Goal: Information Seeking & Learning: Learn about a topic

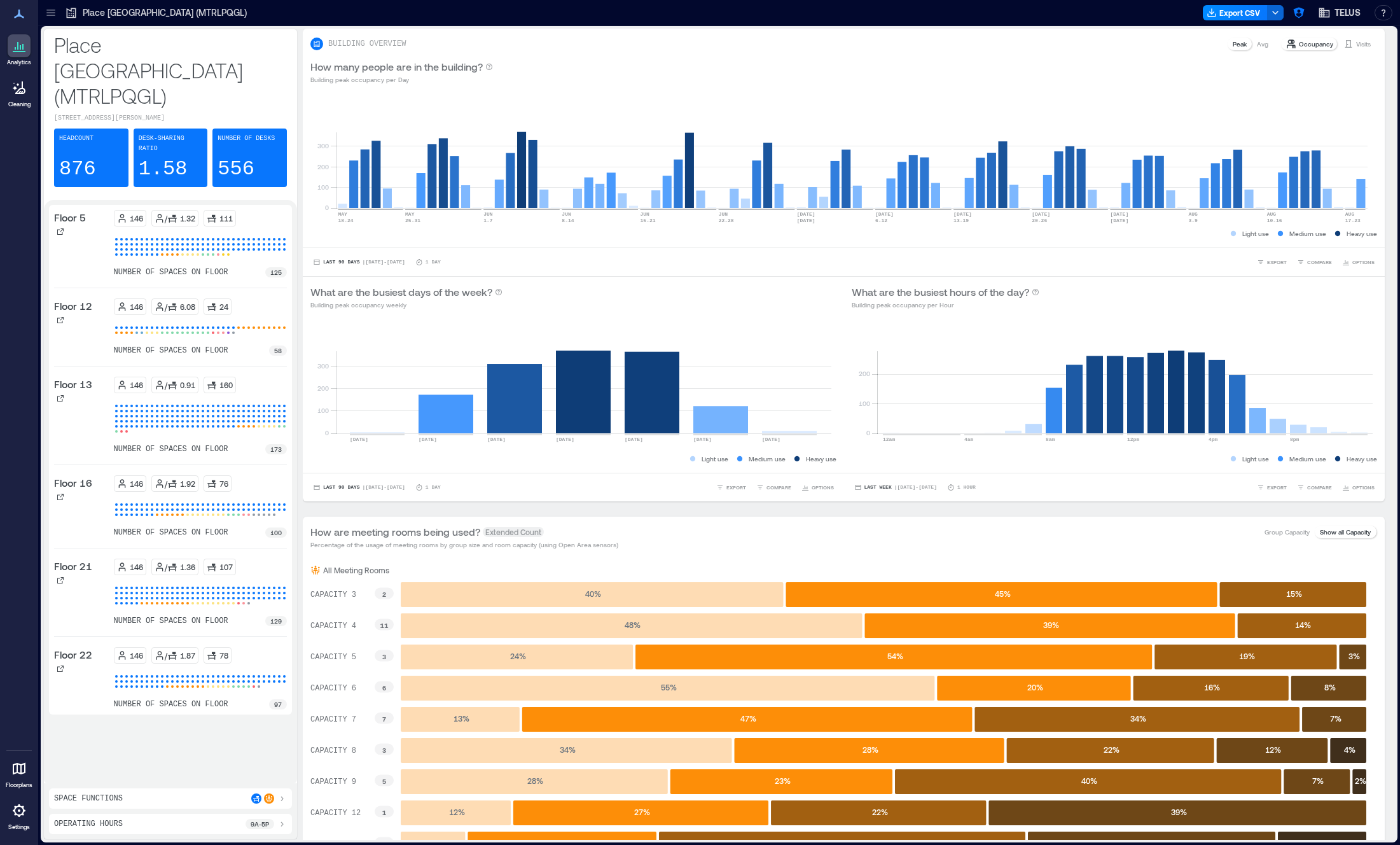
click at [53, 10] on icon at bounding box center [50, 10] width 8 height 1
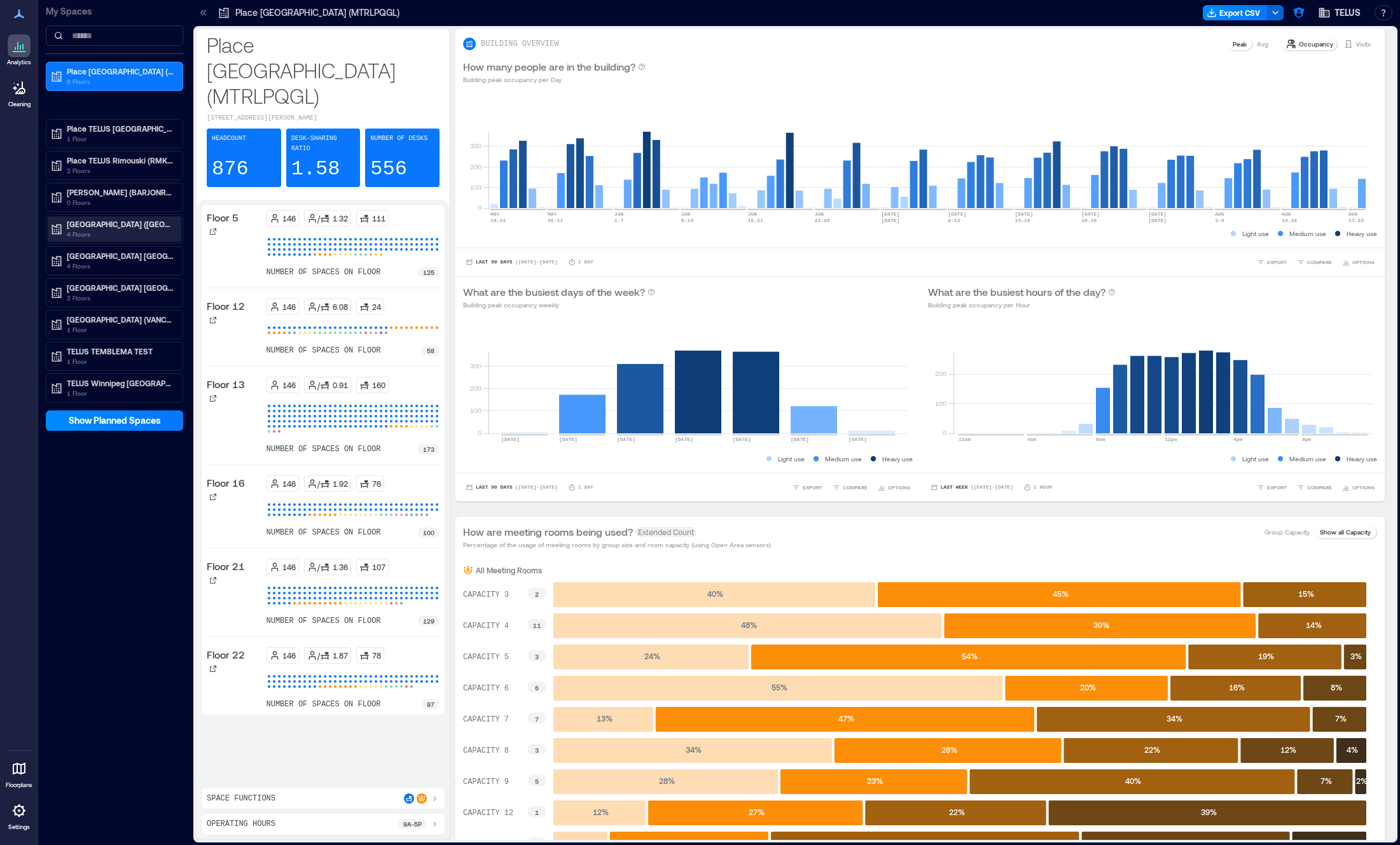
click at [119, 228] on p "[GEOGRAPHIC_DATA] ([GEOGRAPHIC_DATA])" at bounding box center [121, 224] width 107 height 10
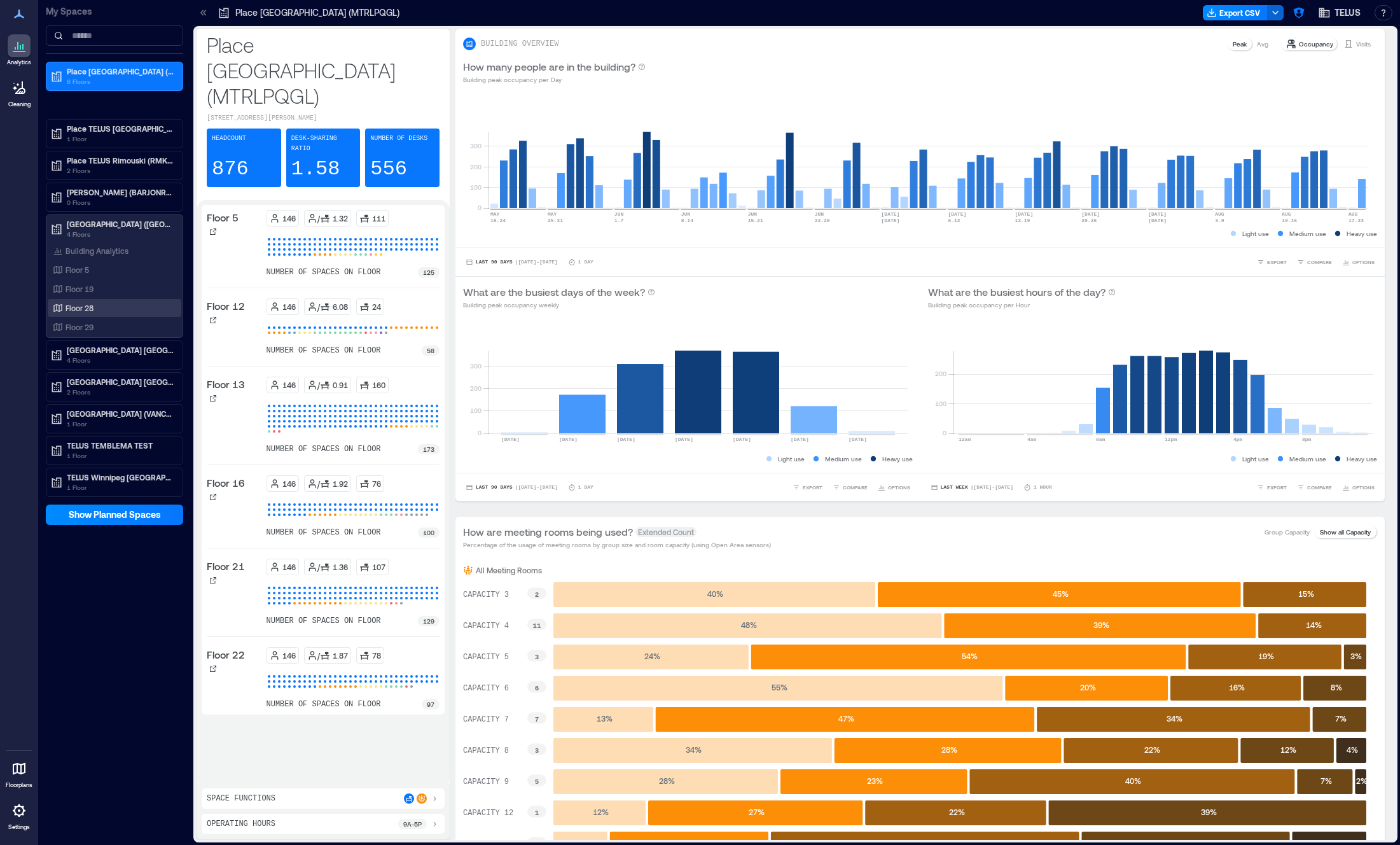
click at [83, 311] on p "Floor 28" at bounding box center [79, 307] width 28 height 10
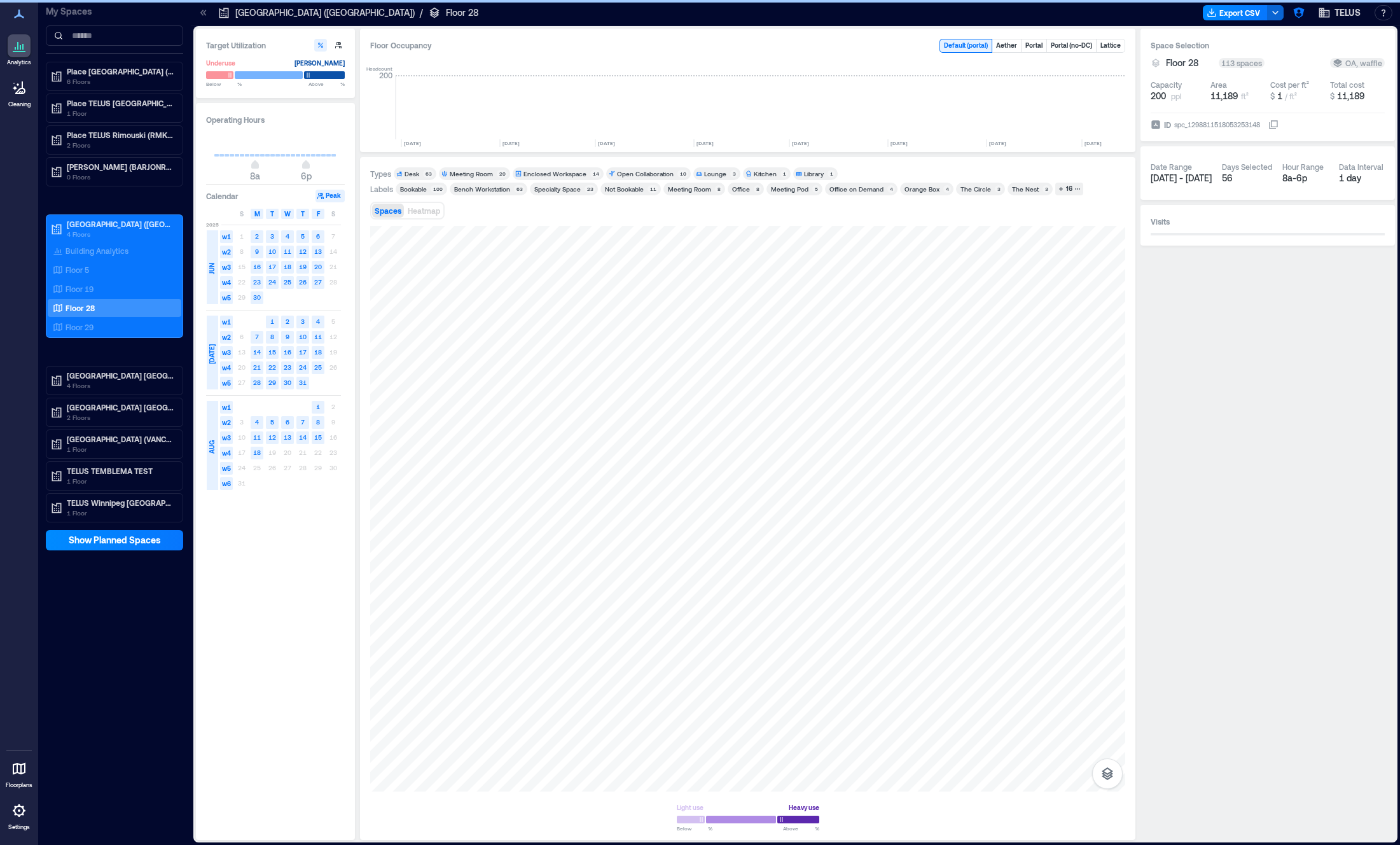
scroll to position [0, 983]
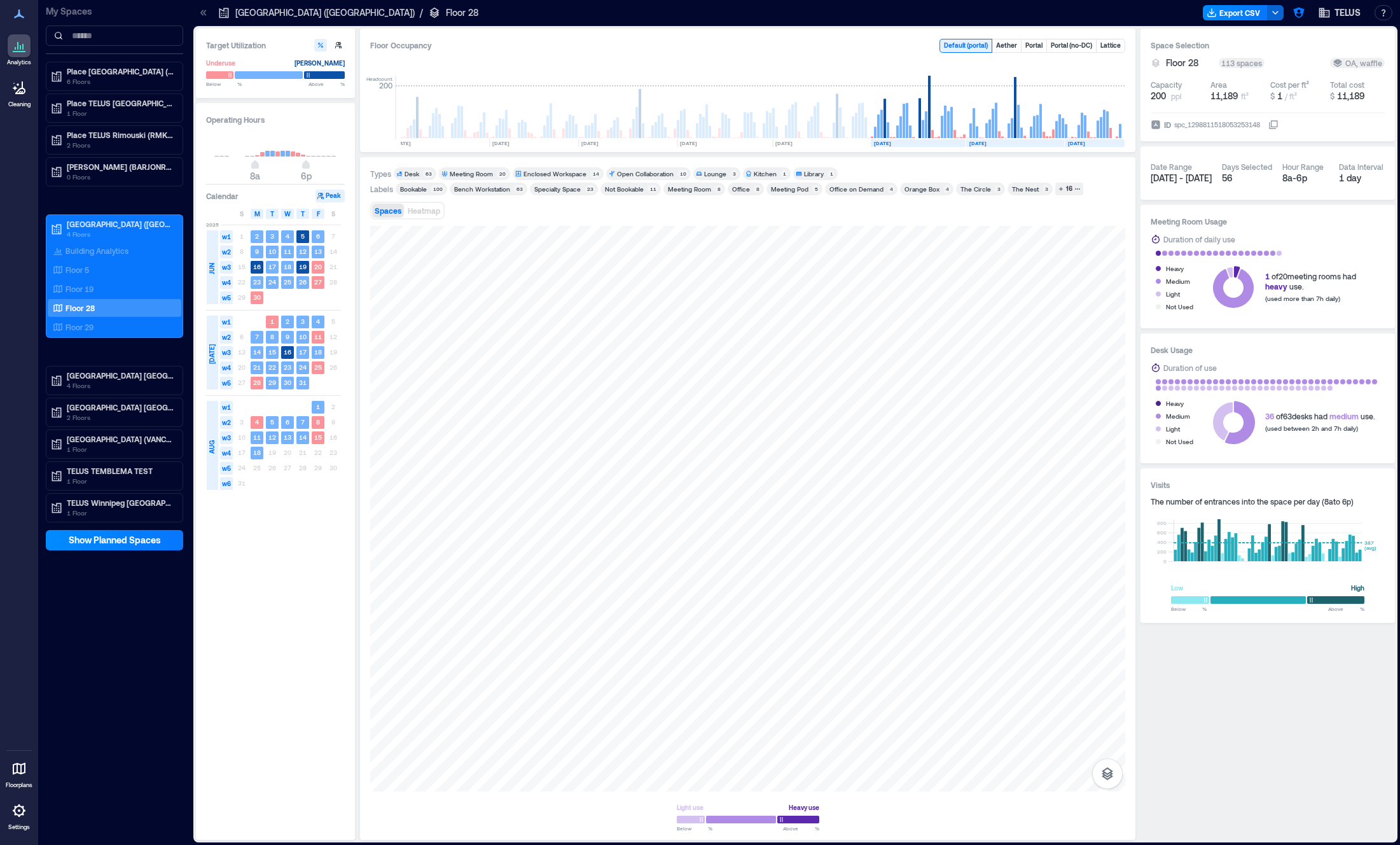
click at [1075, 190] on icon "button" at bounding box center [1077, 189] width 6 height 6
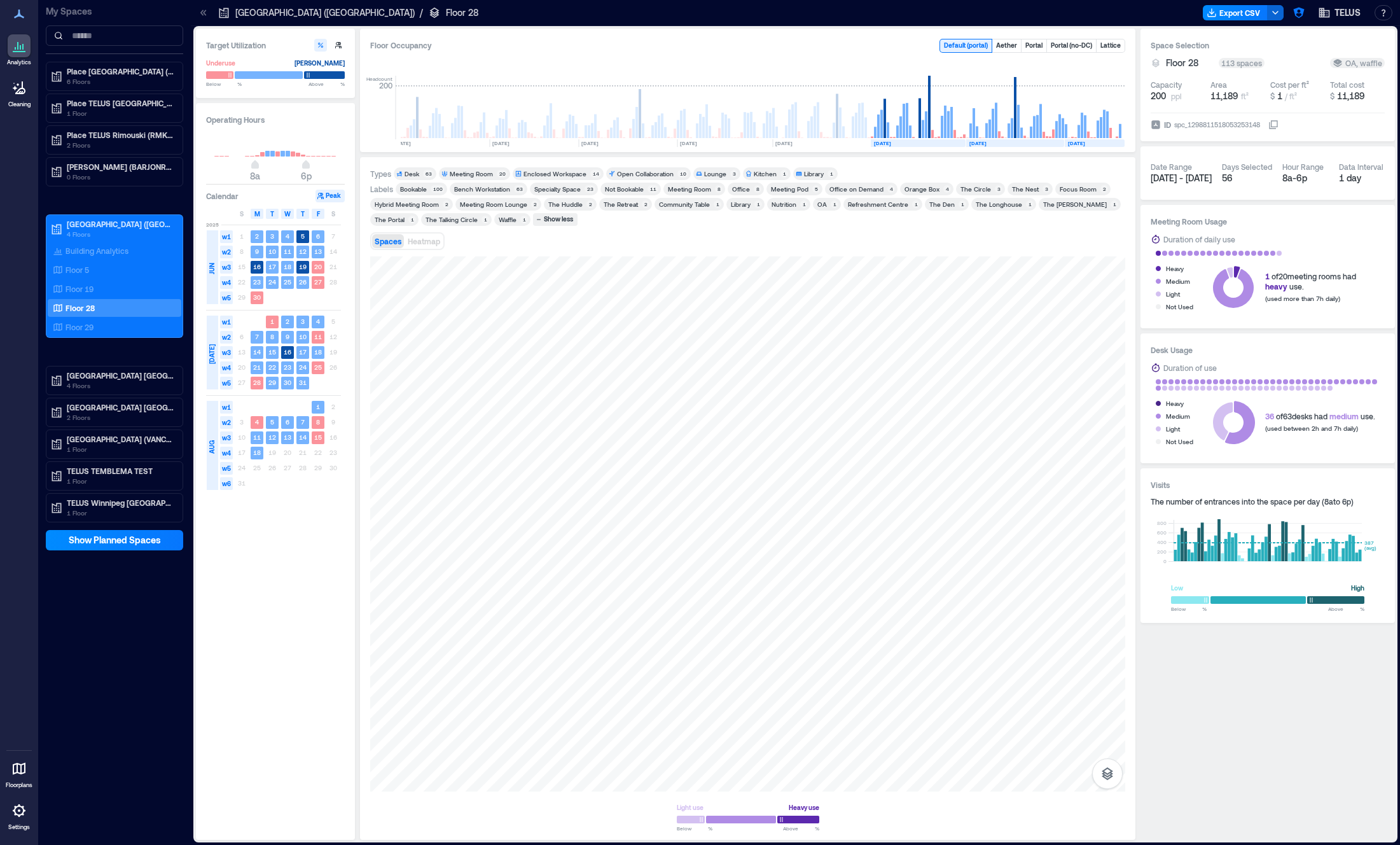
click at [817, 206] on div "OA" at bounding box center [822, 204] width 10 height 9
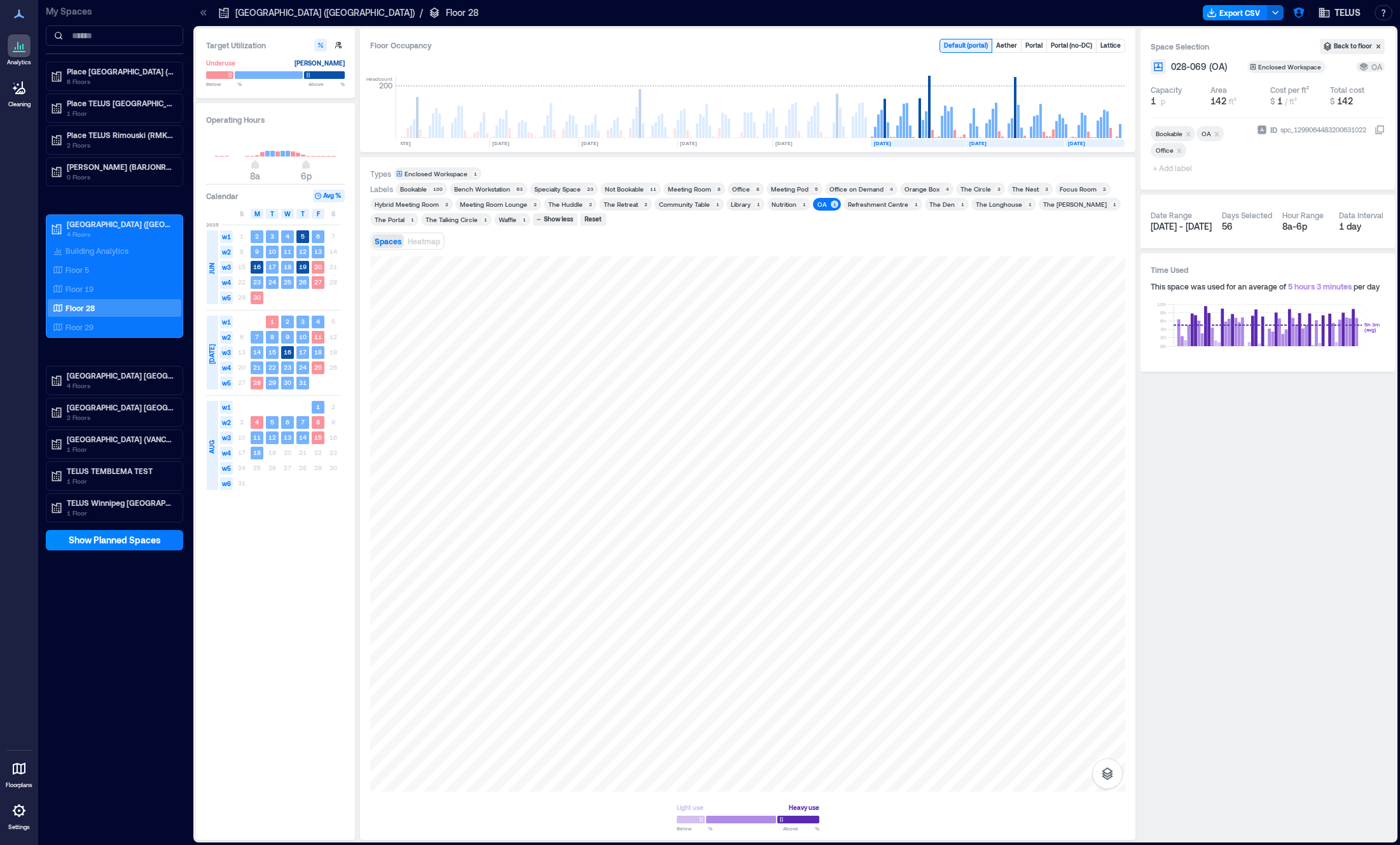
click at [512, 223] on div "Waffle" at bounding box center [507, 219] width 18 height 9
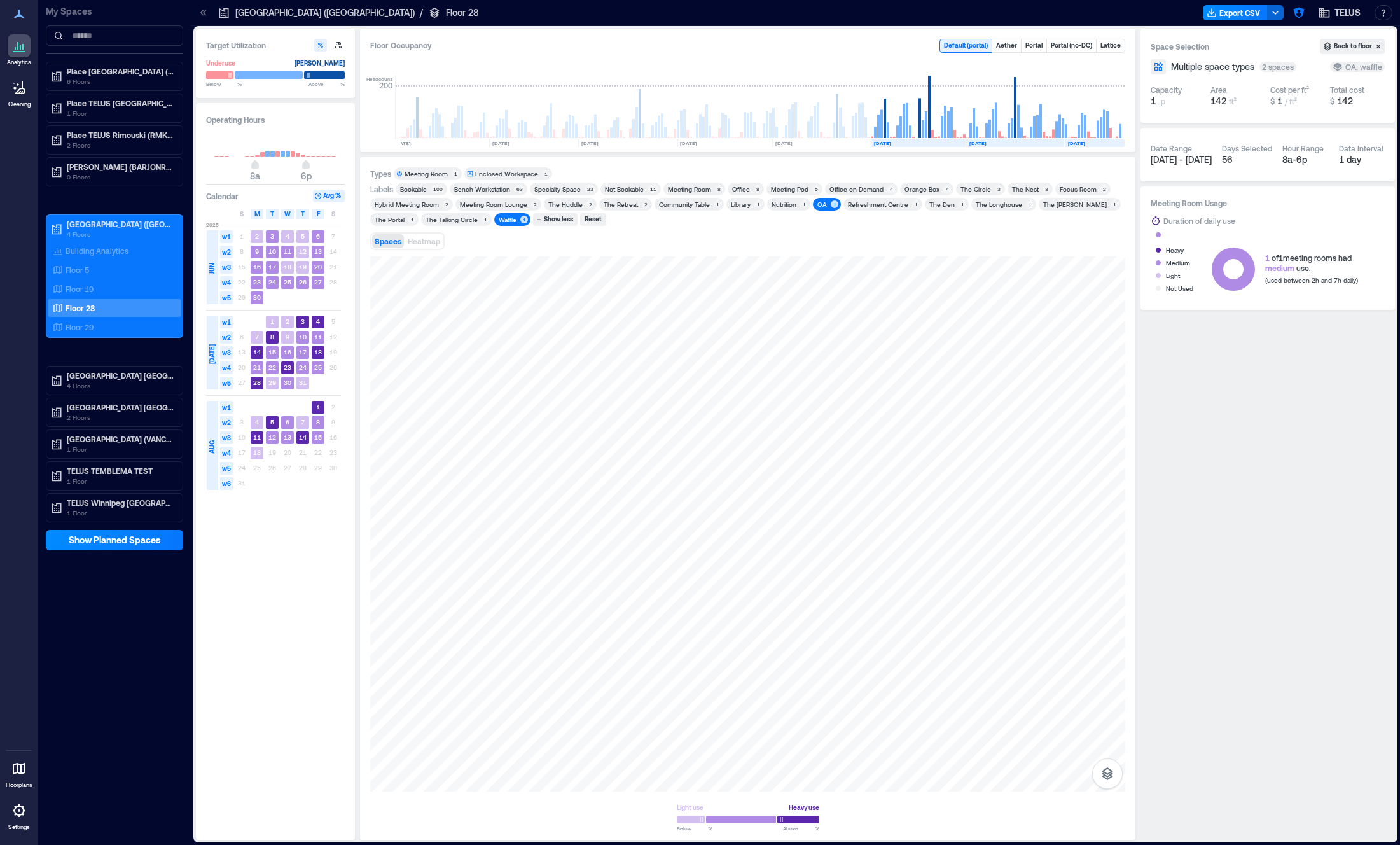
click at [817, 206] on div "OA" at bounding box center [822, 204] width 10 height 9
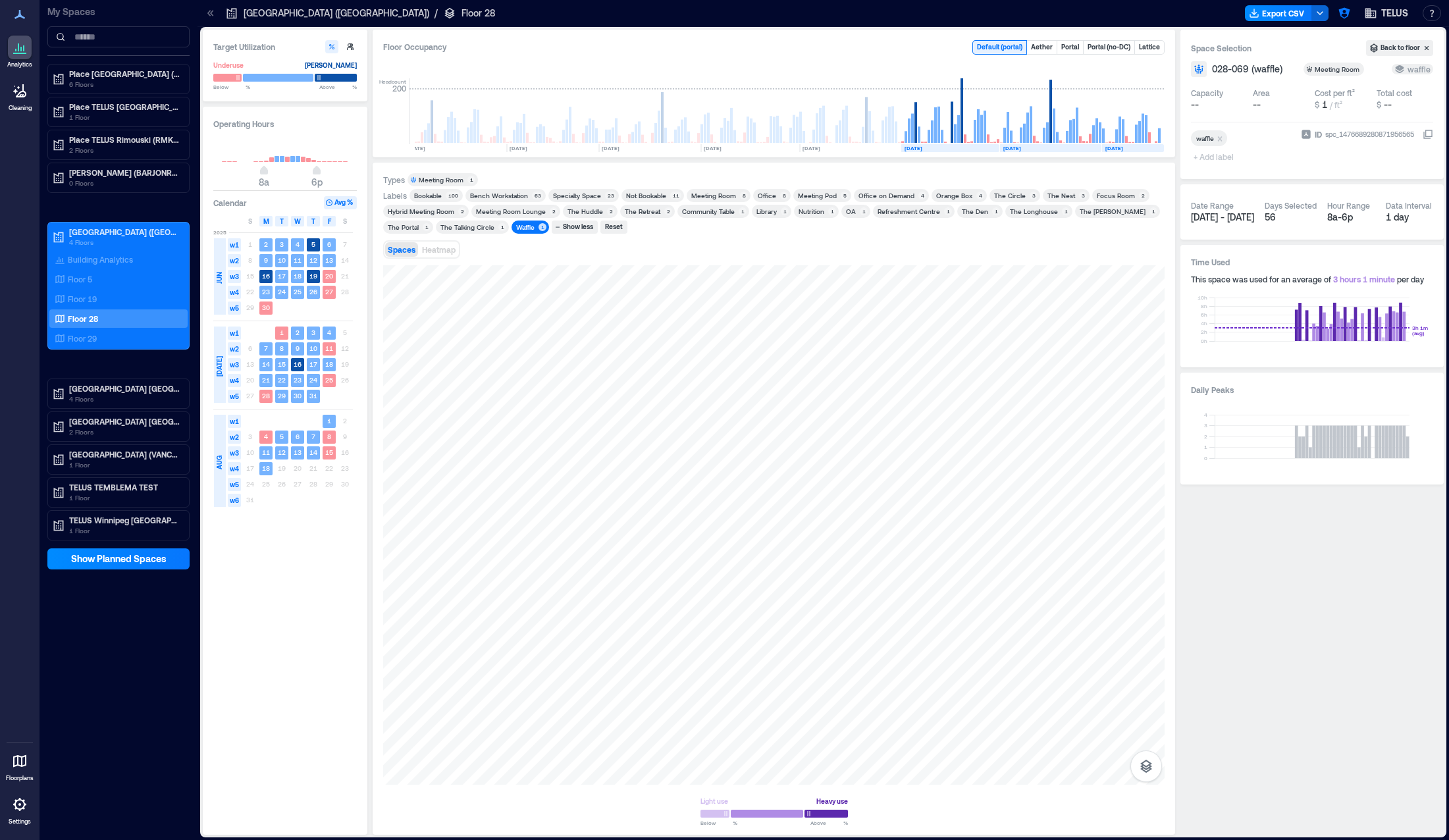
click at [516, 254] on div "Spaces Heatmap" at bounding box center [774, 249] width 781 height 26
click at [536, 213] on div "Meeting Room Lounge" at bounding box center [511, 211] width 69 height 9
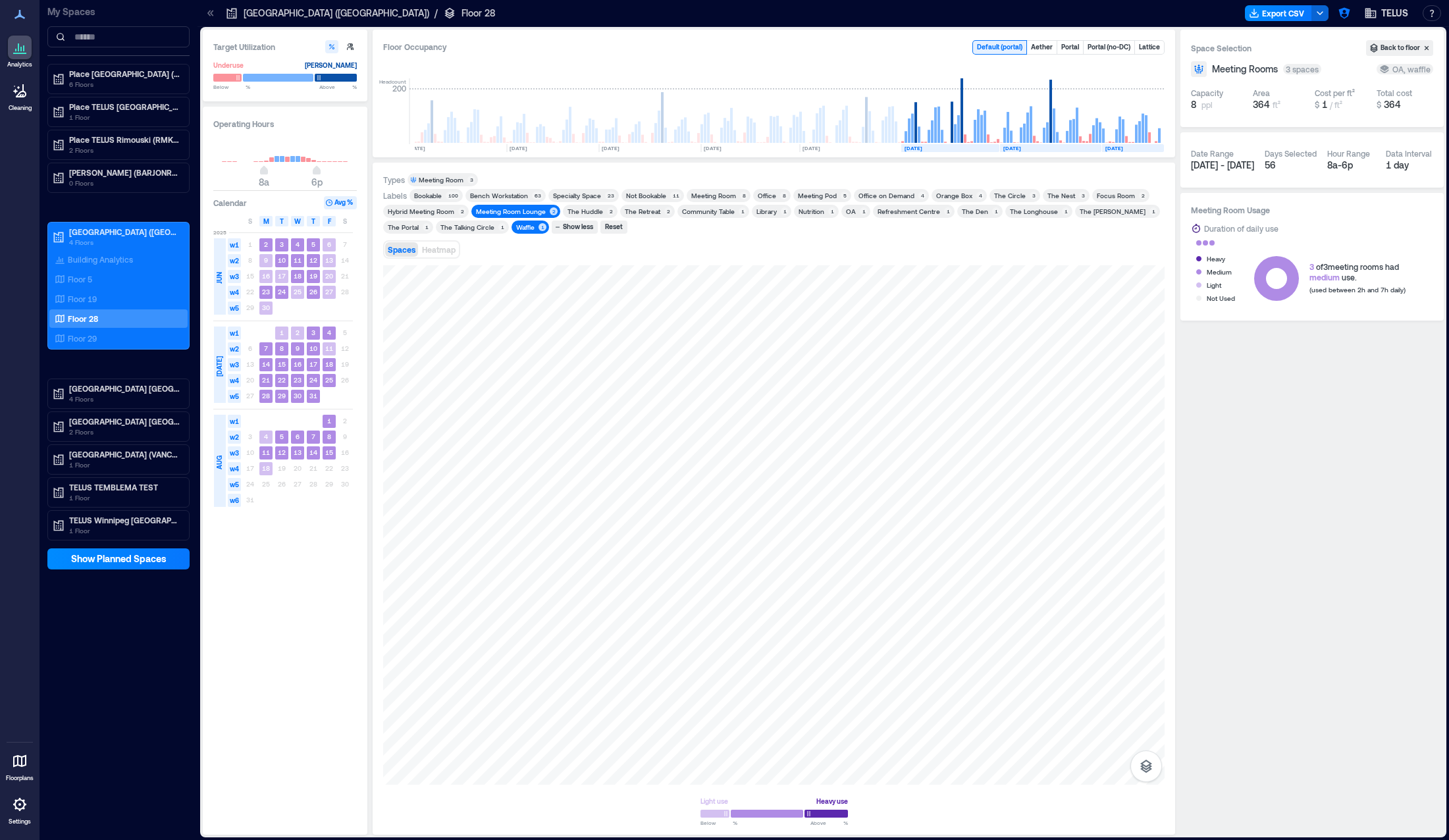
click at [531, 227] on div "Waffle" at bounding box center [525, 227] width 19 height 9
click at [515, 213] on div "Meeting Room Lounge" at bounding box center [511, 211] width 69 height 9
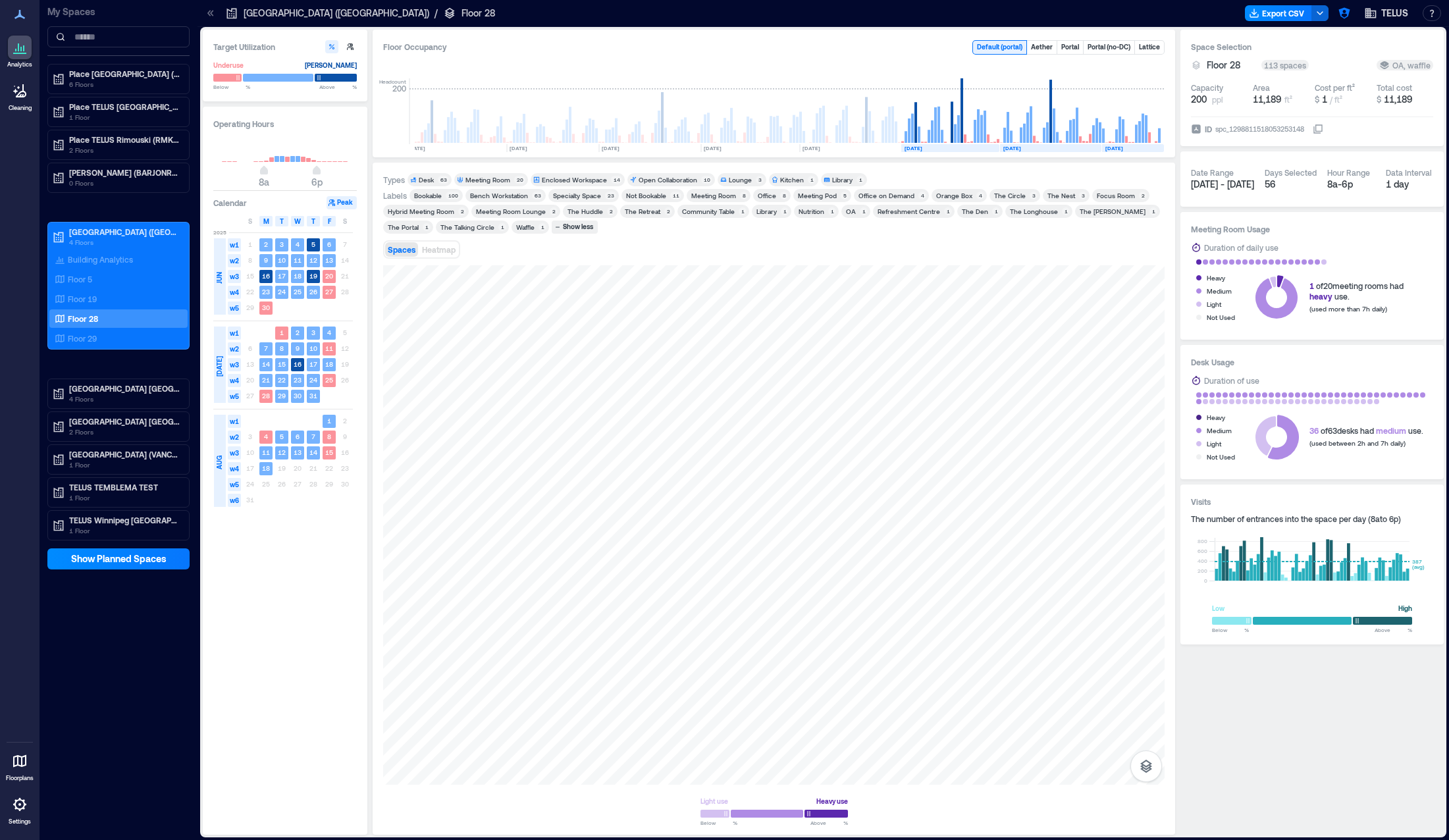
click at [848, 216] on div "OA" at bounding box center [851, 211] width 10 height 9
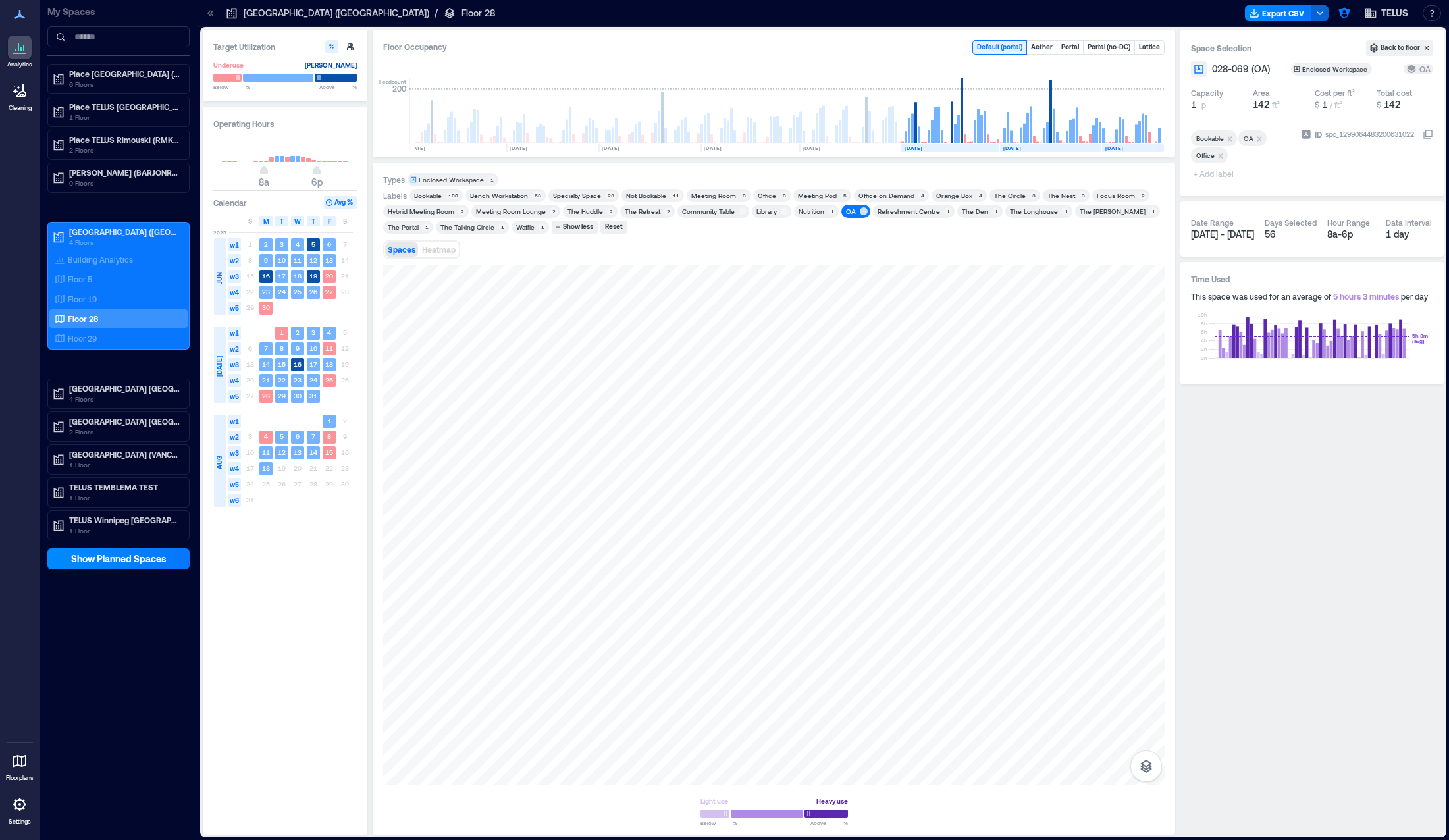
click at [846, 211] on div "OA" at bounding box center [851, 211] width 10 height 9
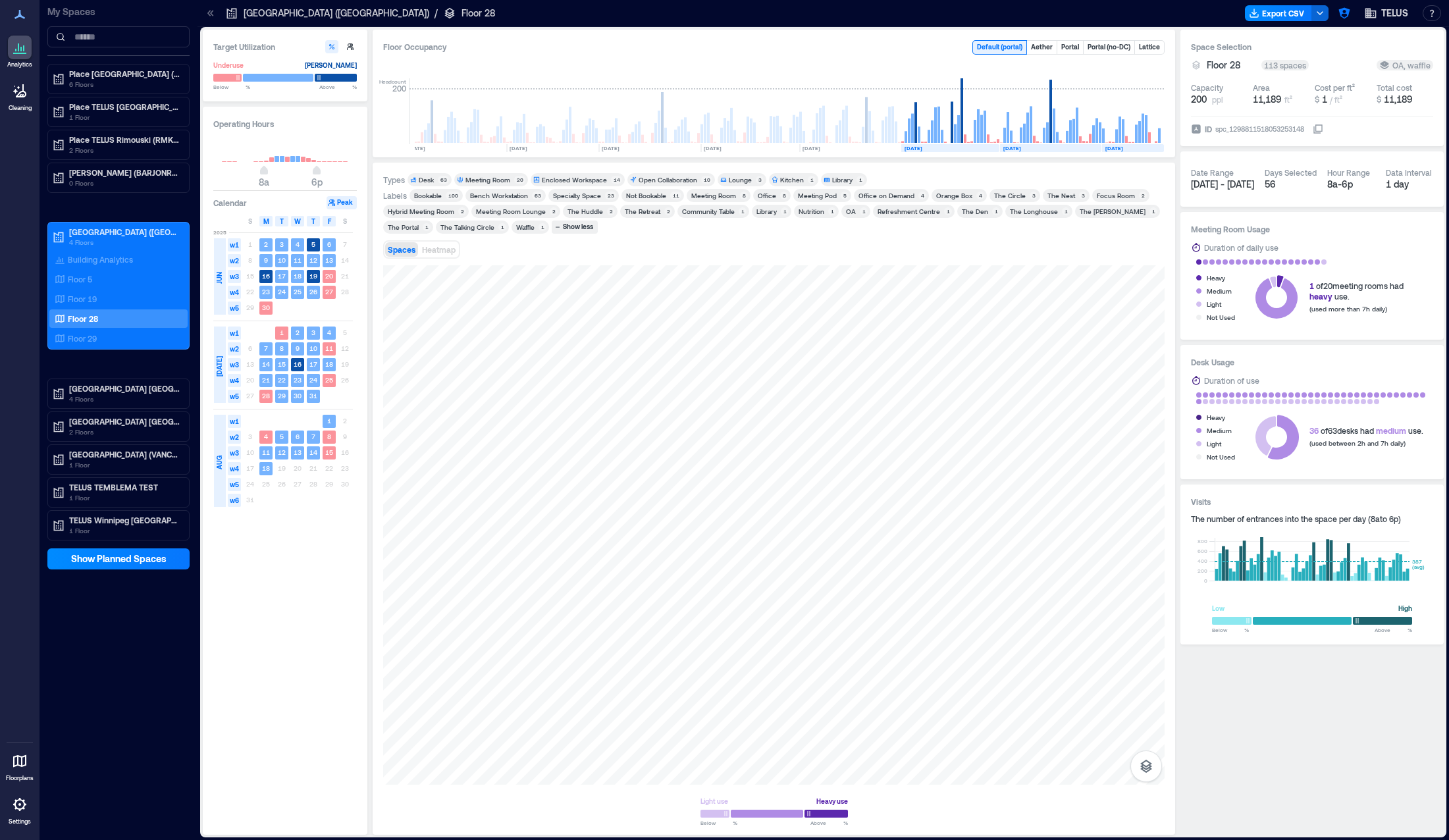
click at [521, 229] on div "Waffle" at bounding box center [525, 227] width 19 height 9
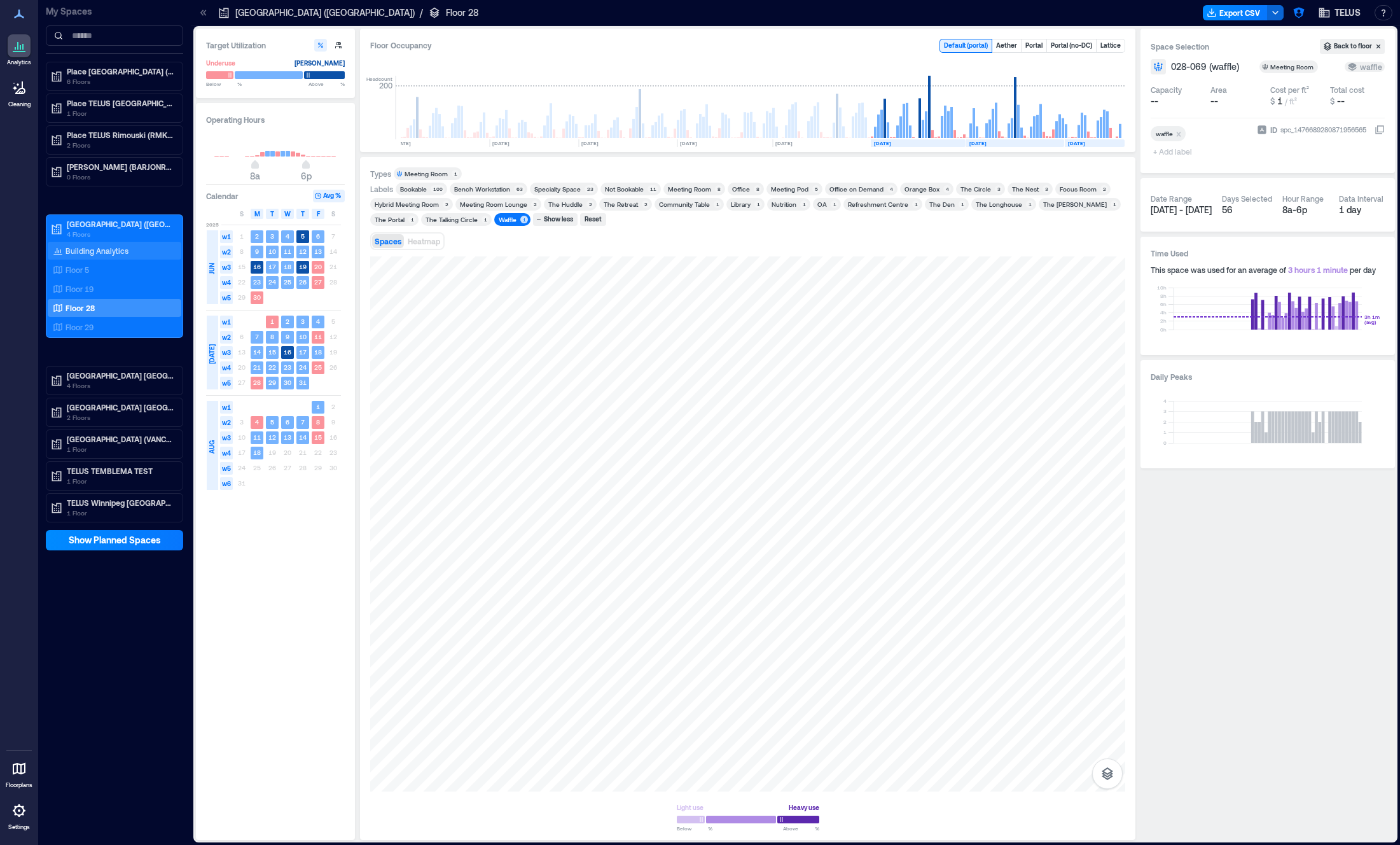
click at [126, 255] on p "Building Analytics" at bounding box center [97, 250] width 63 height 10
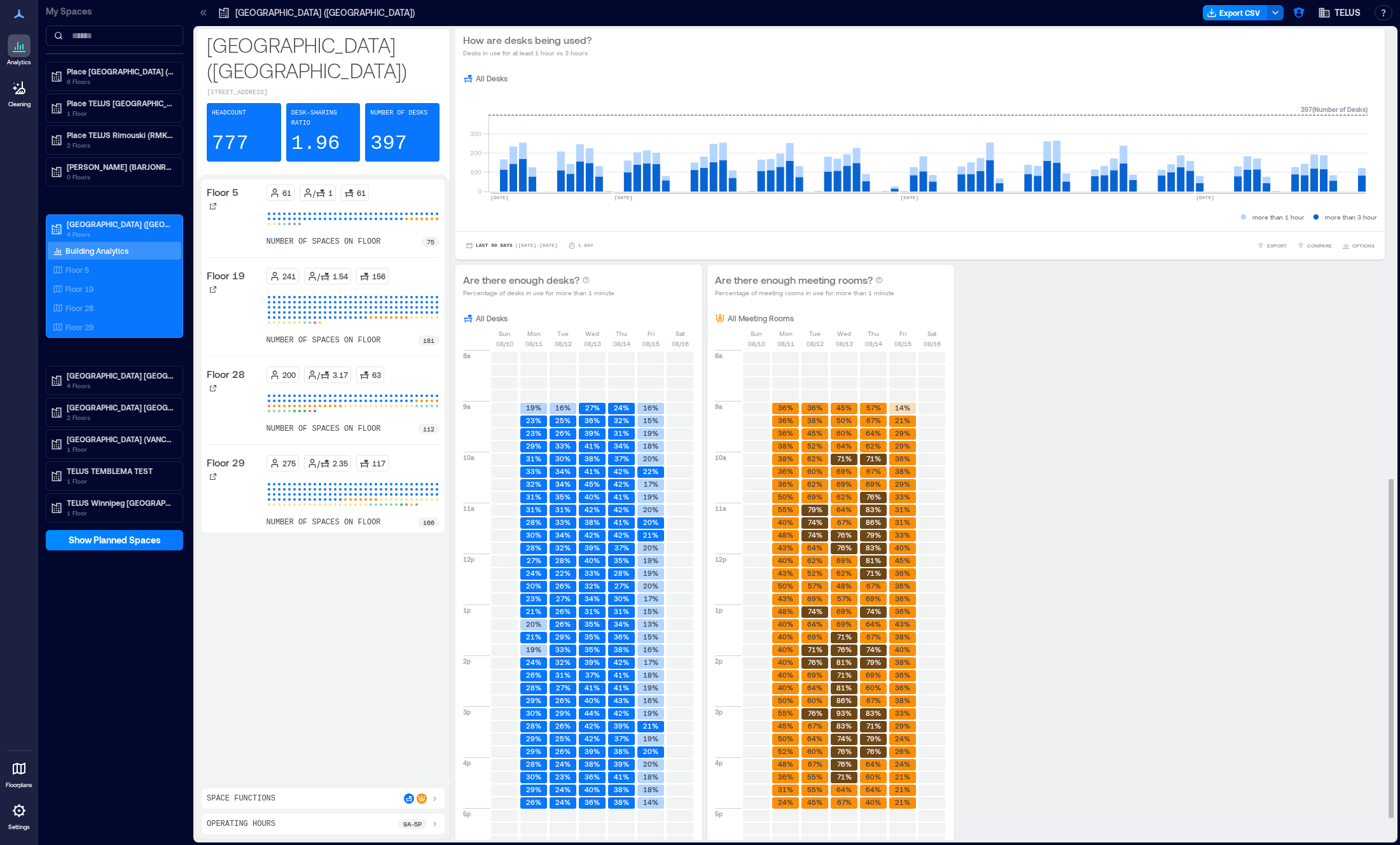
scroll to position [1130, 0]
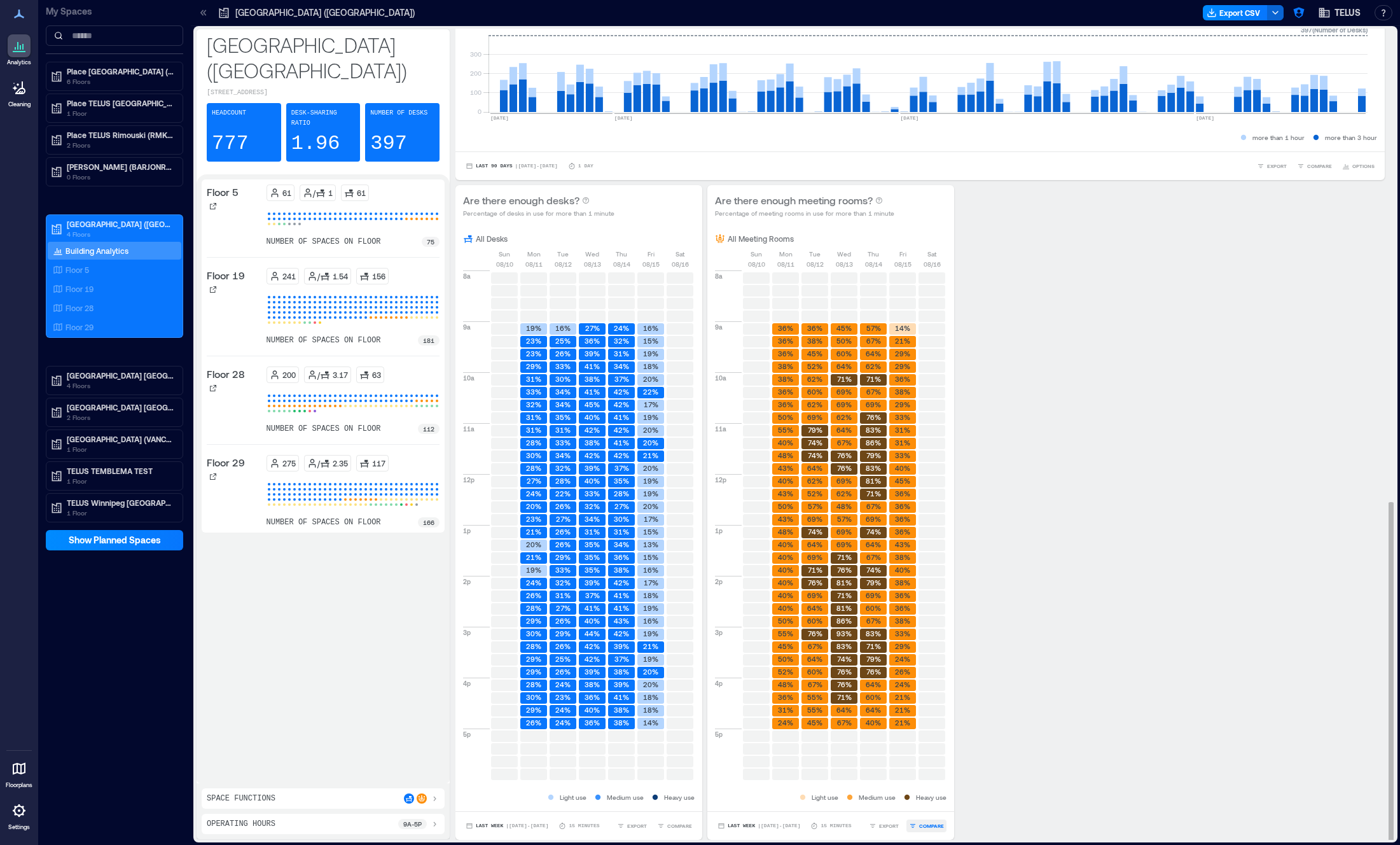
click at [914, 830] on button "COMPARE" at bounding box center [926, 826] width 40 height 13
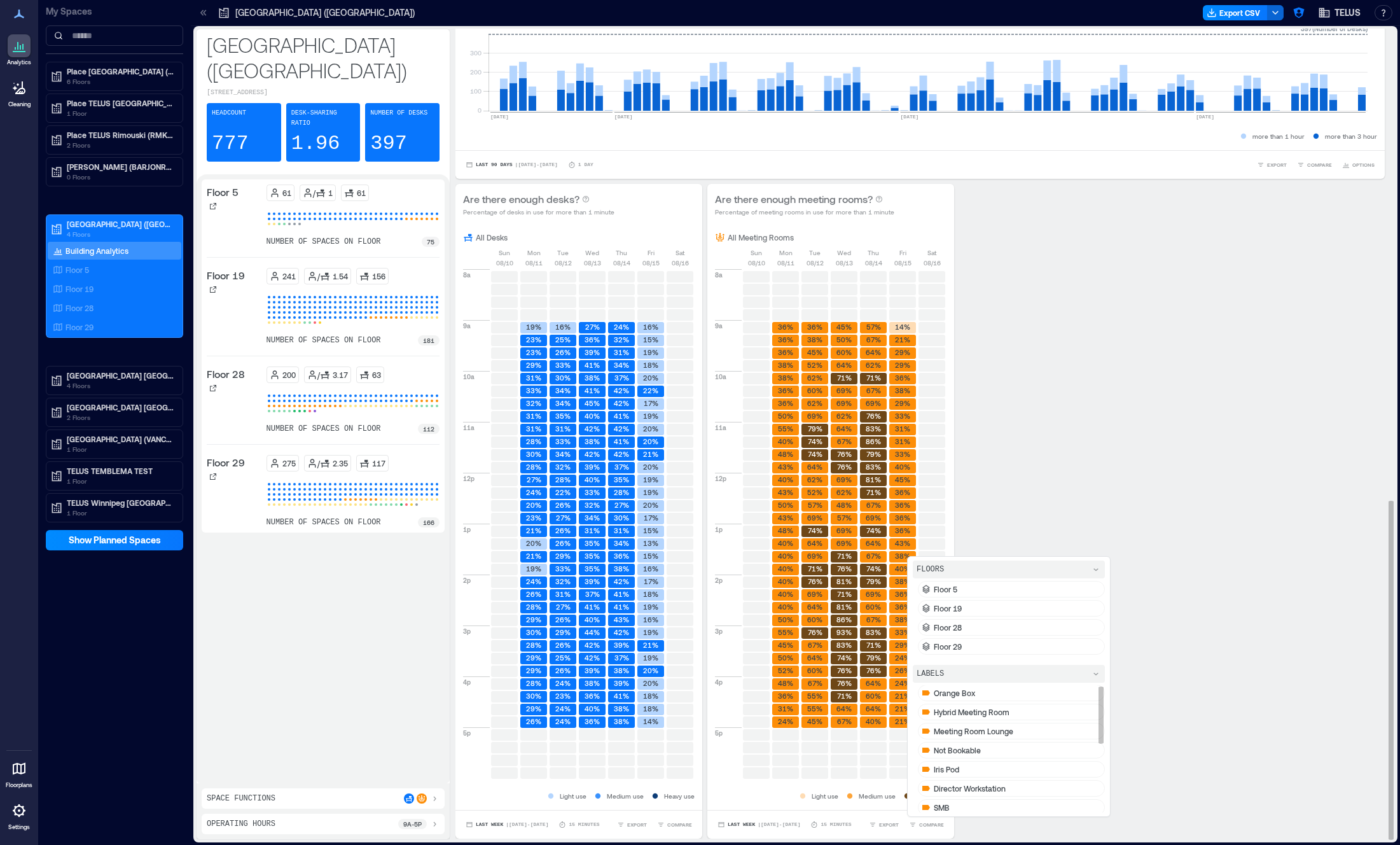
scroll to position [157, 0]
click at [977, 772] on div "waffle" at bounding box center [1011, 766] width 187 height 16
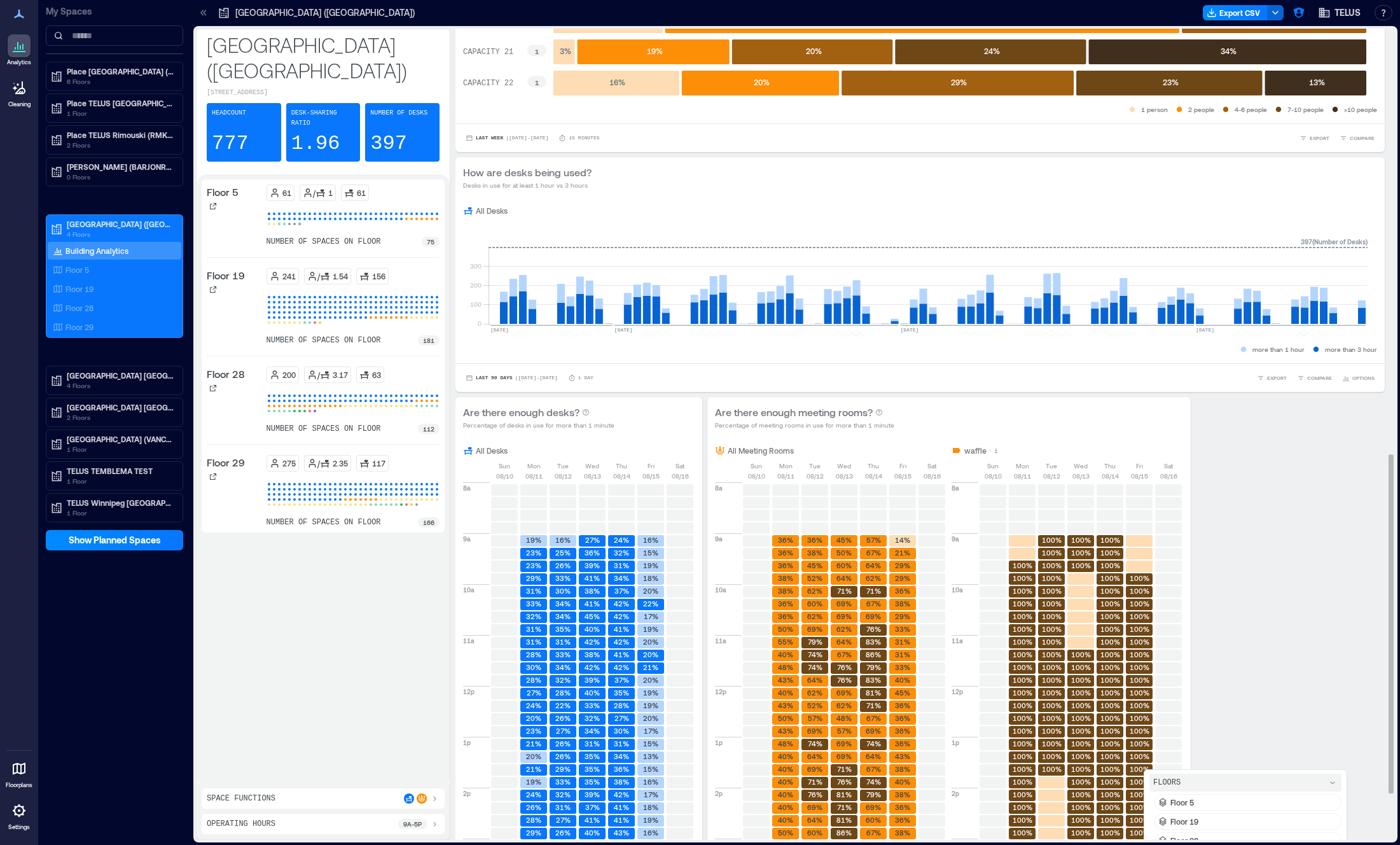
scroll to position [1130, 0]
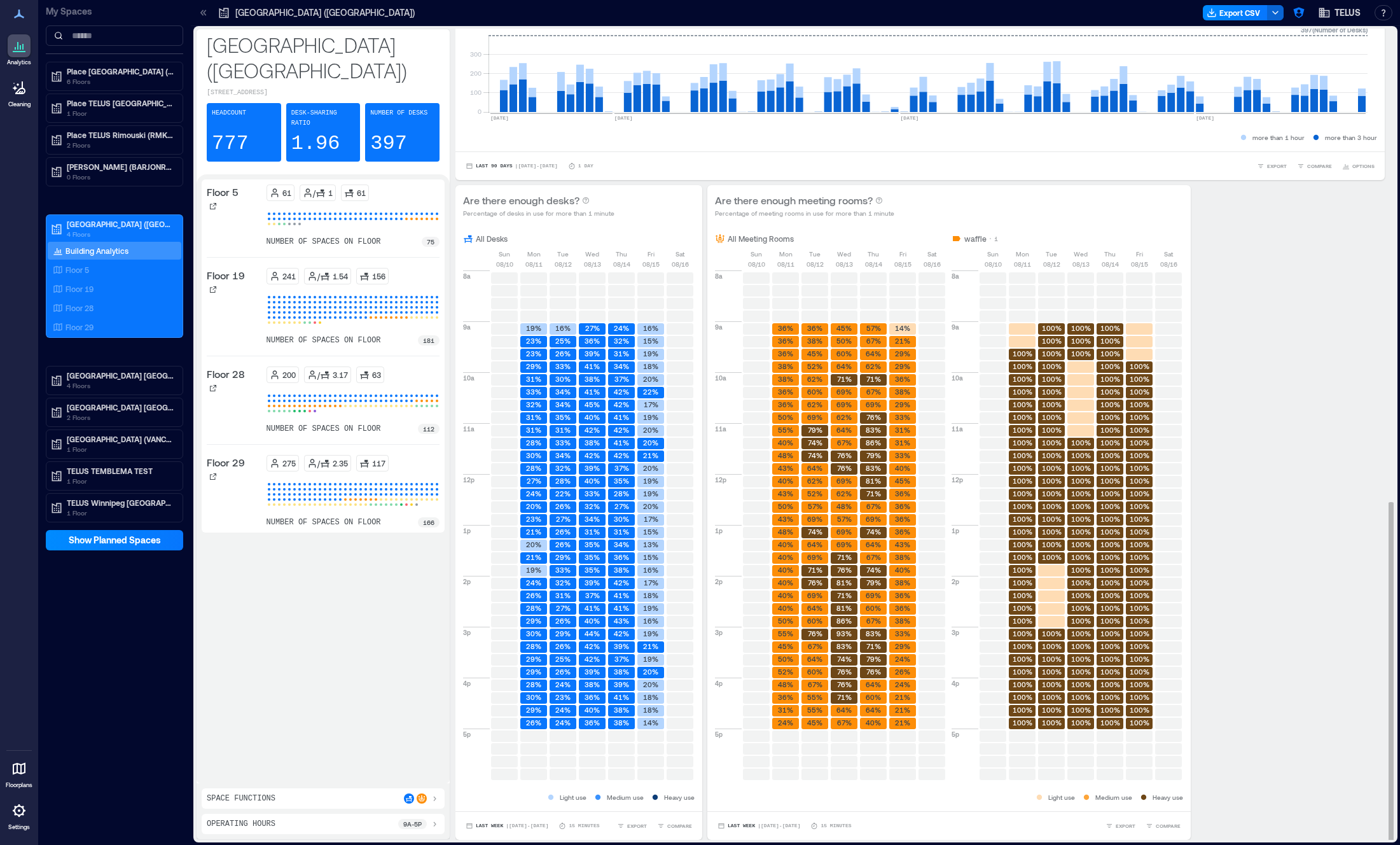
click at [1361, 654] on div "Are there enough desks? Percentage of desks in use for more than 1 minute All D…" at bounding box center [921, 512] width 930 height 655
click at [95, 329] on div "Floor 29" at bounding box center [111, 327] width 123 height 13
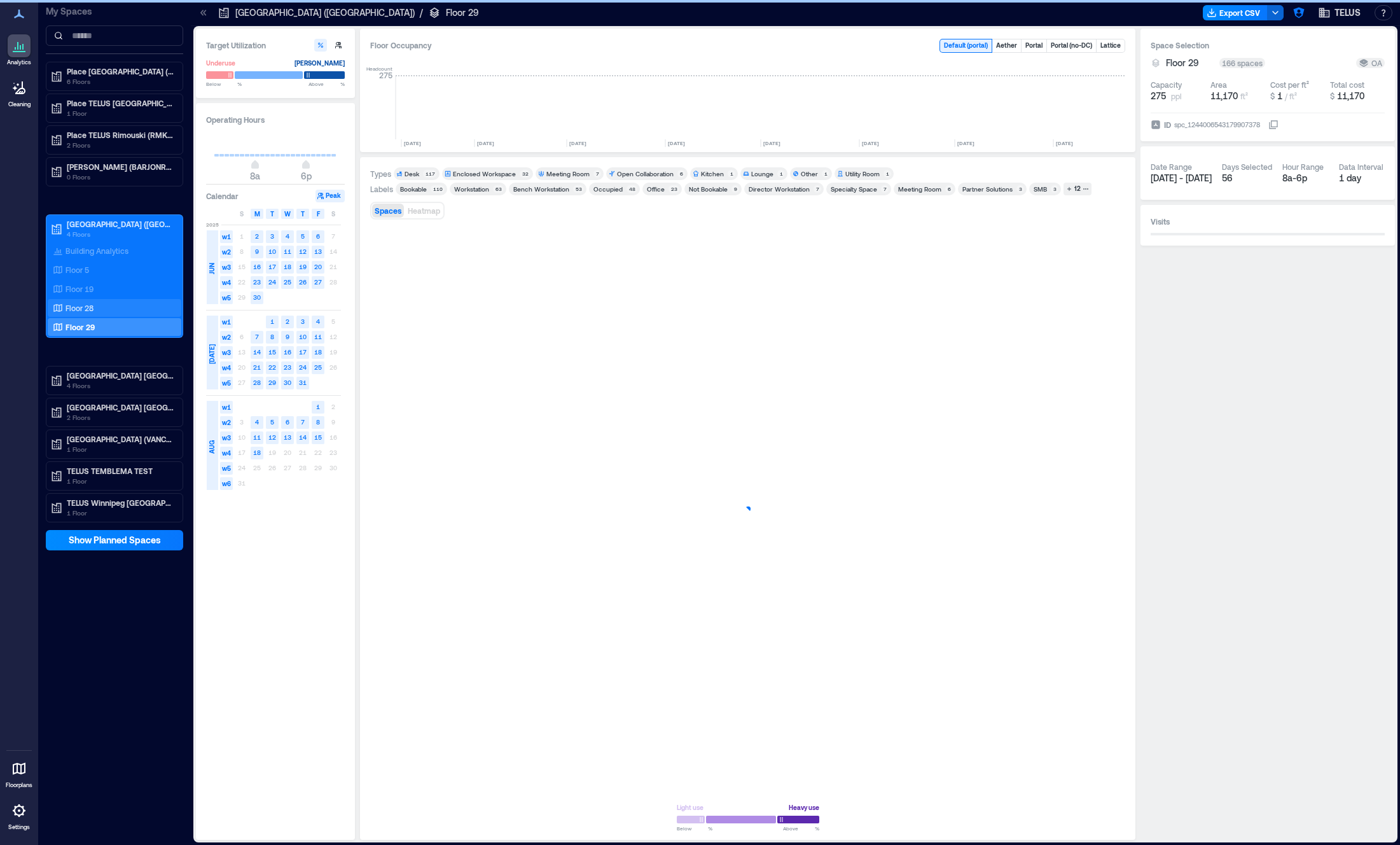
scroll to position [0, 1149]
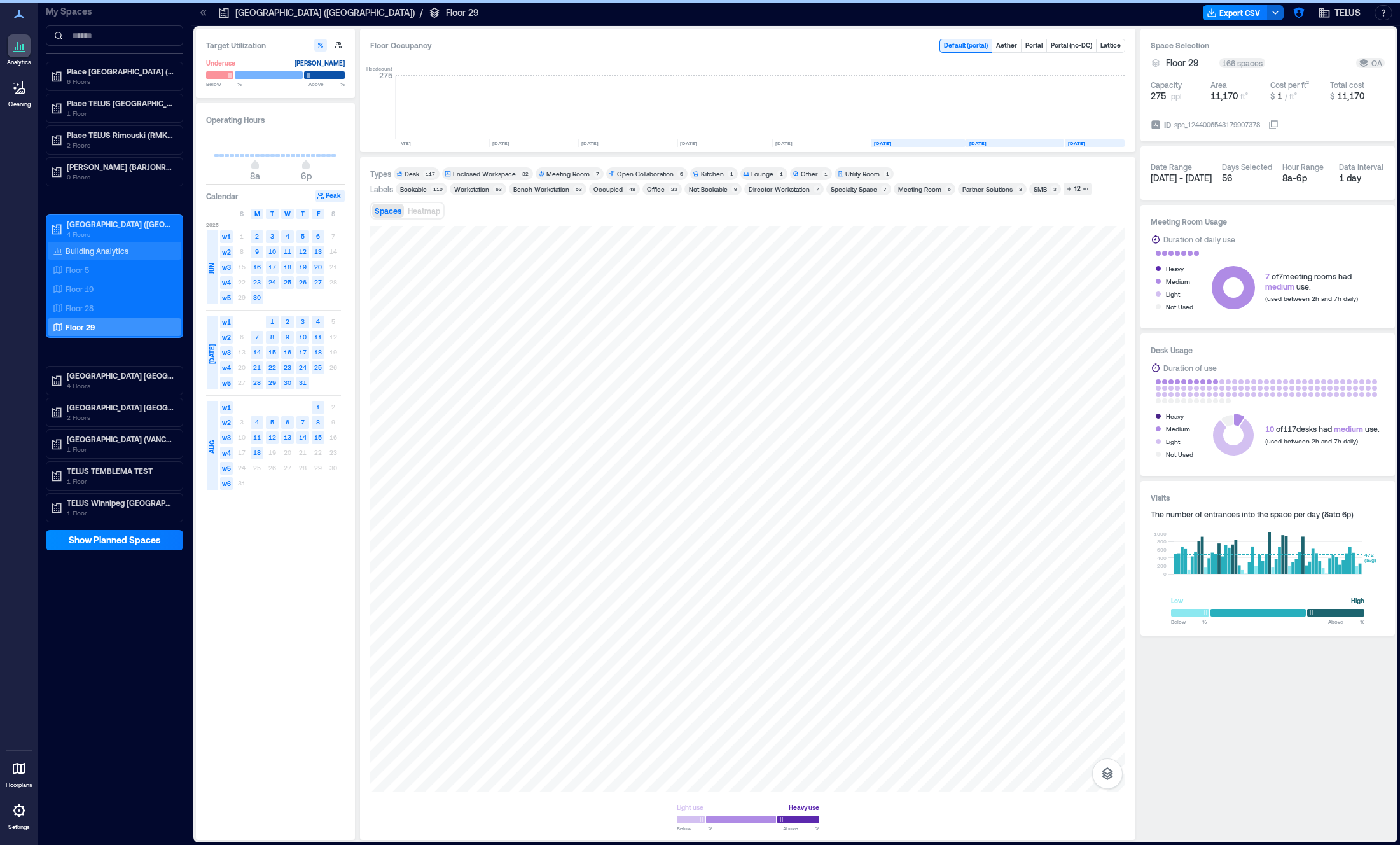
click at [100, 249] on p "Building Analytics" at bounding box center [97, 250] width 63 height 10
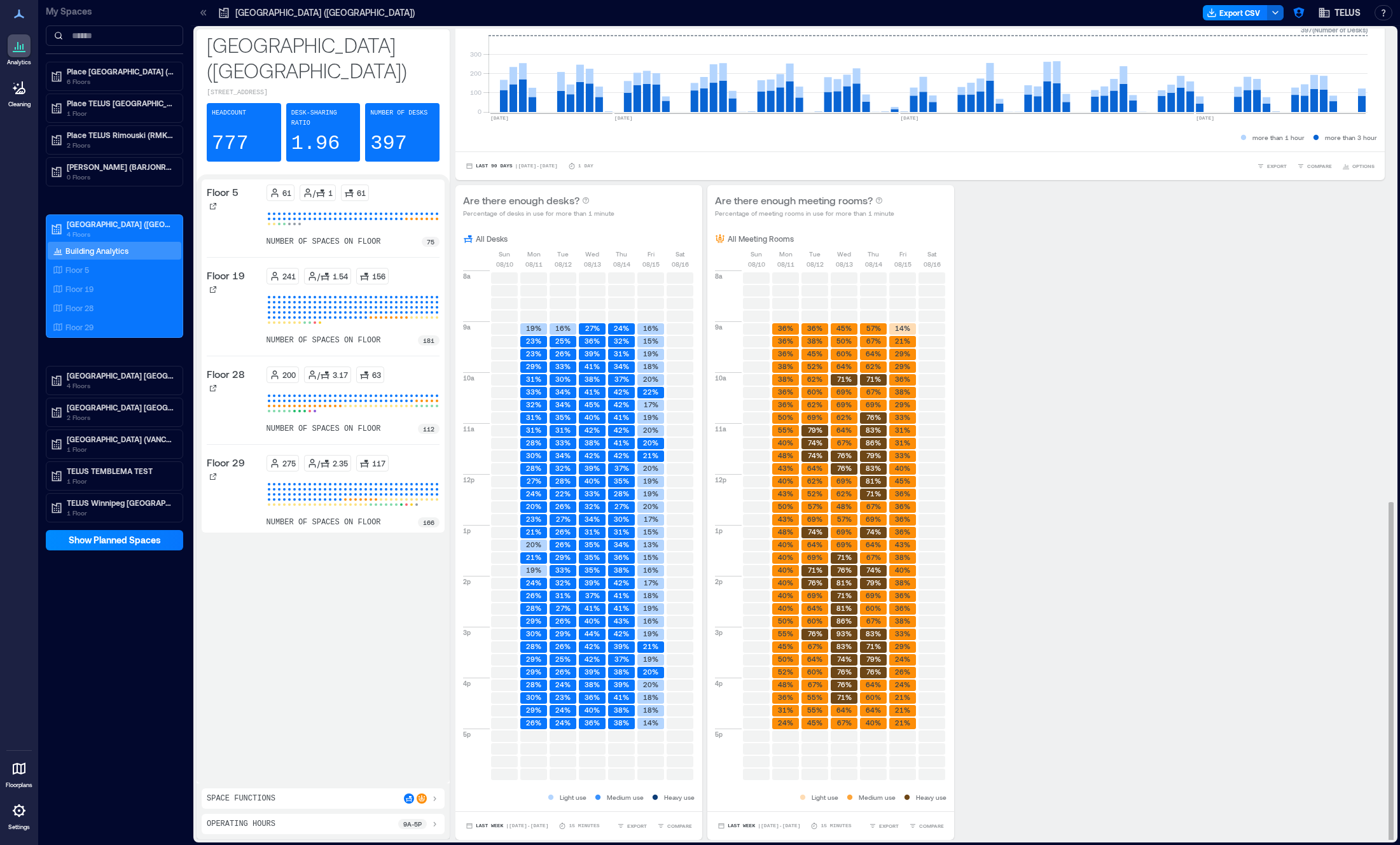
scroll to position [1, 0]
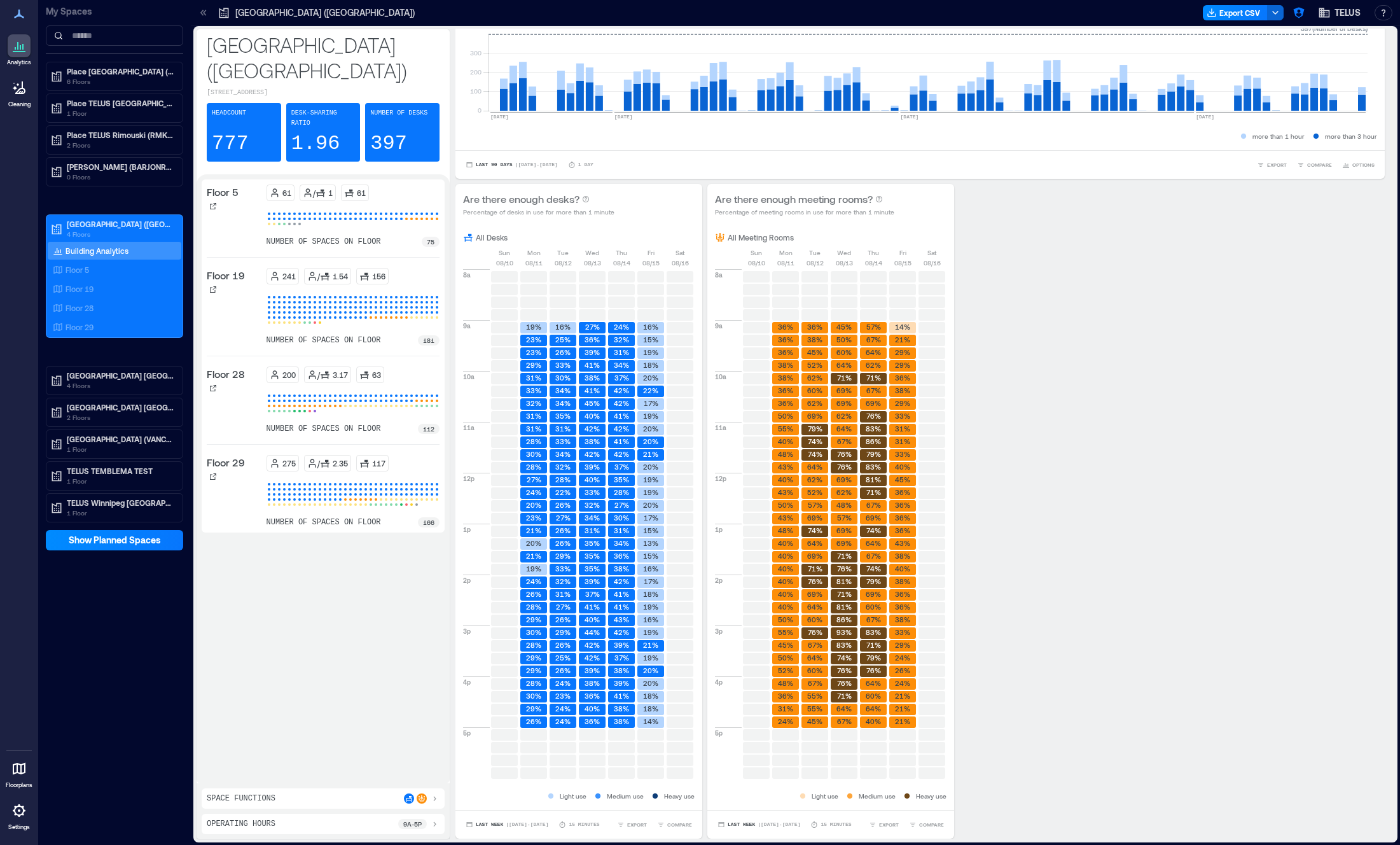
click at [358, 801] on div "Space Functions" at bounding box center [323, 799] width 233 height 10
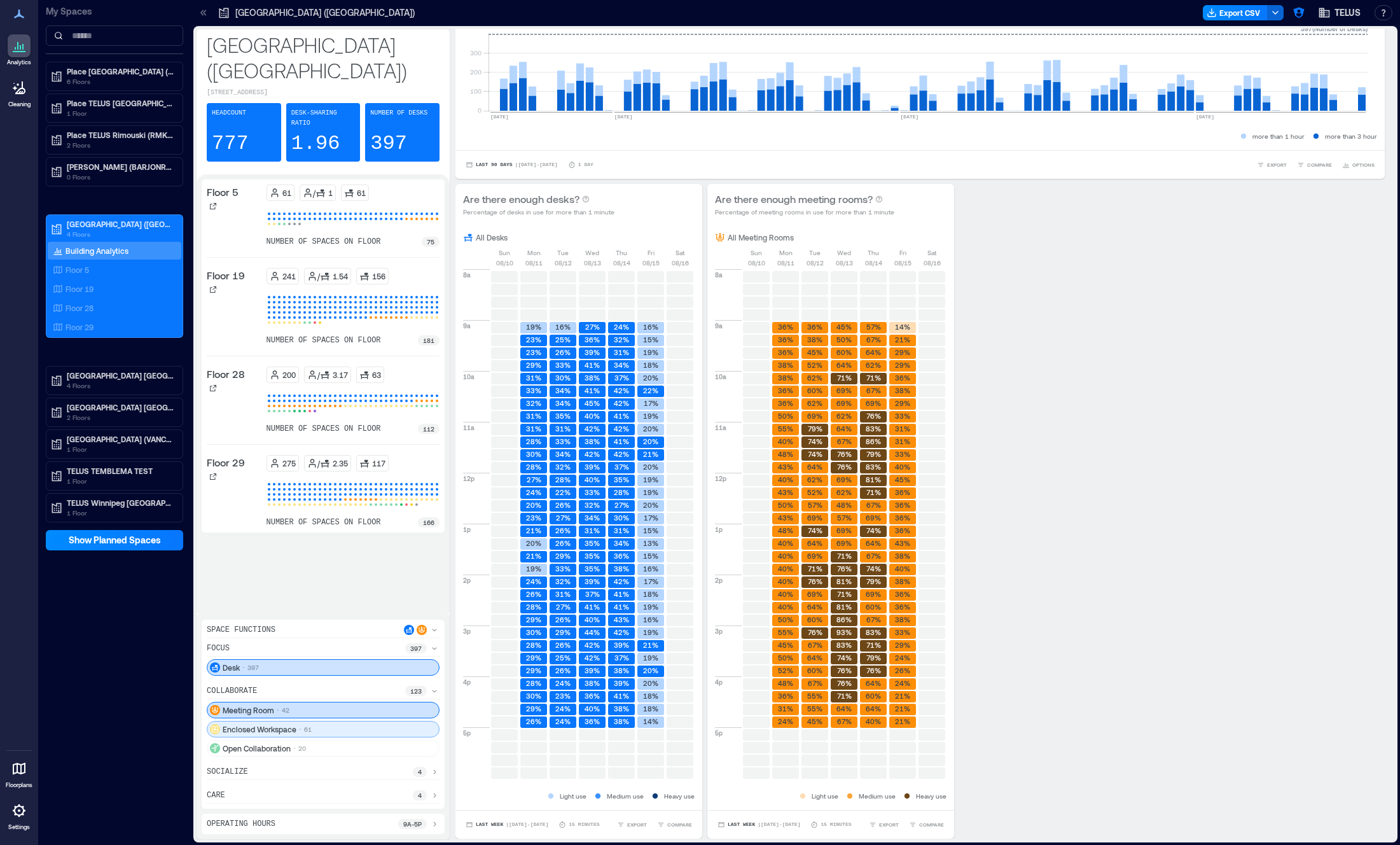
click at [310, 732] on p "61" at bounding box center [308, 729] width 7 height 10
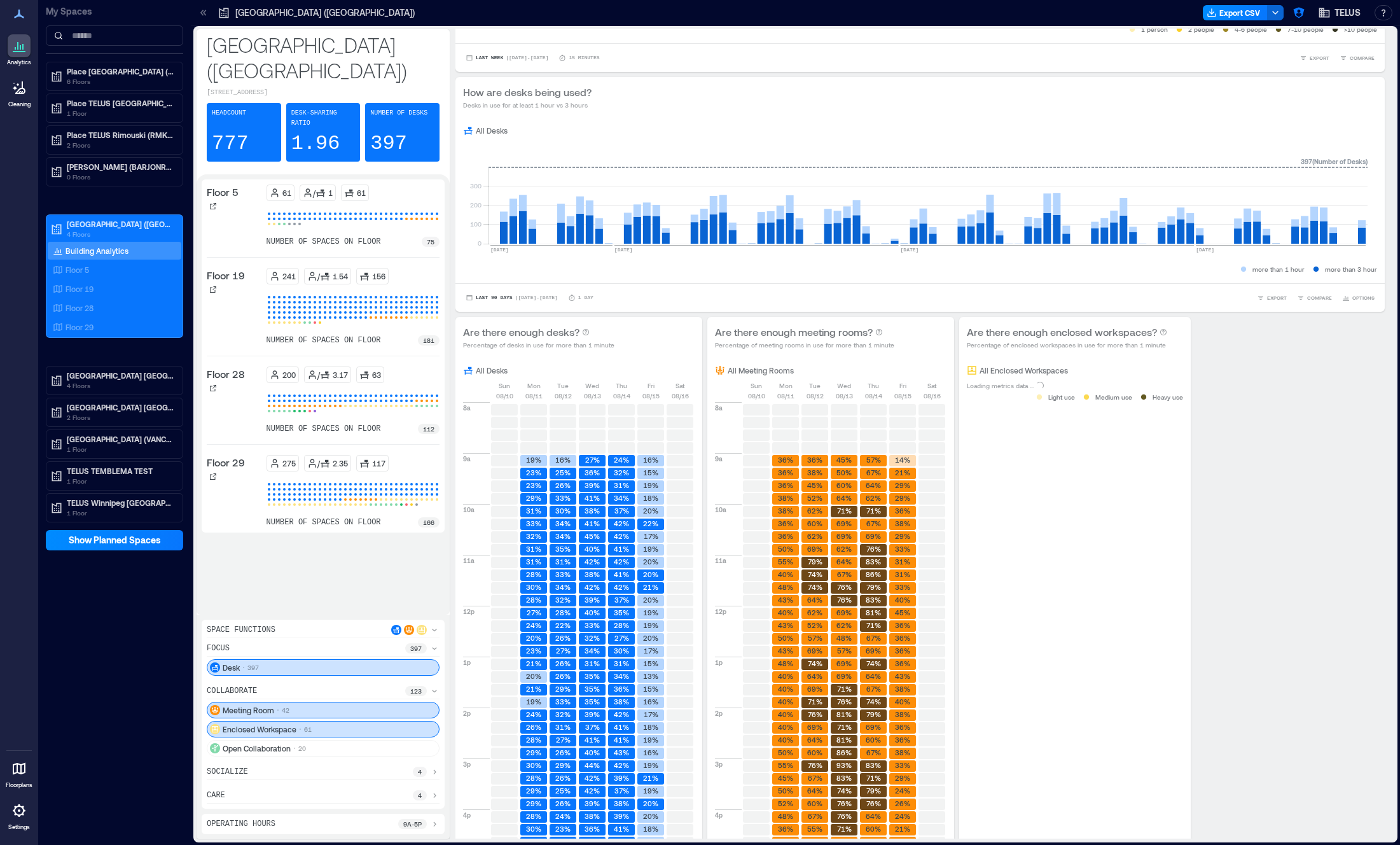
scroll to position [1275, 0]
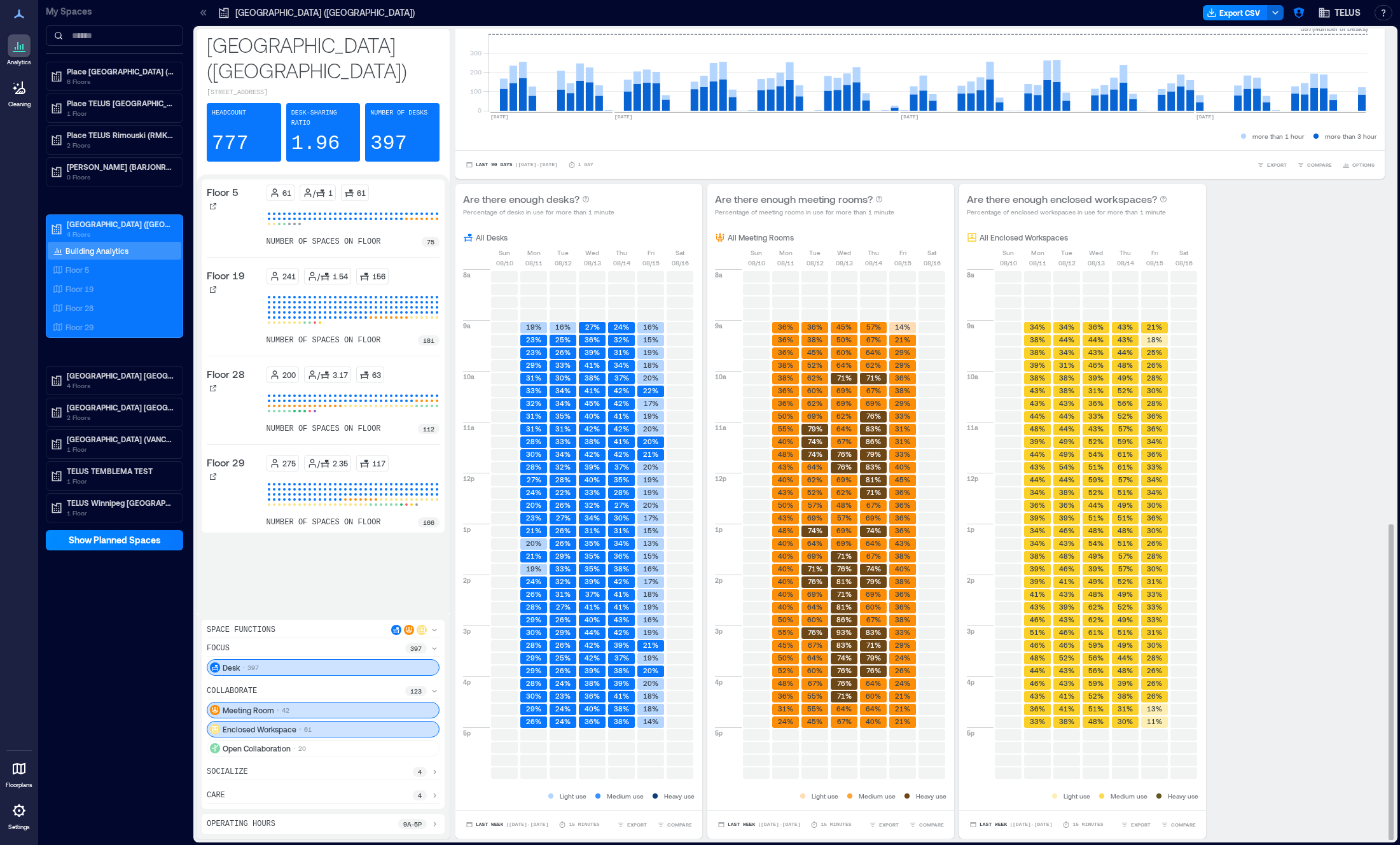
click at [1259, 752] on div "Are there enough desks? Percentage of desks in use for more than 1 minute All D…" at bounding box center [921, 511] width 930 height 655
click at [1170, 825] on button "COMPARE" at bounding box center [1179, 825] width 40 height 13
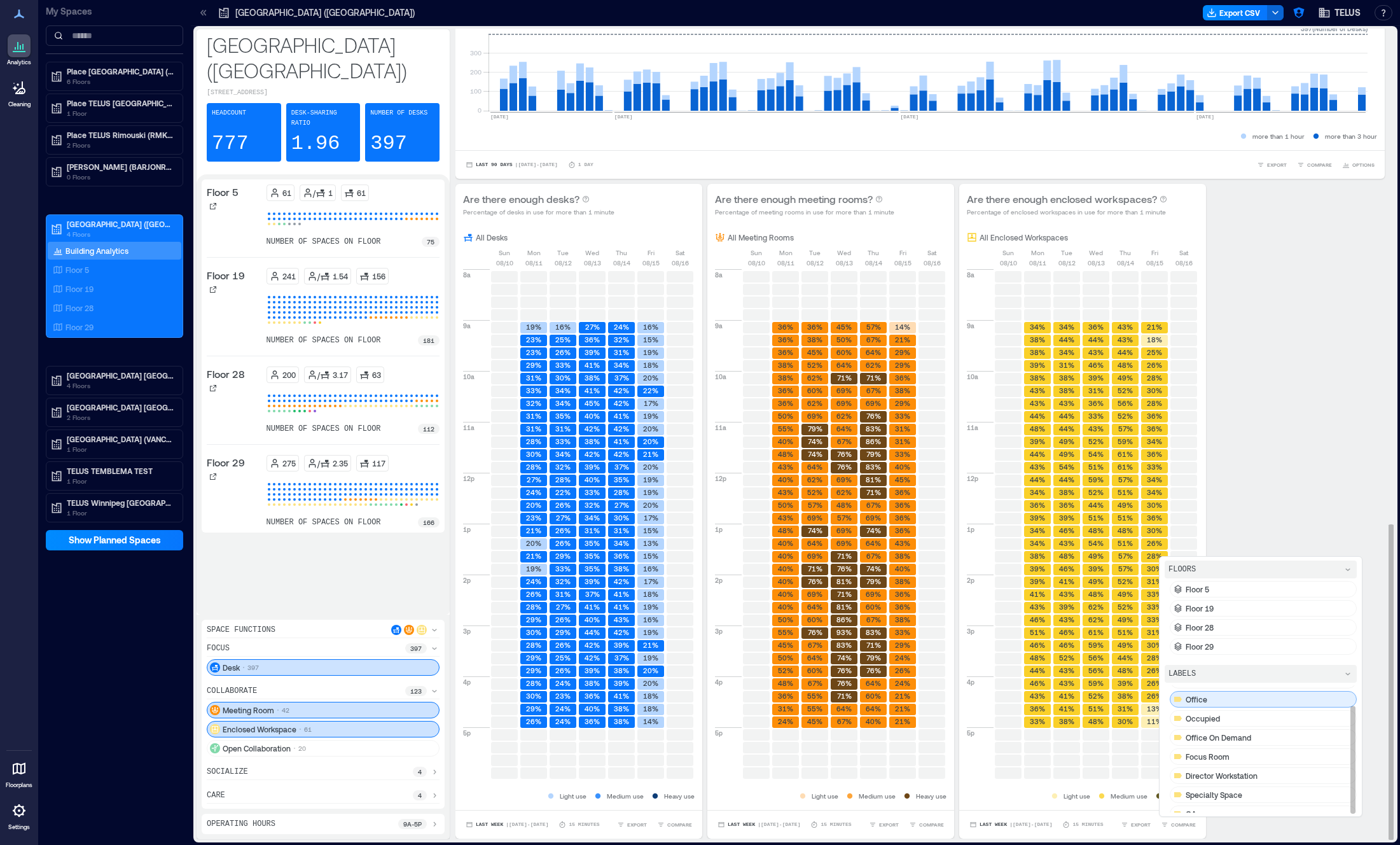
scroll to position [23, 0]
click at [1218, 806] on div "OA" at bounding box center [1263, 804] width 187 height 16
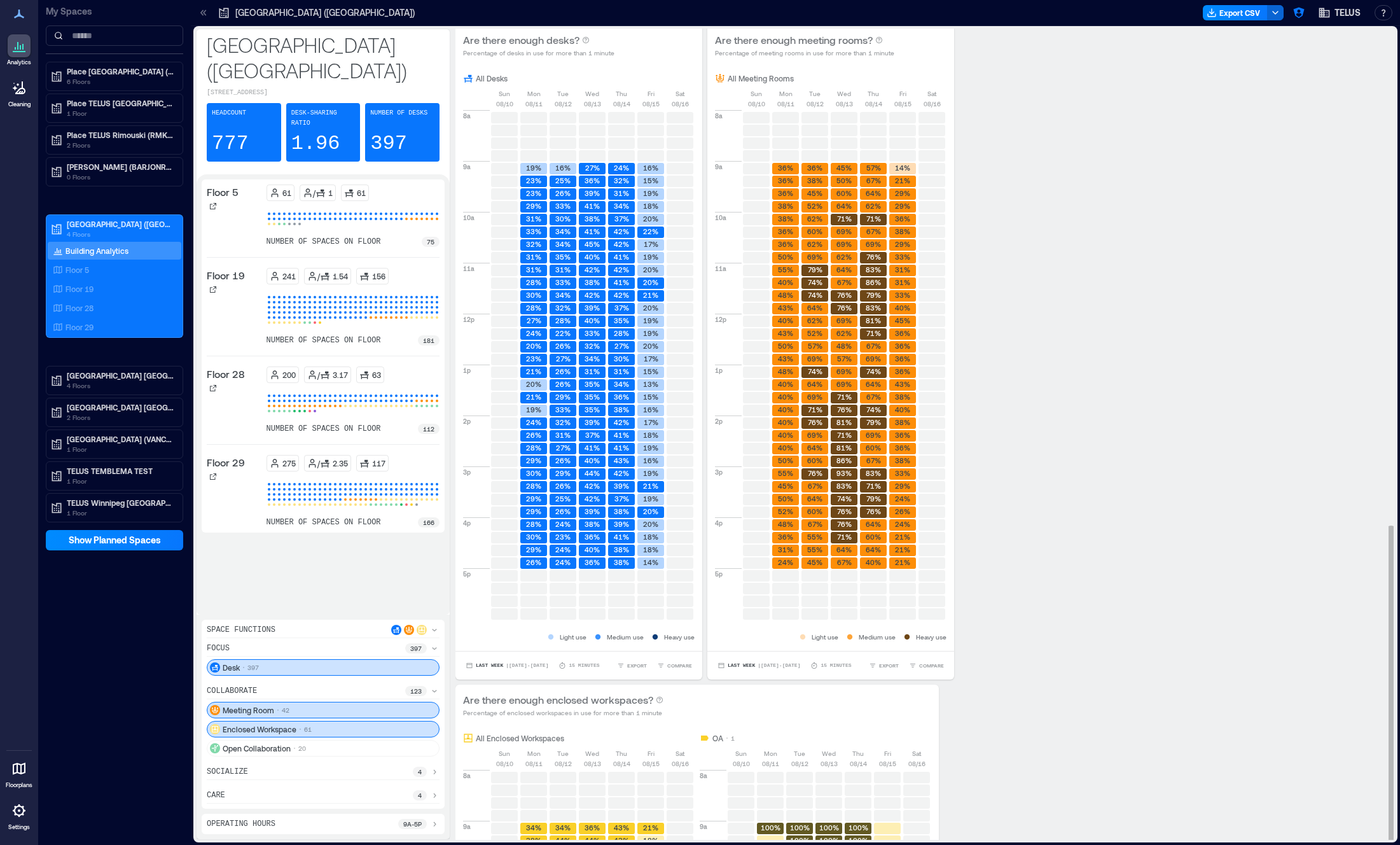
scroll to position [1658, 0]
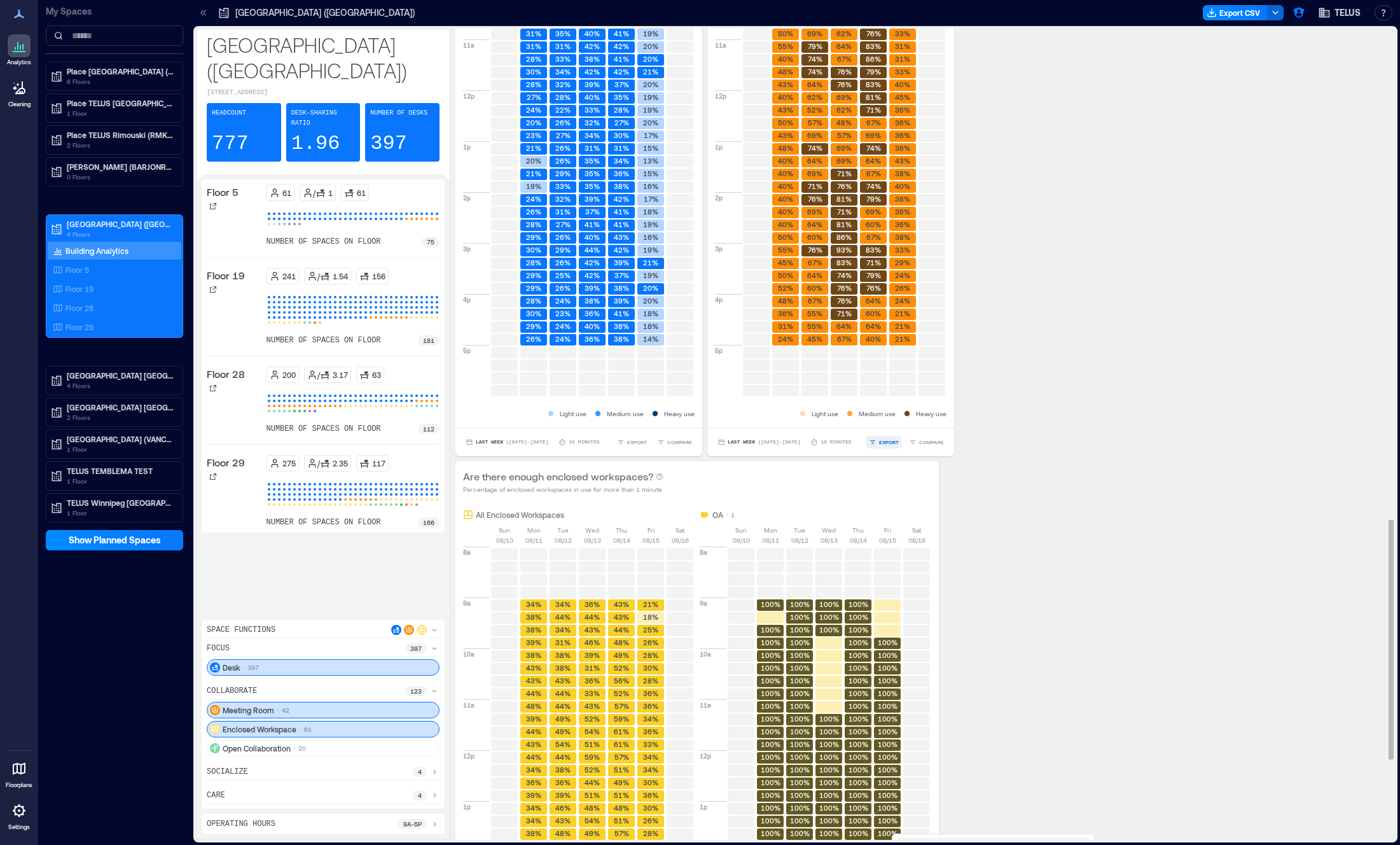
click at [883, 443] on span "EXPORT" at bounding box center [889, 442] width 20 height 7
click at [935, 450] on div "Last Week | [DATE] - [DATE] minutes EXPORT IMAGE CSV COMPARE" at bounding box center [831, 442] width 246 height 29
click at [934, 442] on span "COMPARE" at bounding box center [932, 442] width 24 height 7
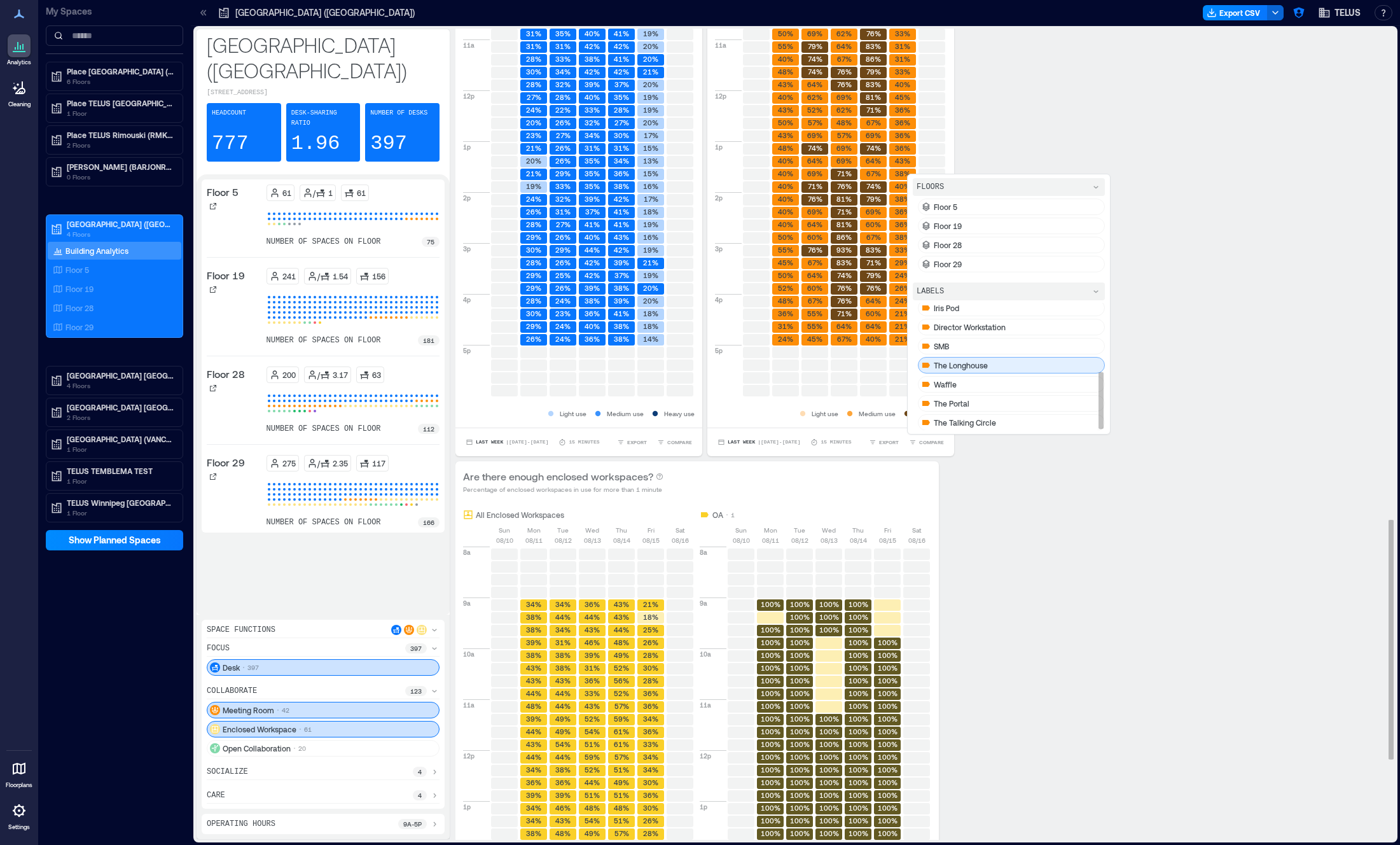
scroll to position [157, 0]
click at [983, 391] on div "waffle" at bounding box center [1011, 384] width 187 height 16
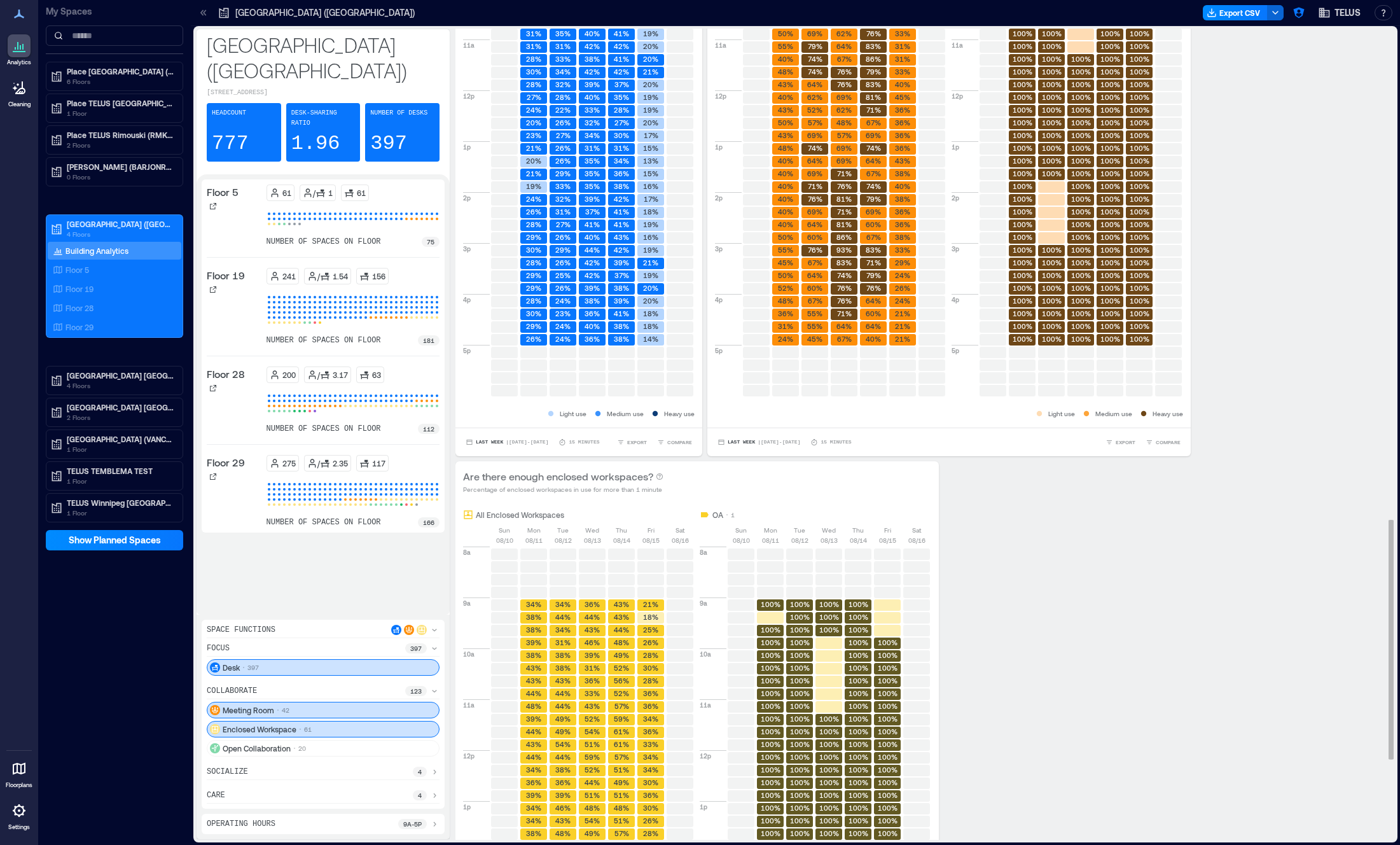
click at [1226, 557] on div "Are there enough desks? Percentage of desks in use for more than 1 minute All D…" at bounding box center [921, 459] width 930 height 1316
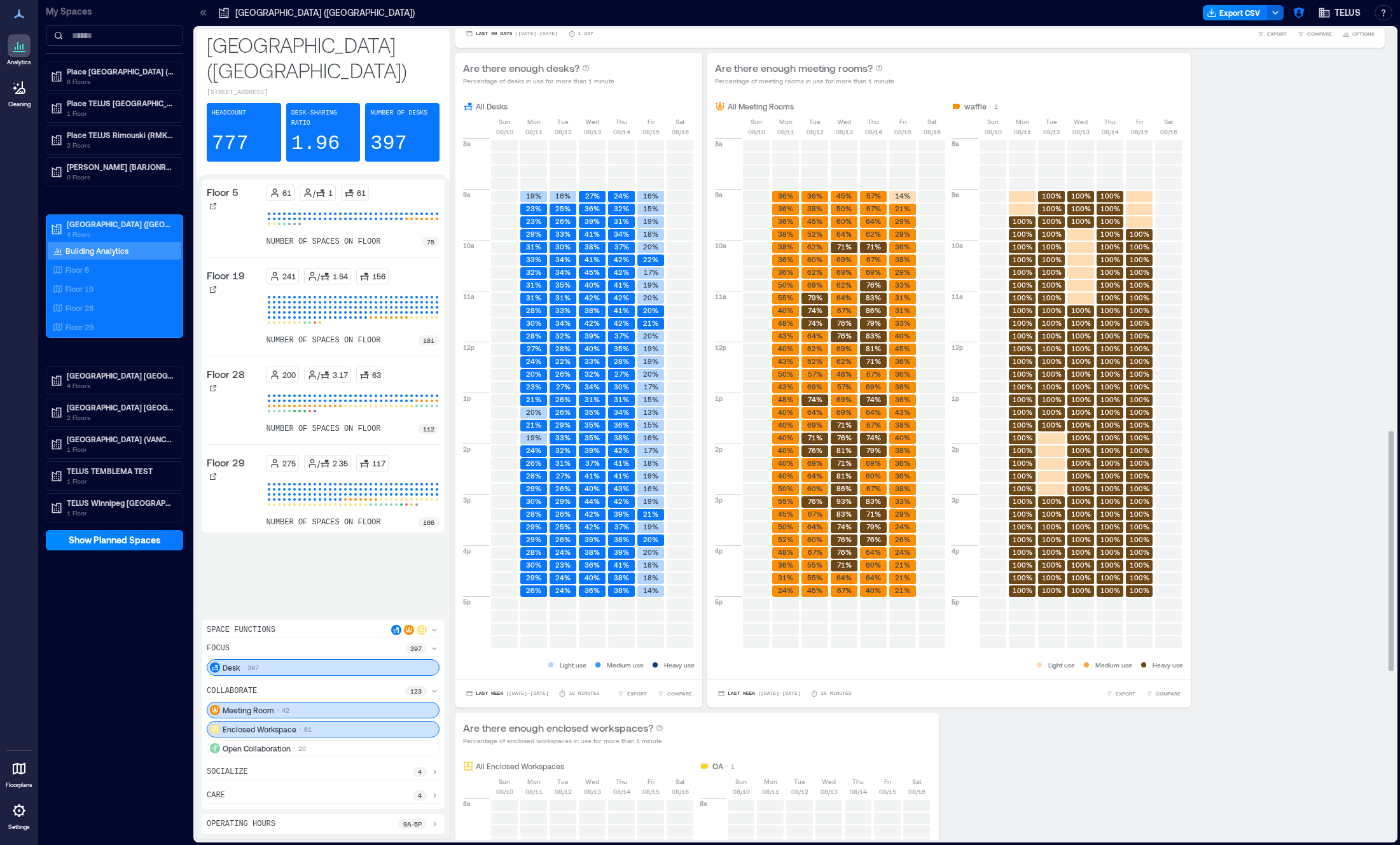
scroll to position [1357, 0]
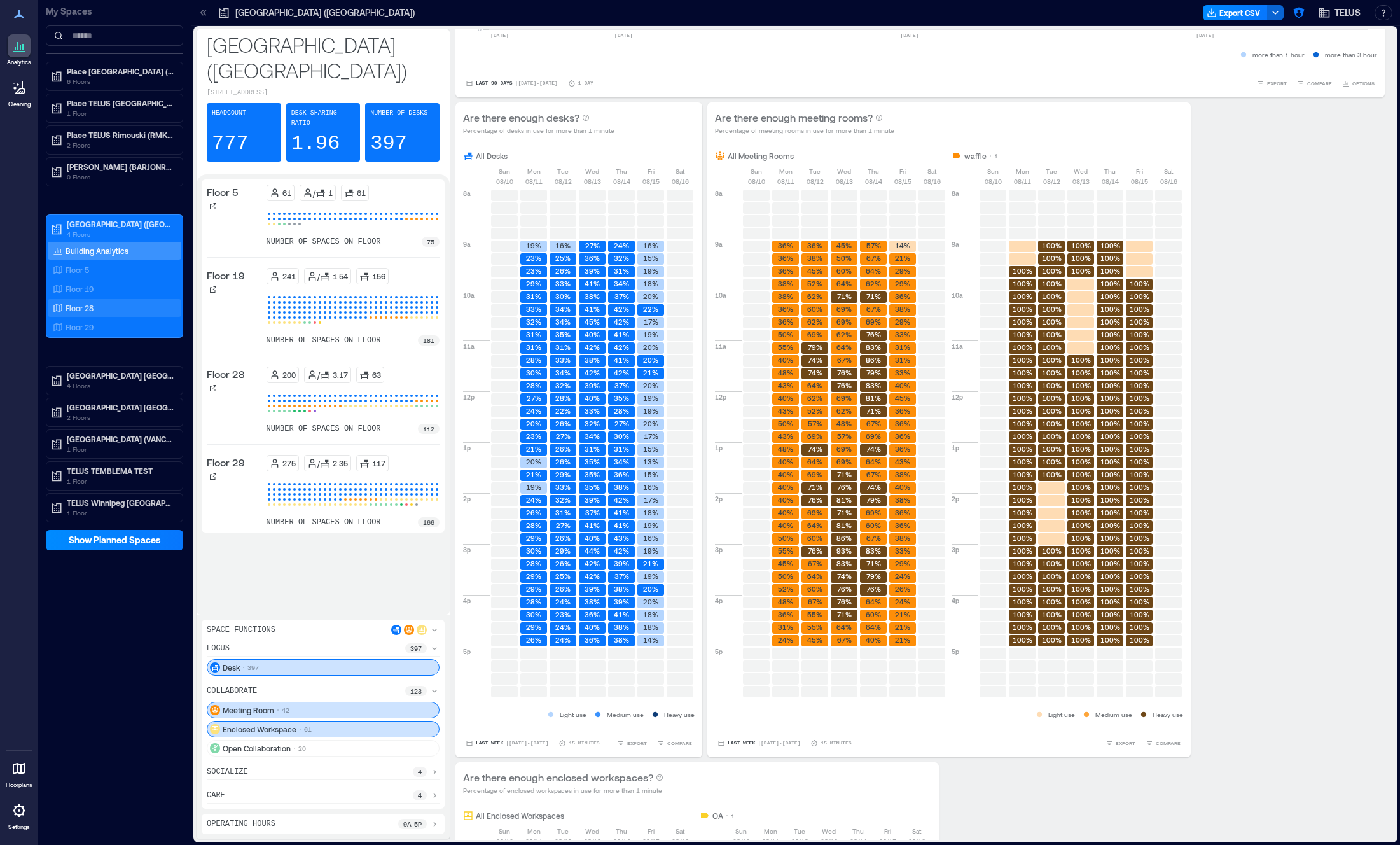
click at [72, 309] on p "Floor 28" at bounding box center [79, 307] width 28 height 10
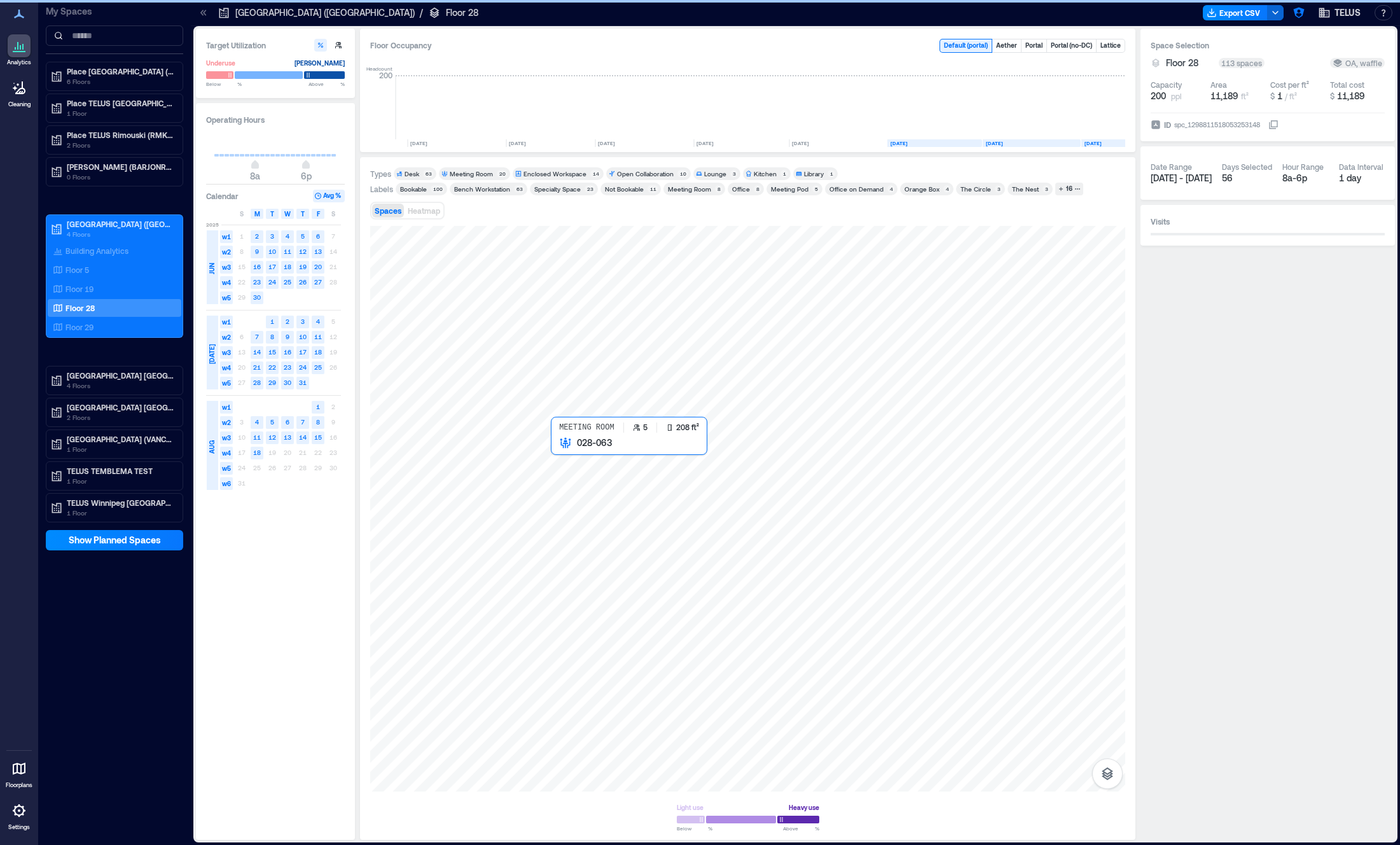
scroll to position [0, 983]
click at [466, 525] on div at bounding box center [748, 509] width 755 height 566
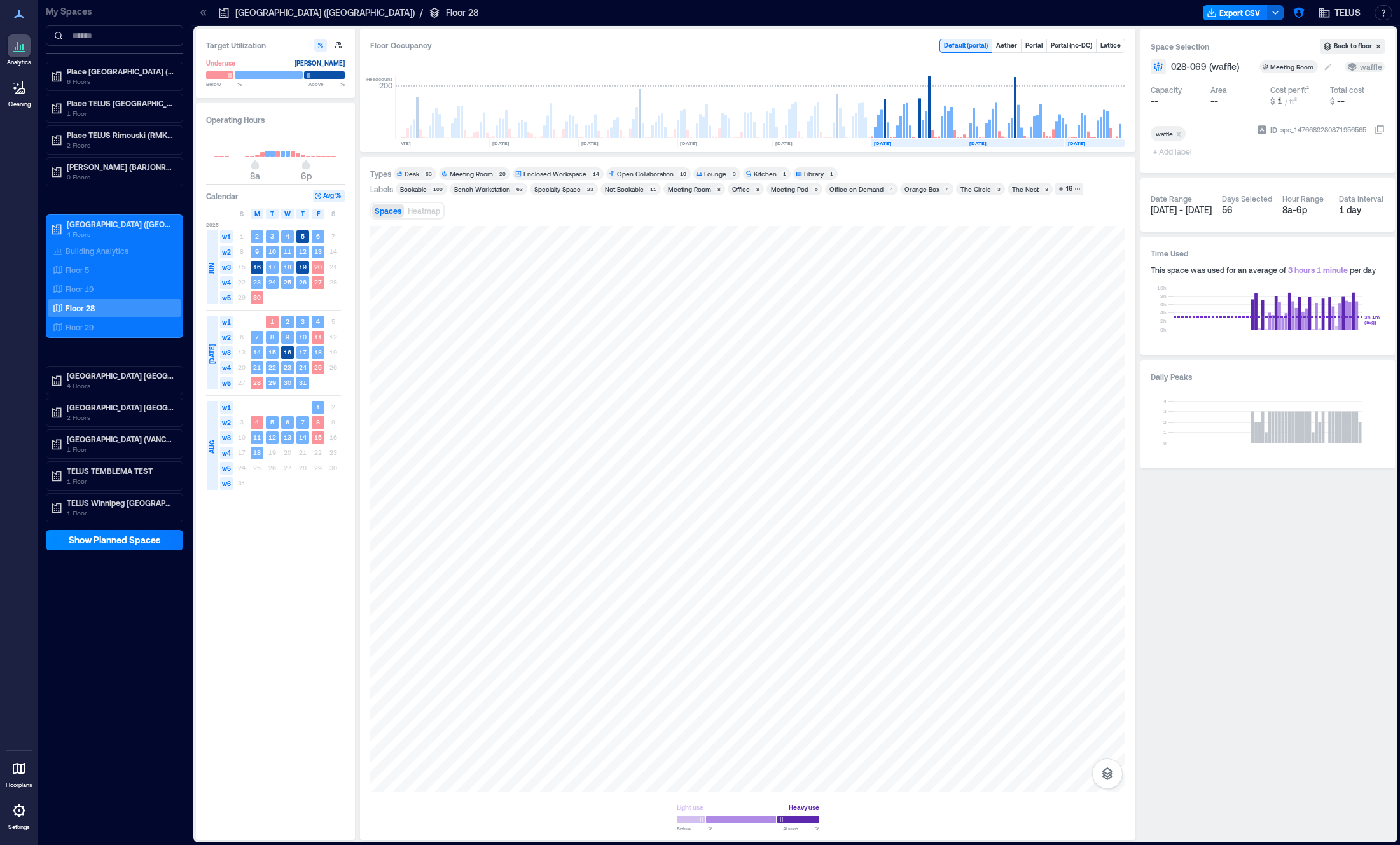
click at [1269, 67] on icon at bounding box center [1265, 66] width 6 height 6
click at [1271, 167] on icon at bounding box center [1270, 161] width 10 height 10
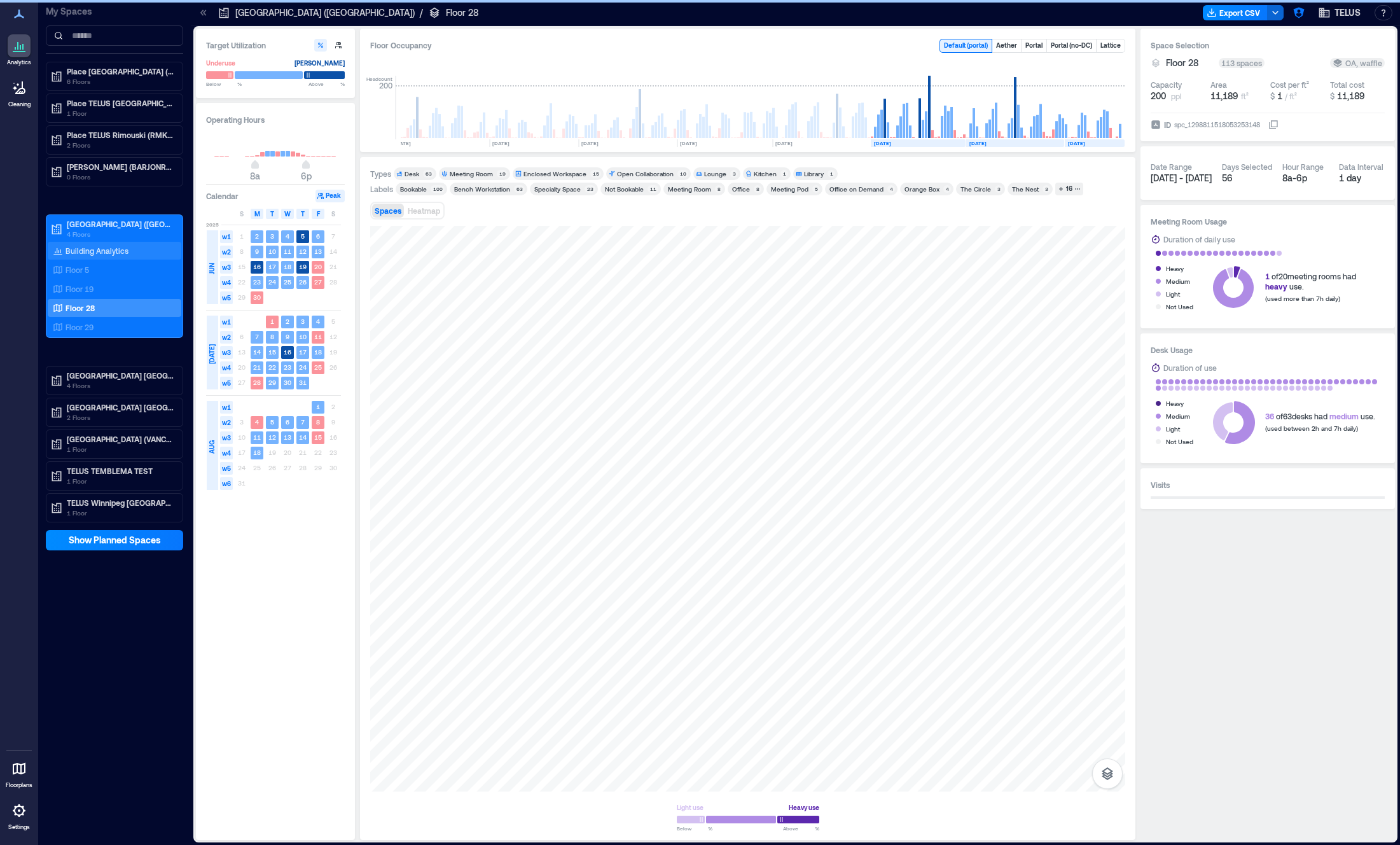
click at [110, 247] on p "Building Analytics" at bounding box center [97, 250] width 63 height 10
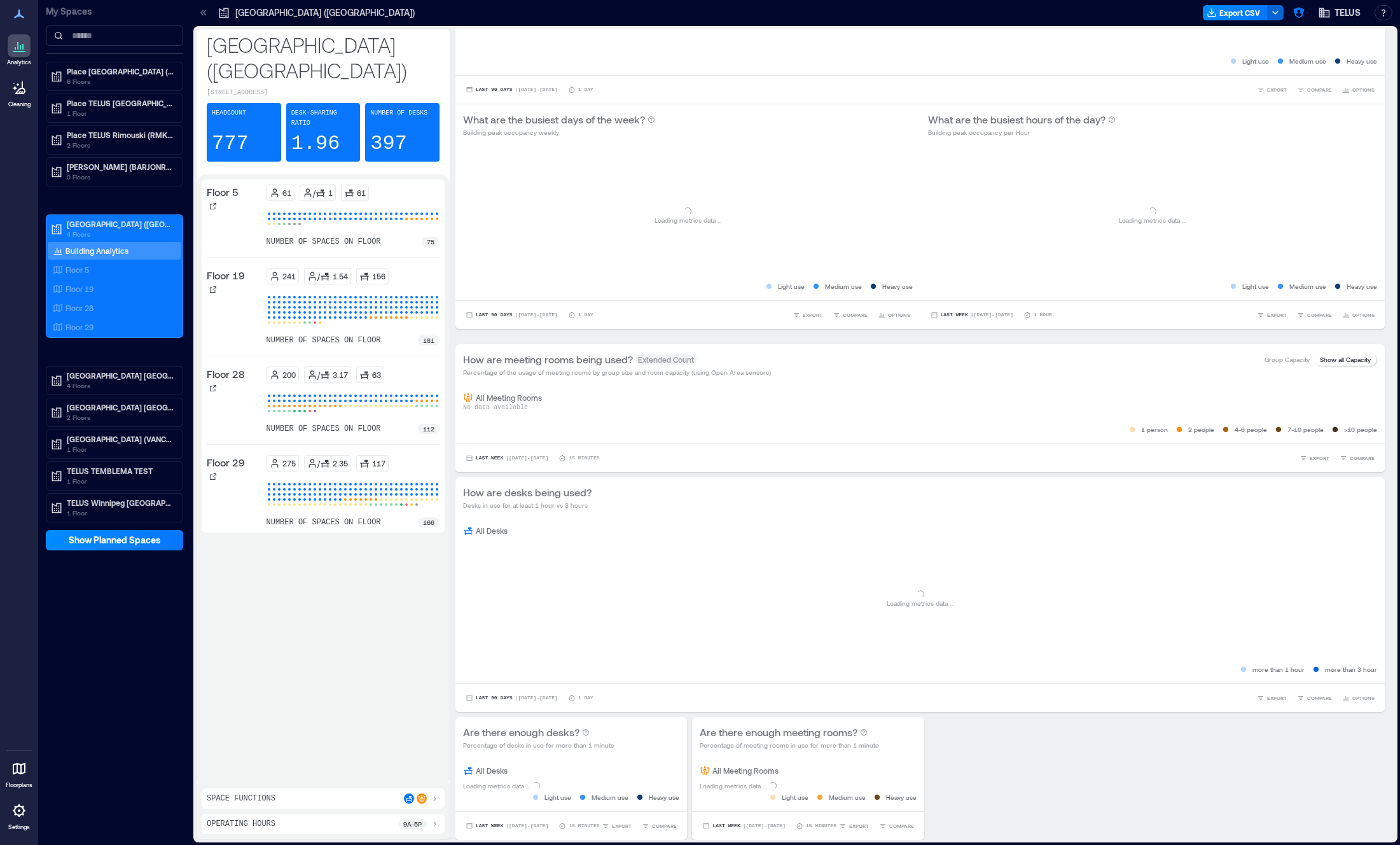
scroll to position [279, 0]
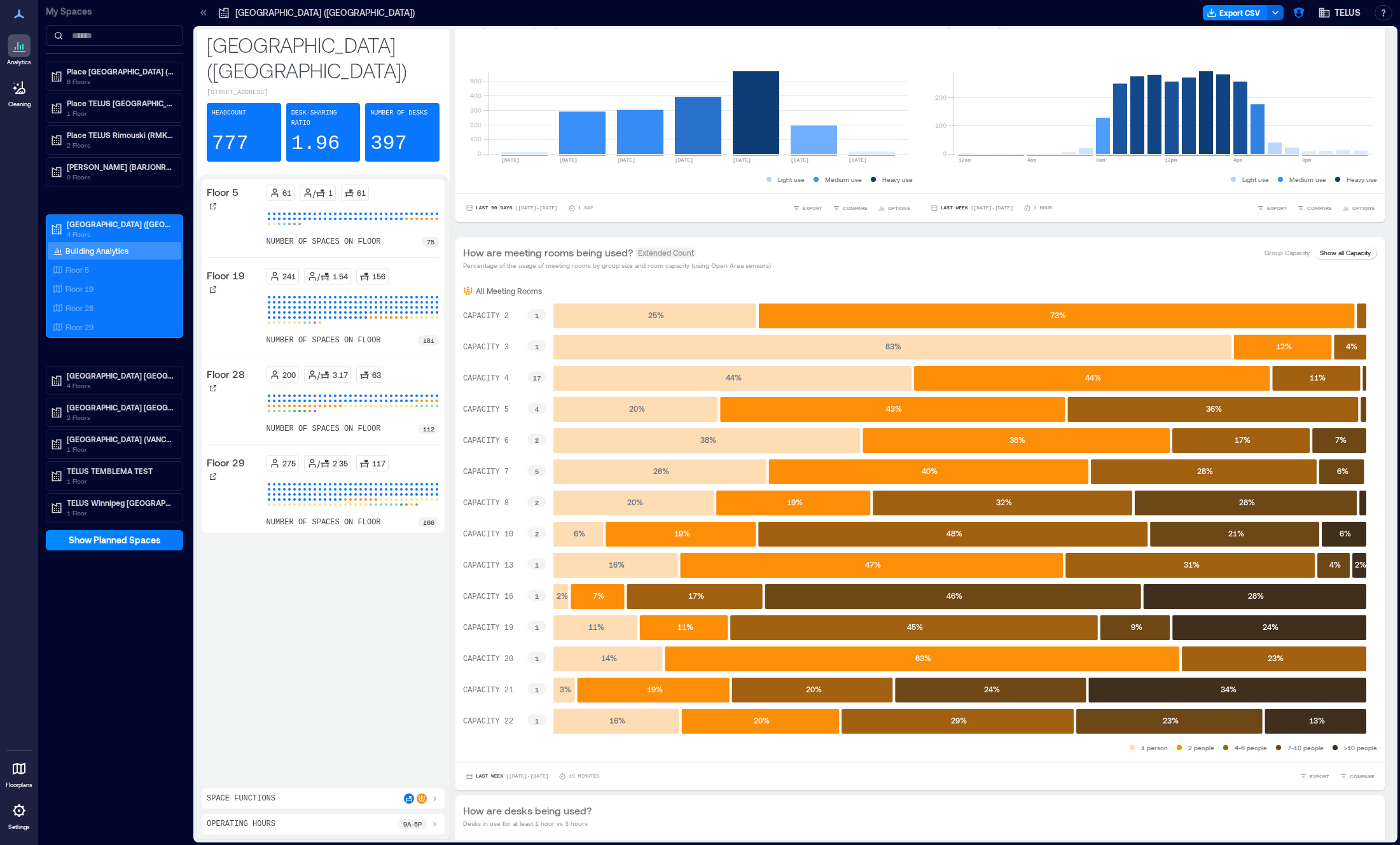
click at [336, 800] on div "Space Functions" at bounding box center [323, 799] width 233 height 10
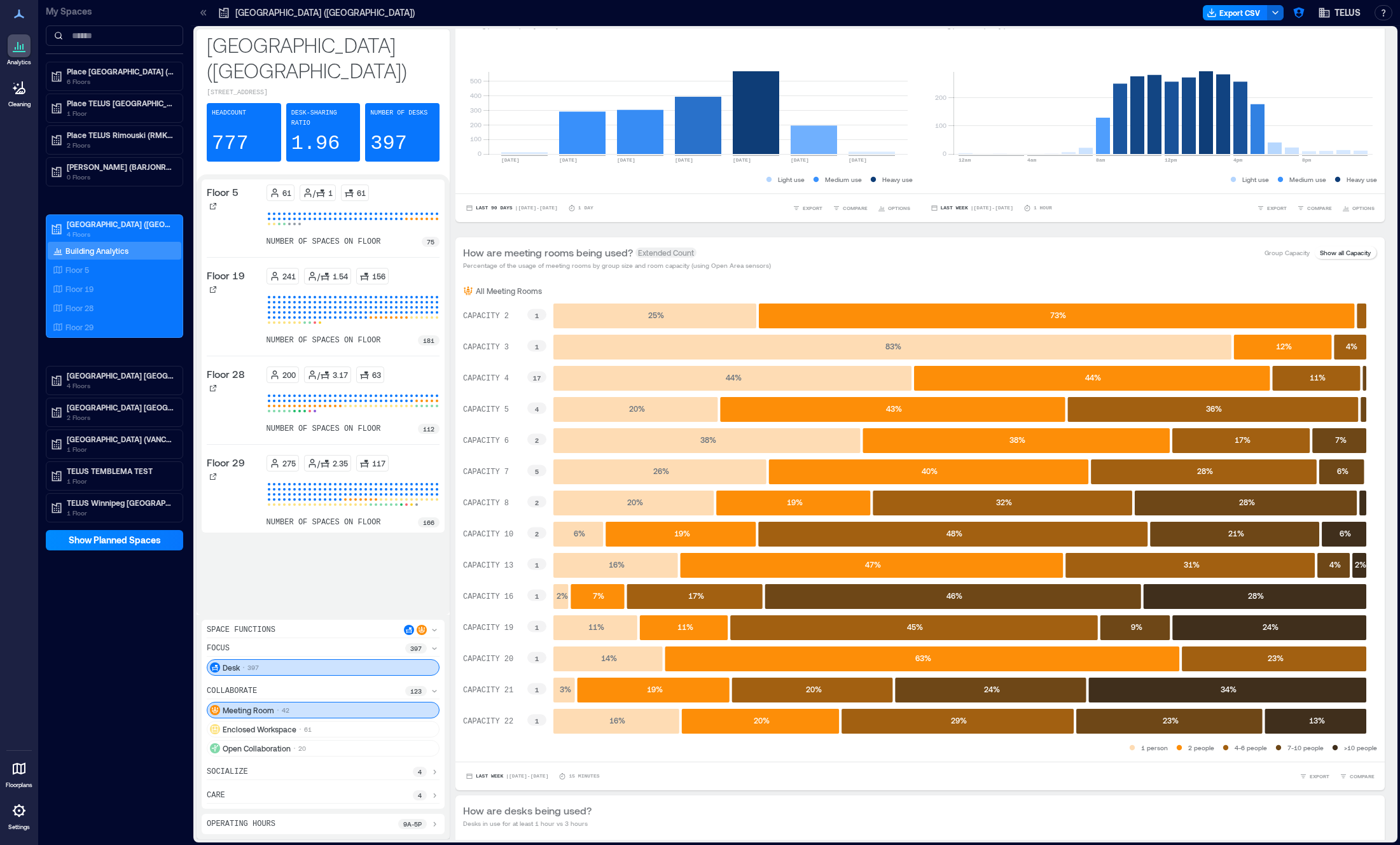
click at [348, 712] on div "Meeting Room 42" at bounding box center [323, 710] width 233 height 16
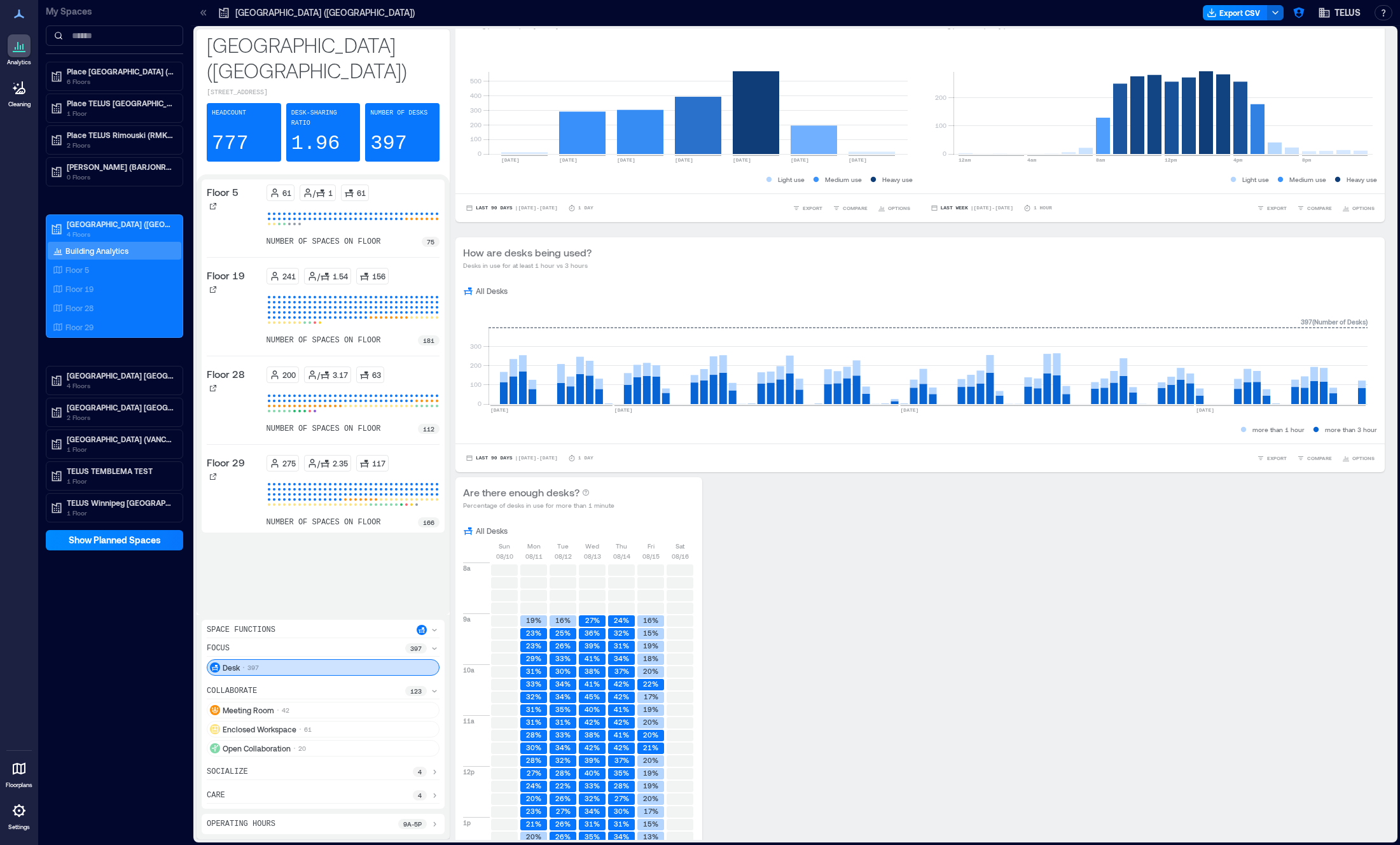
drag, startPoint x: 352, startPoint y: 664, endPoint x: 356, endPoint y: 678, distance: 14.6
click at [352, 665] on div "Desk 397" at bounding box center [323, 667] width 233 height 16
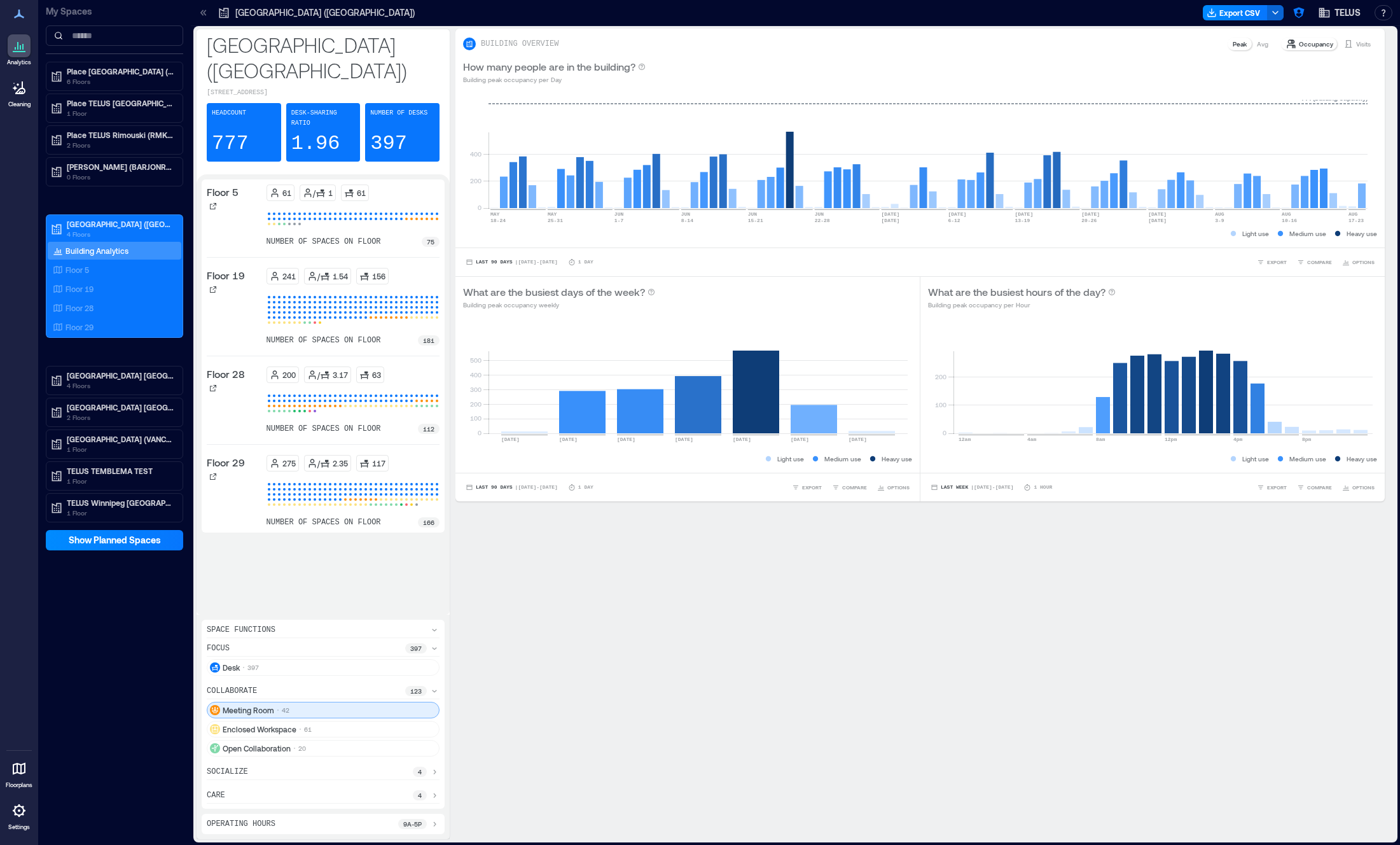
scroll to position [0, 0]
click at [349, 727] on div "Enclosed Workspace 61" at bounding box center [323, 729] width 233 height 16
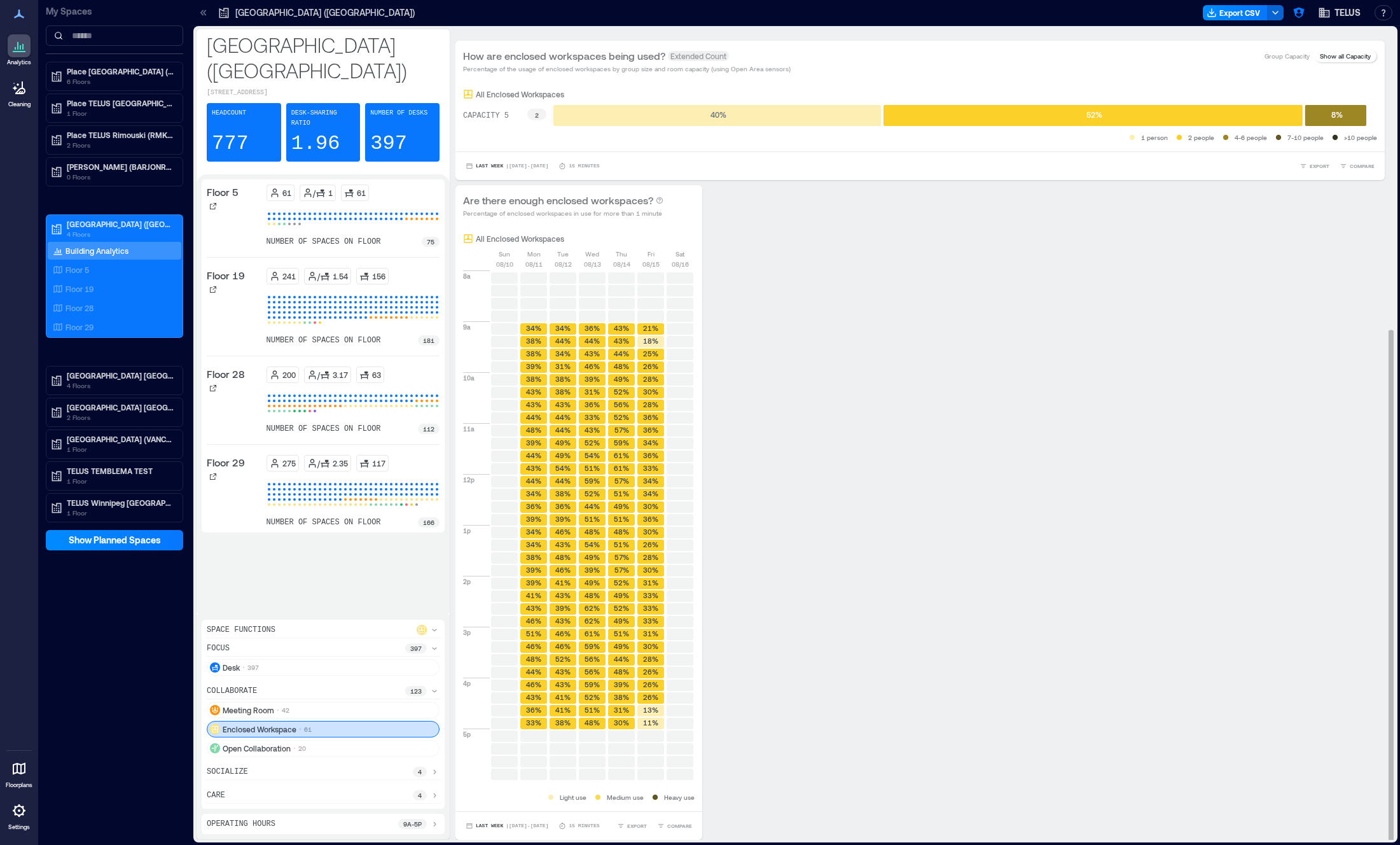
scroll to position [1, 0]
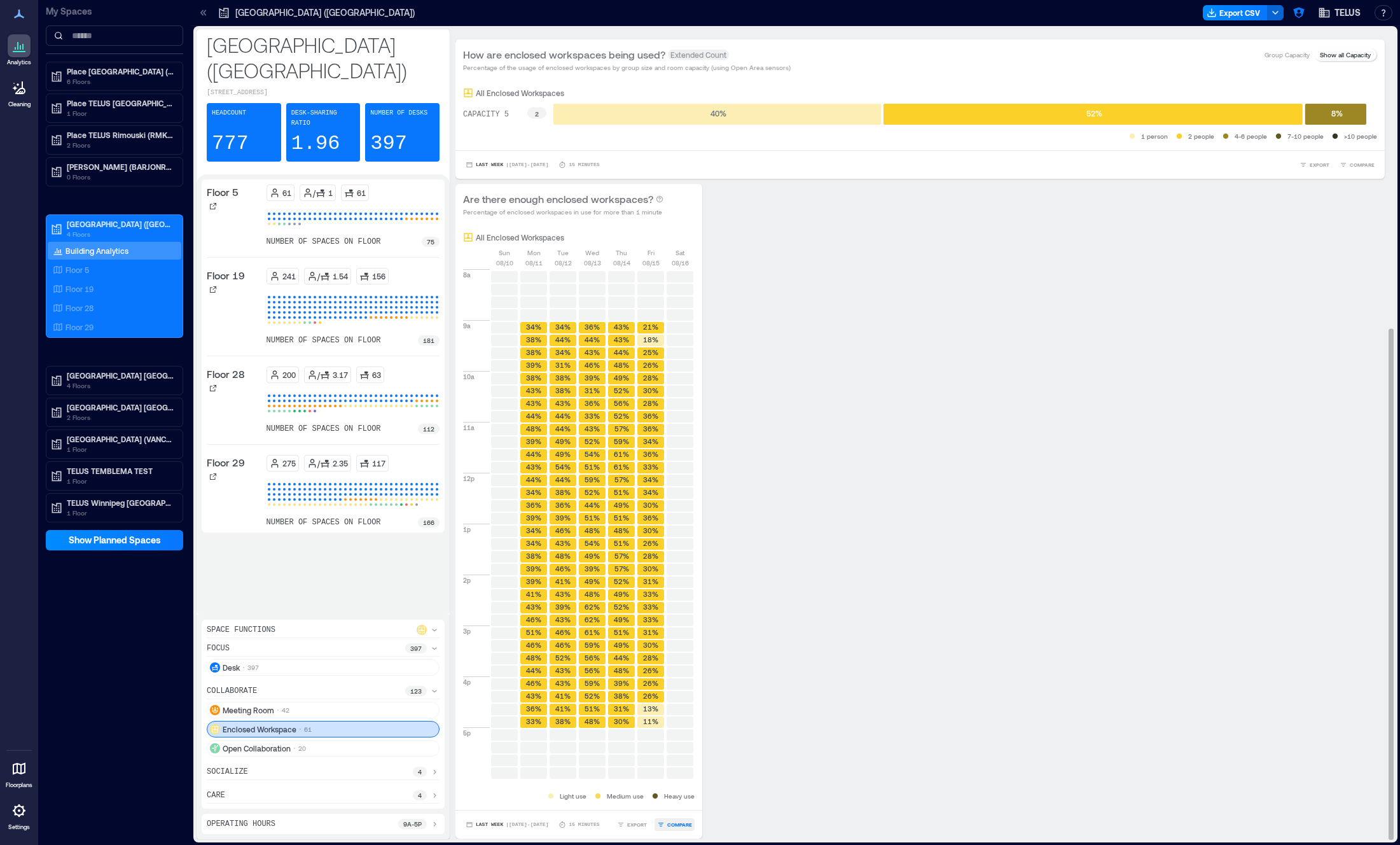
click at [661, 825] on icon "button" at bounding box center [661, 825] width 7 height 7
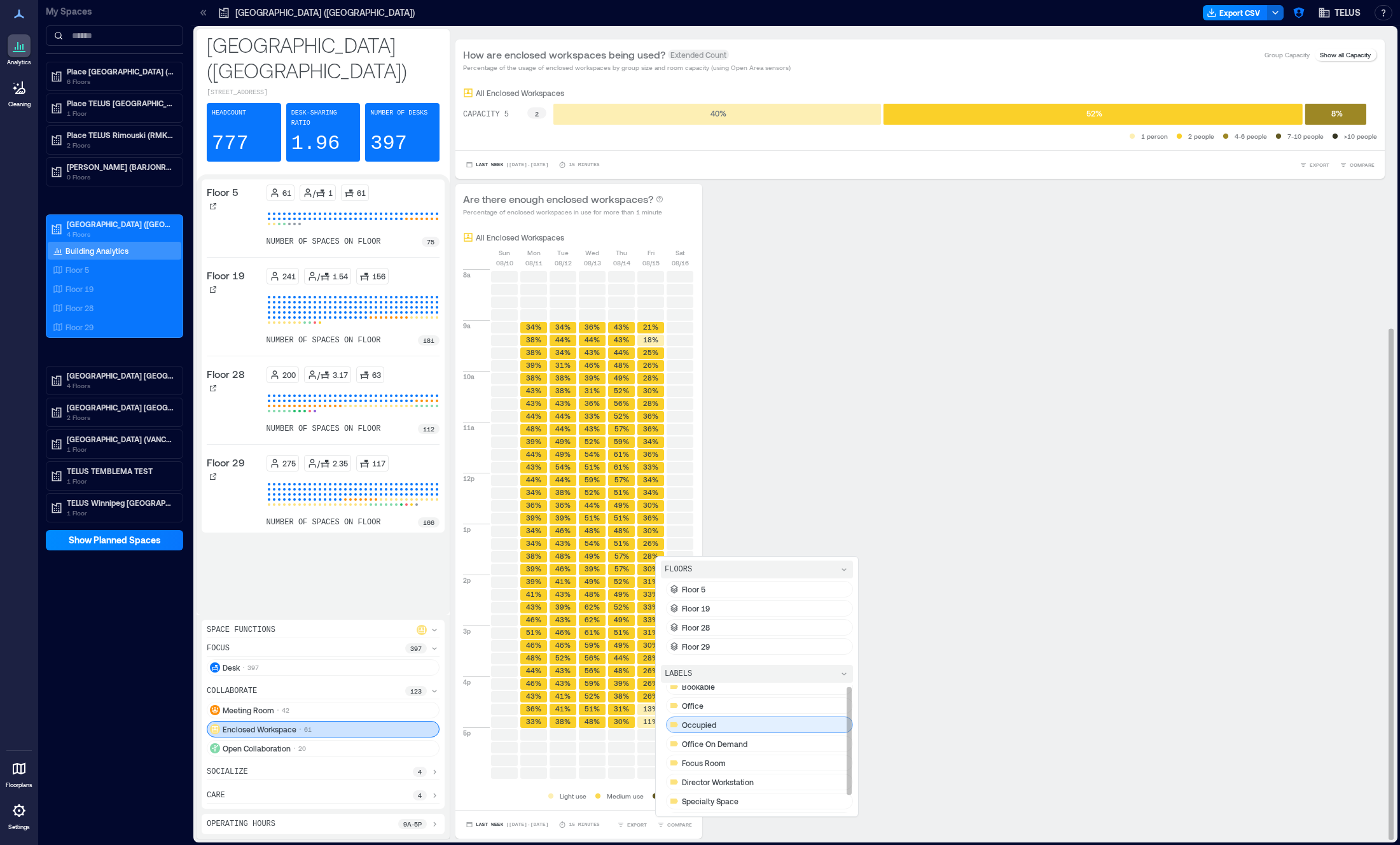
scroll to position [23, 0]
click at [720, 801] on div "OA" at bounding box center [759, 804] width 187 height 16
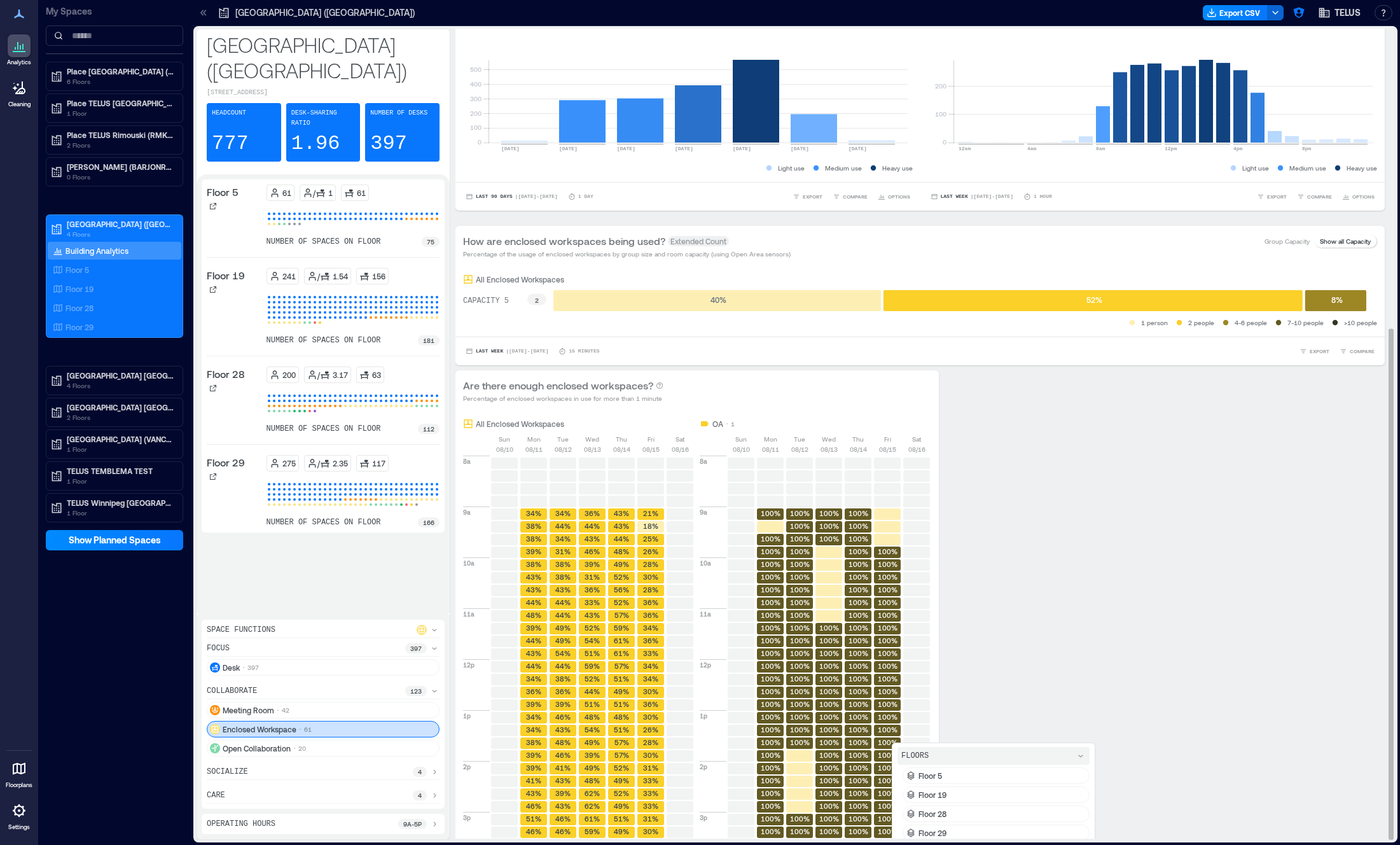
scroll to position [0, 0]
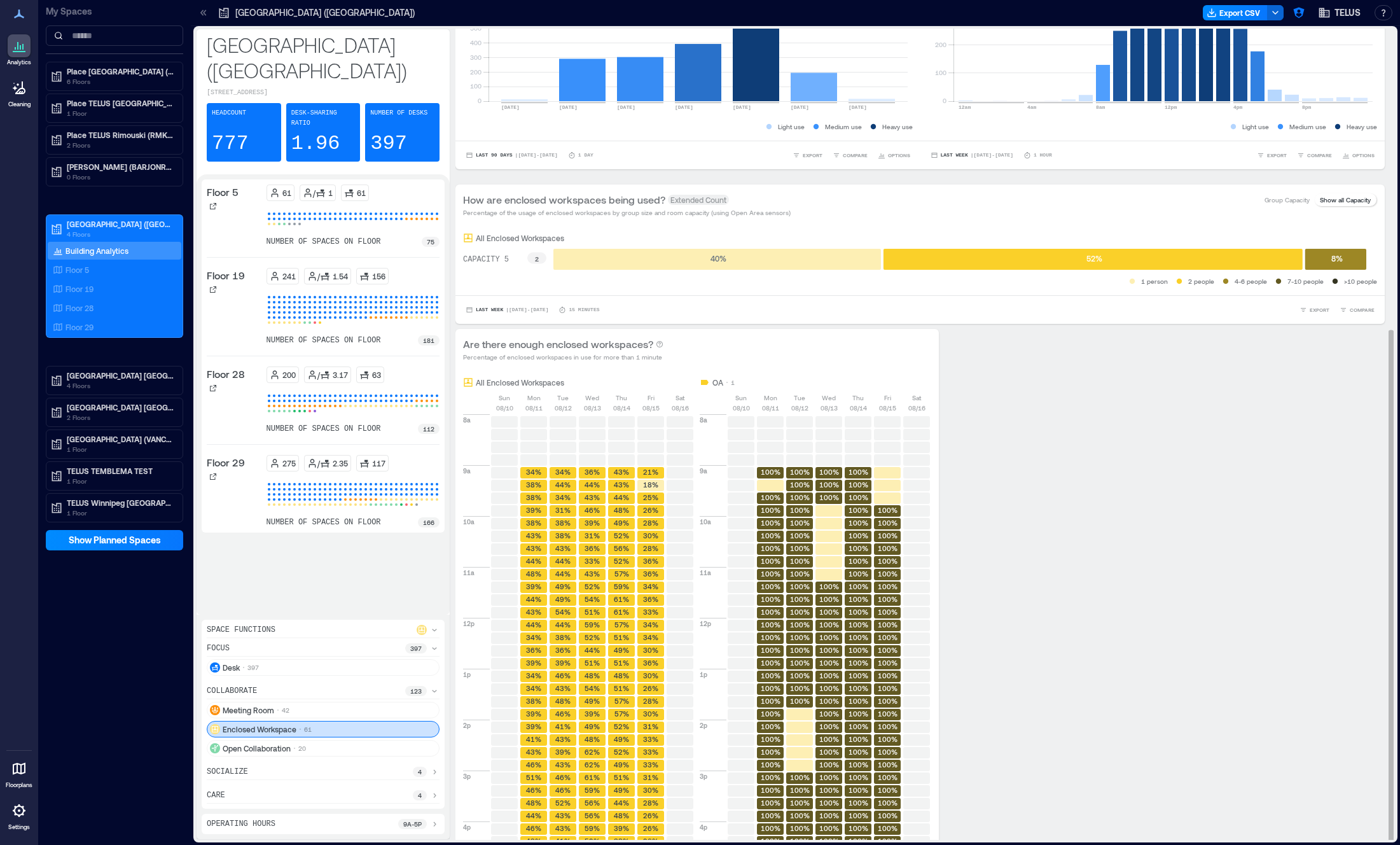
scroll to position [476, 0]
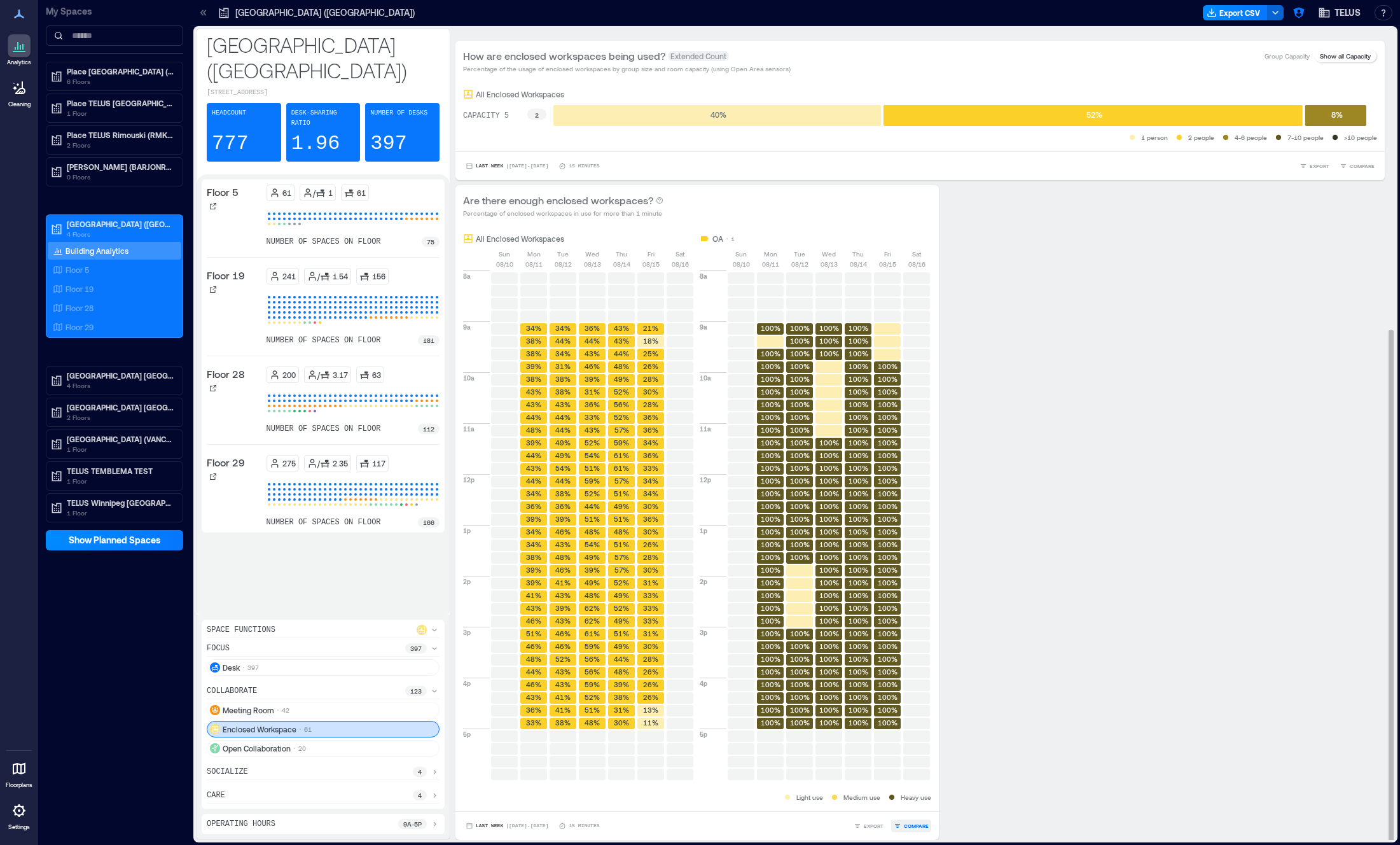
click at [917, 821] on button "COMPARE" at bounding box center [912, 826] width 40 height 13
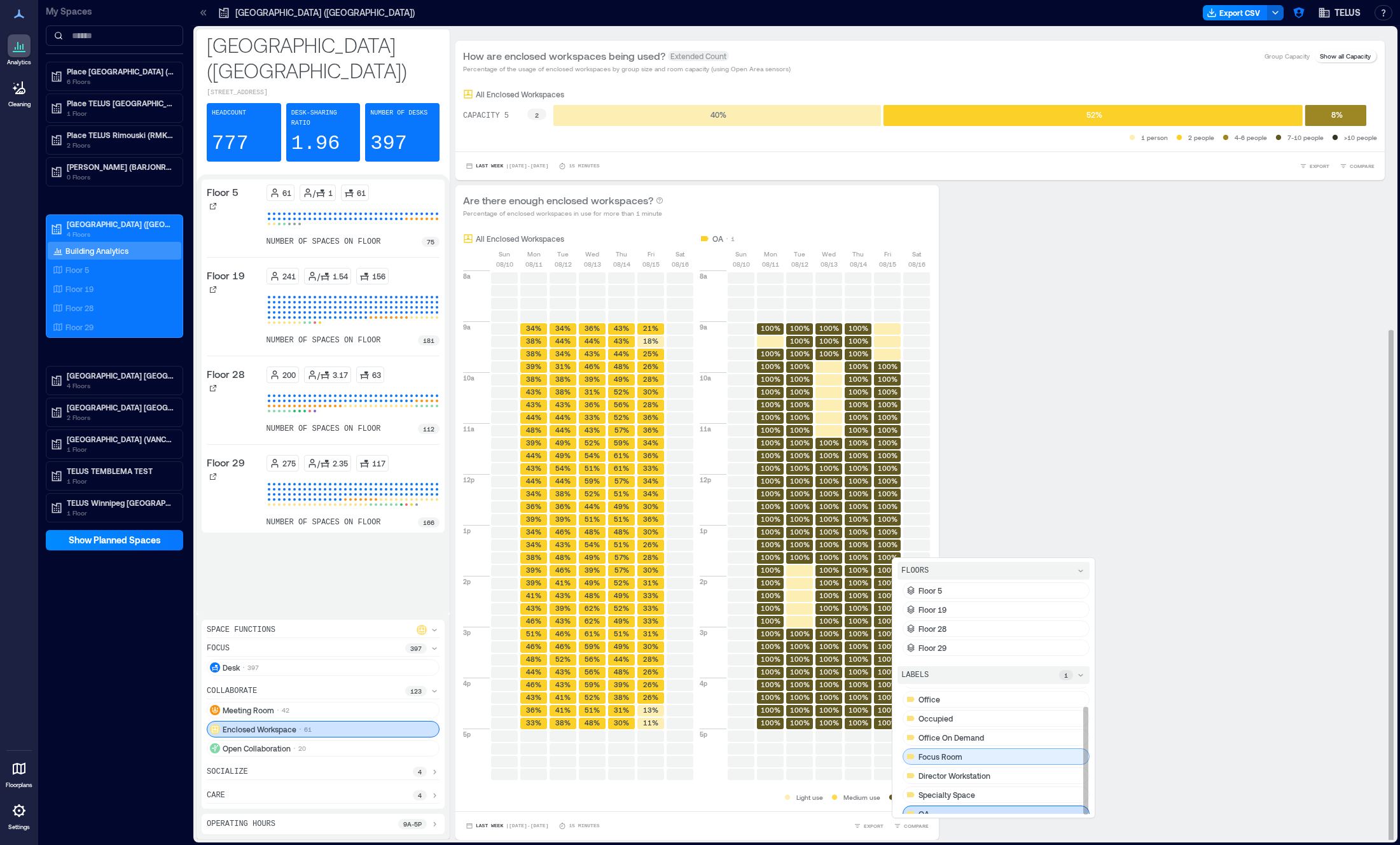
scroll to position [0, 0]
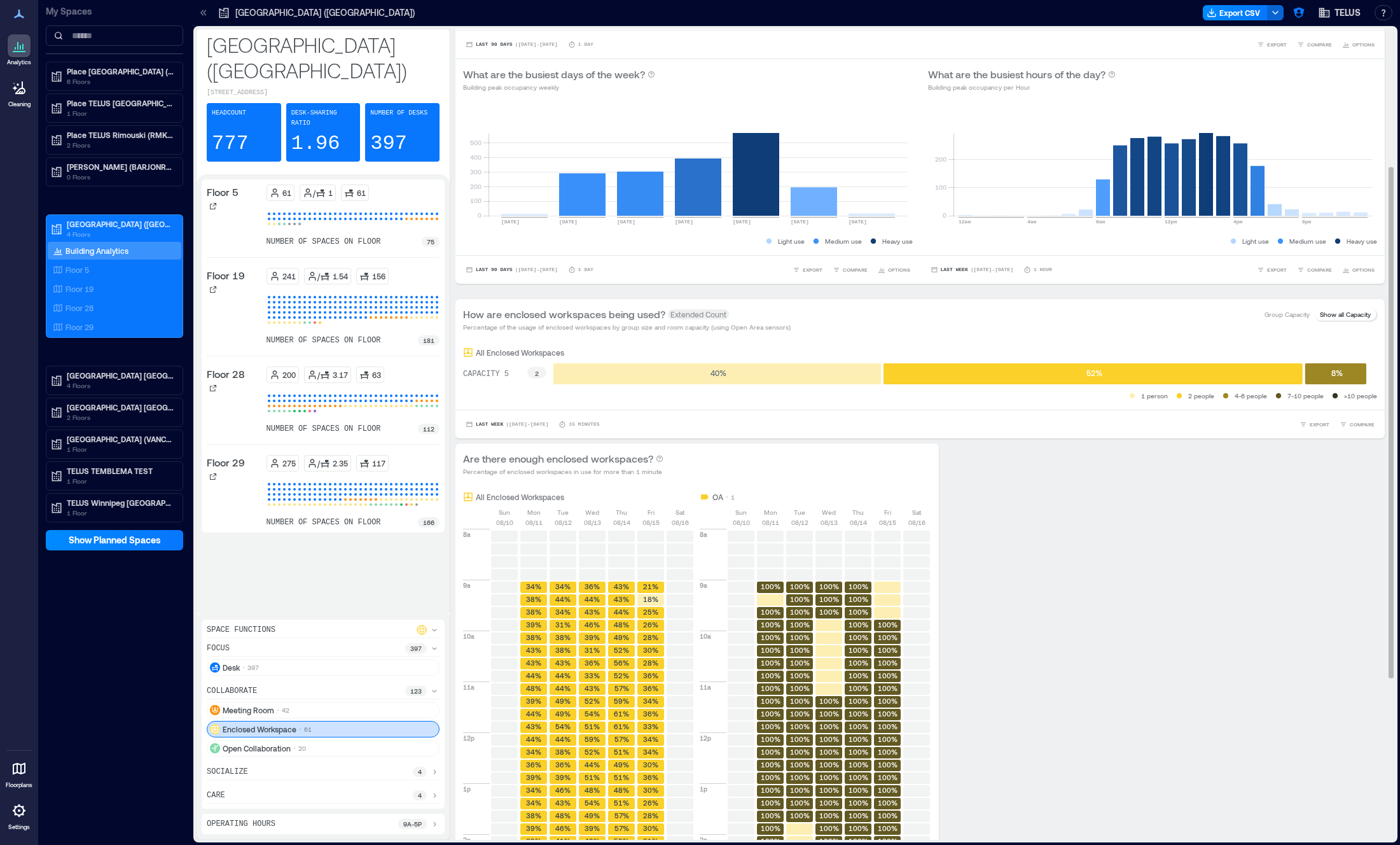
click at [1125, 563] on div "Are there enough enclosed workspaces? Percentage of enclosed workspaces in use …" at bounding box center [921, 771] width 930 height 655
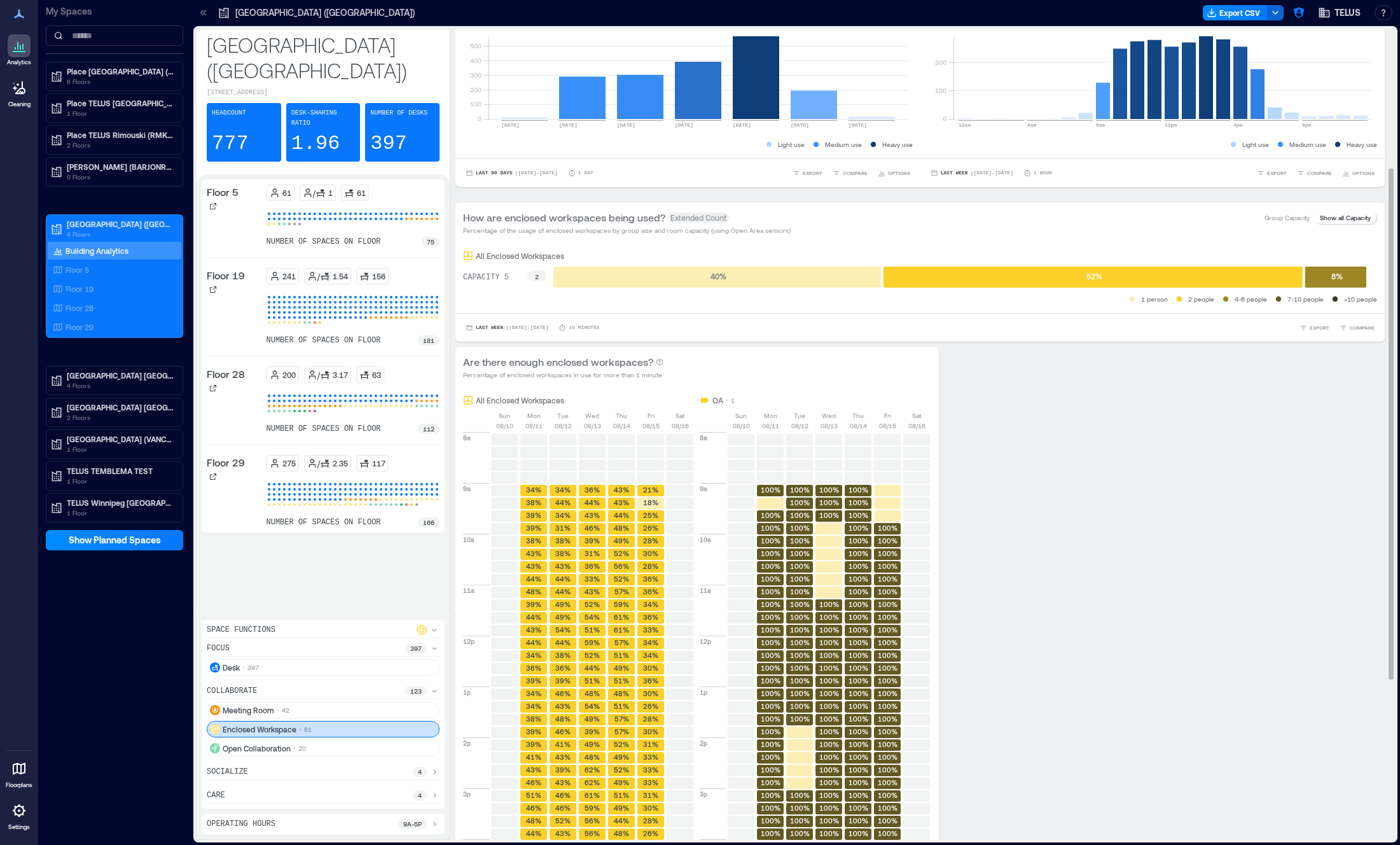
scroll to position [476, 0]
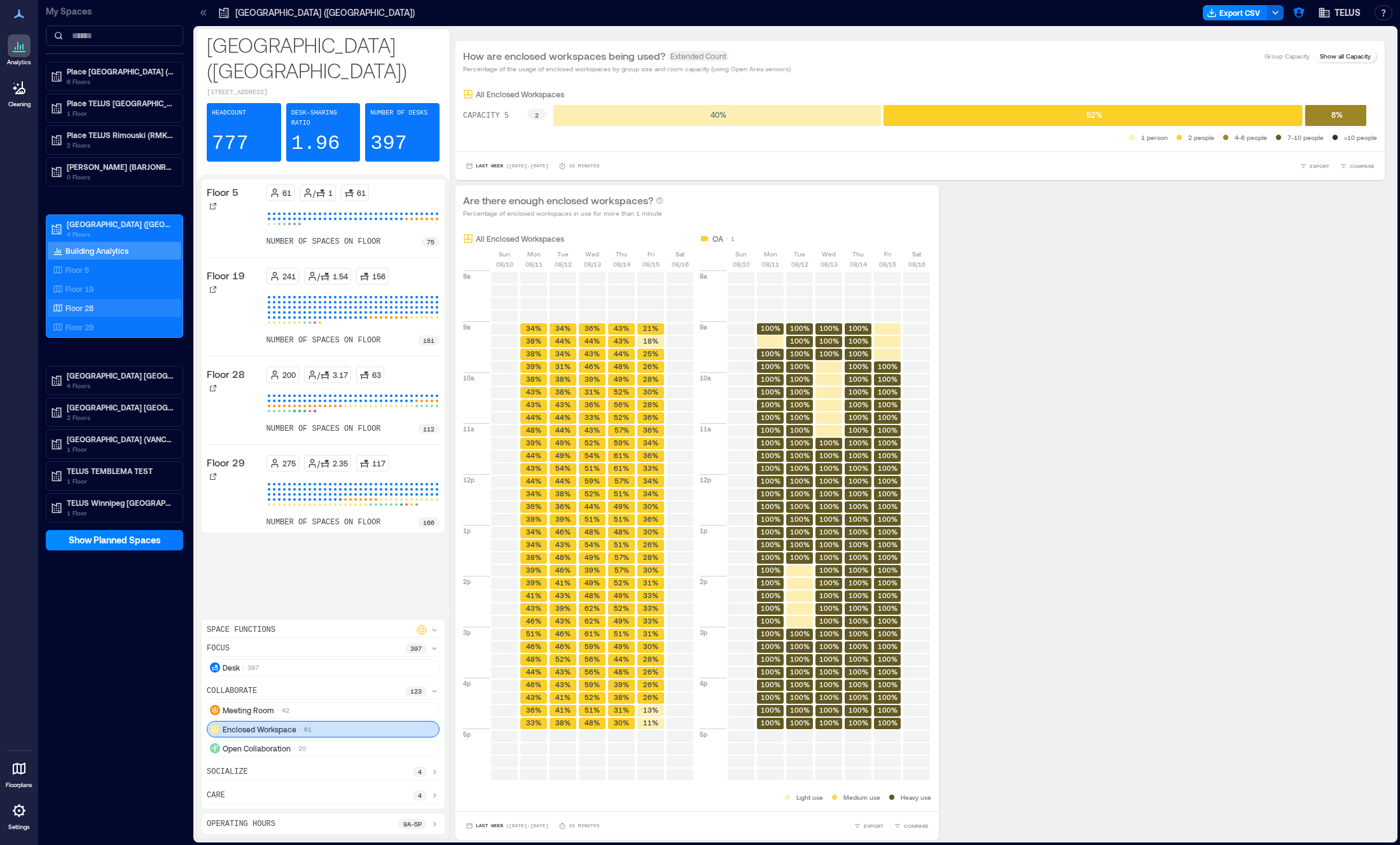
click at [101, 307] on div "Floor 28" at bounding box center [111, 308] width 123 height 13
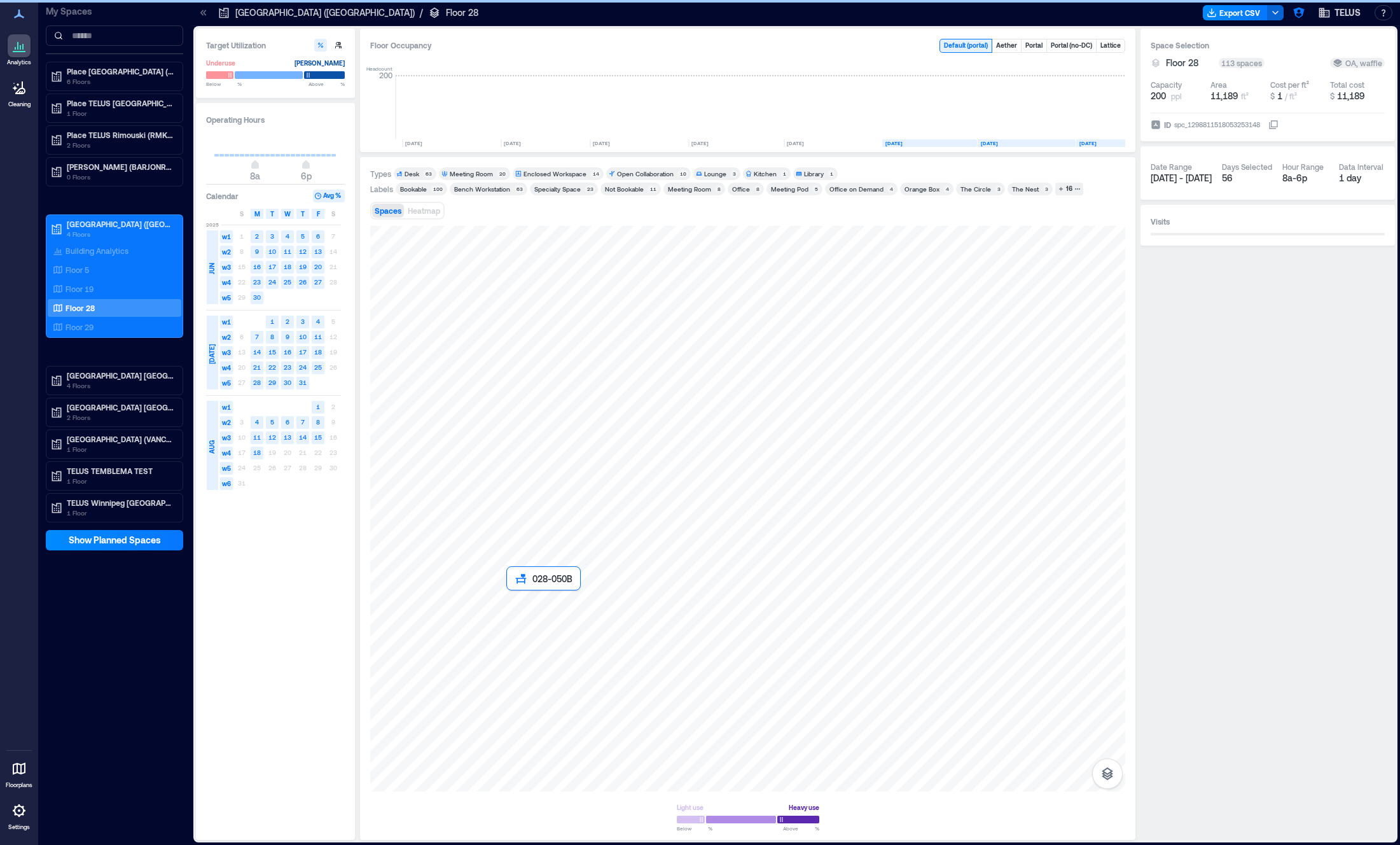
scroll to position [0, 983]
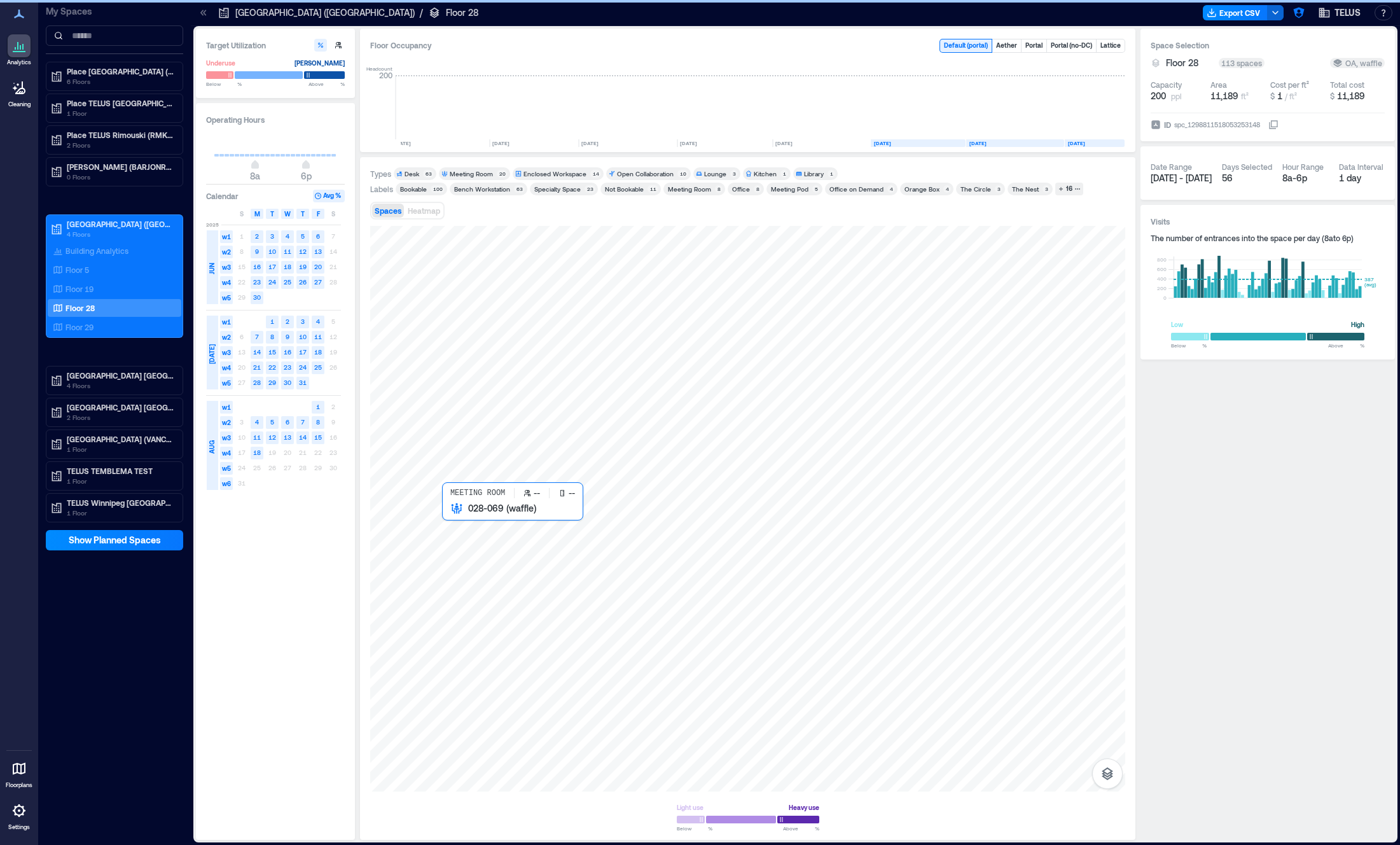
click at [478, 518] on div at bounding box center [748, 509] width 755 height 566
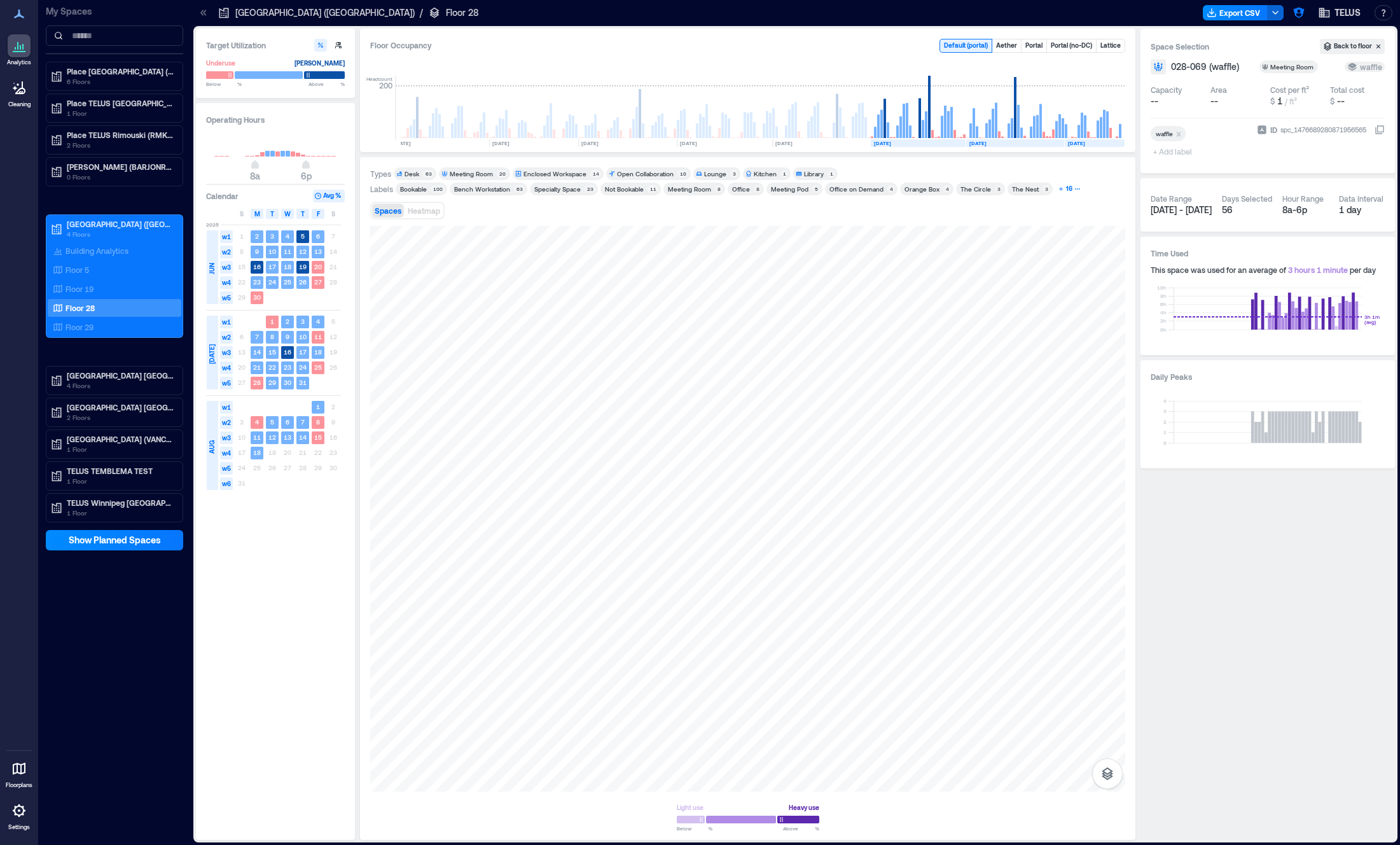
click at [1065, 191] on div "16" at bounding box center [1069, 189] width 10 height 12
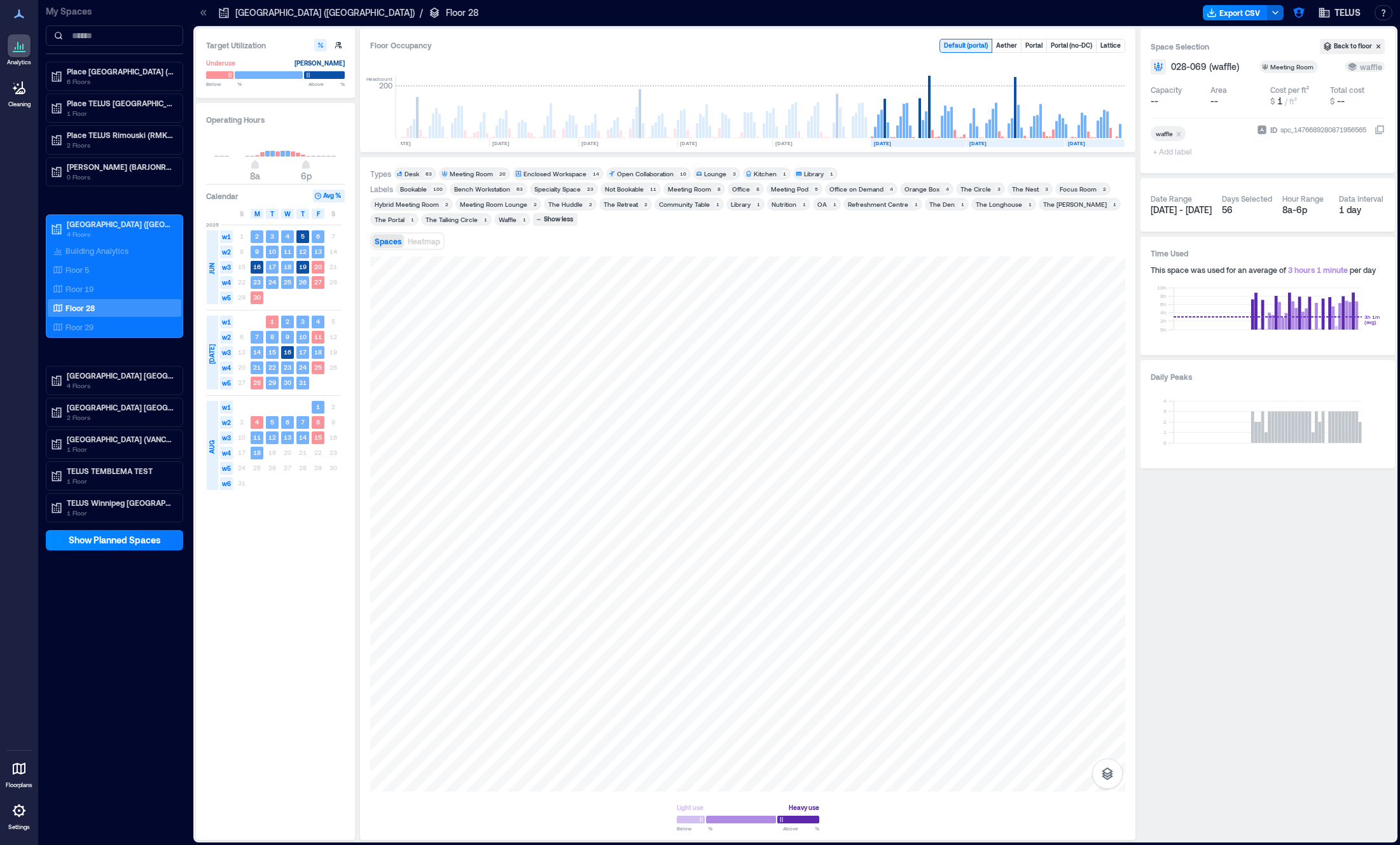
click at [817, 208] on div "OA" at bounding box center [822, 204] width 10 height 9
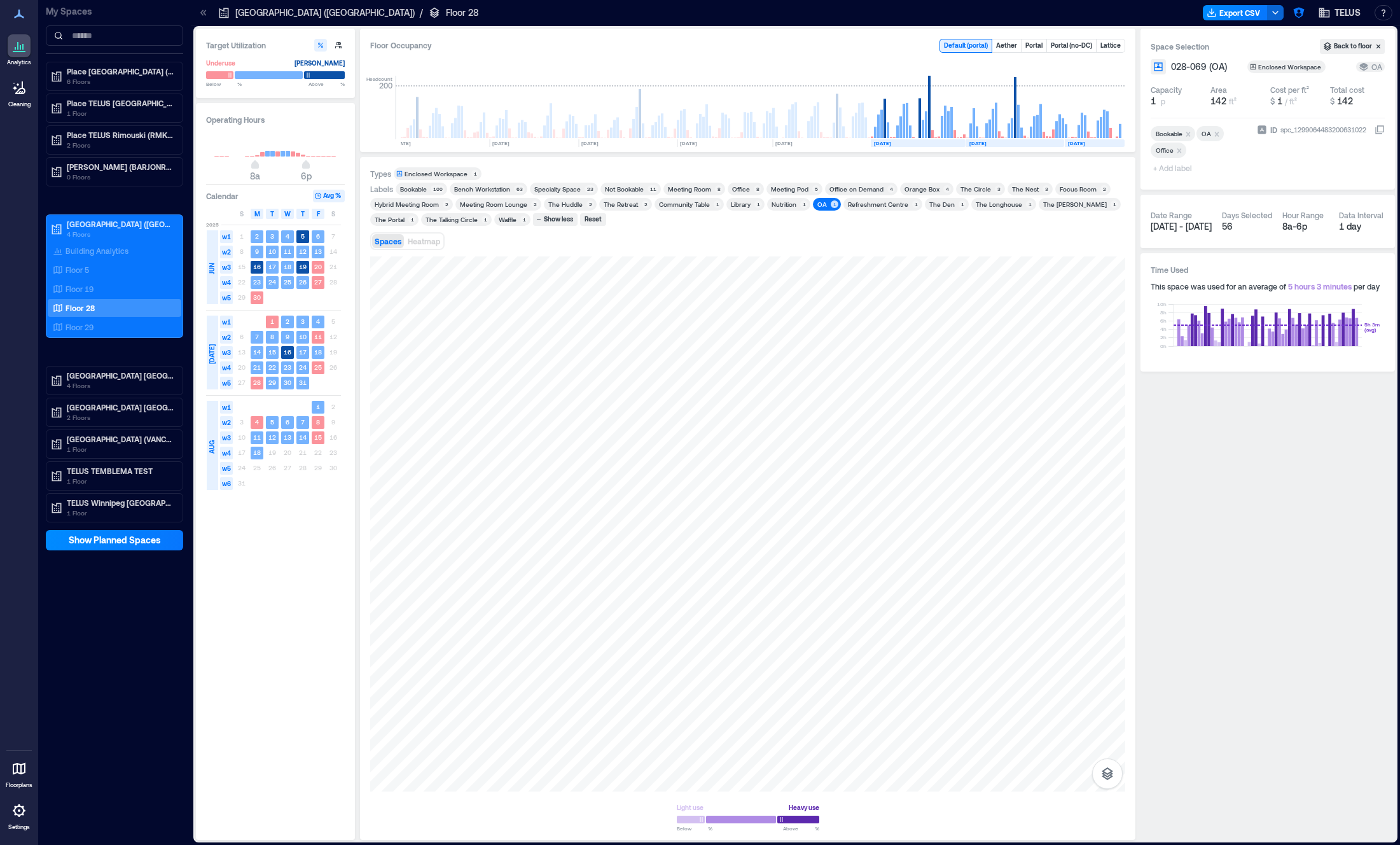
click at [599, 219] on div "Reset" at bounding box center [593, 219] width 21 height 12
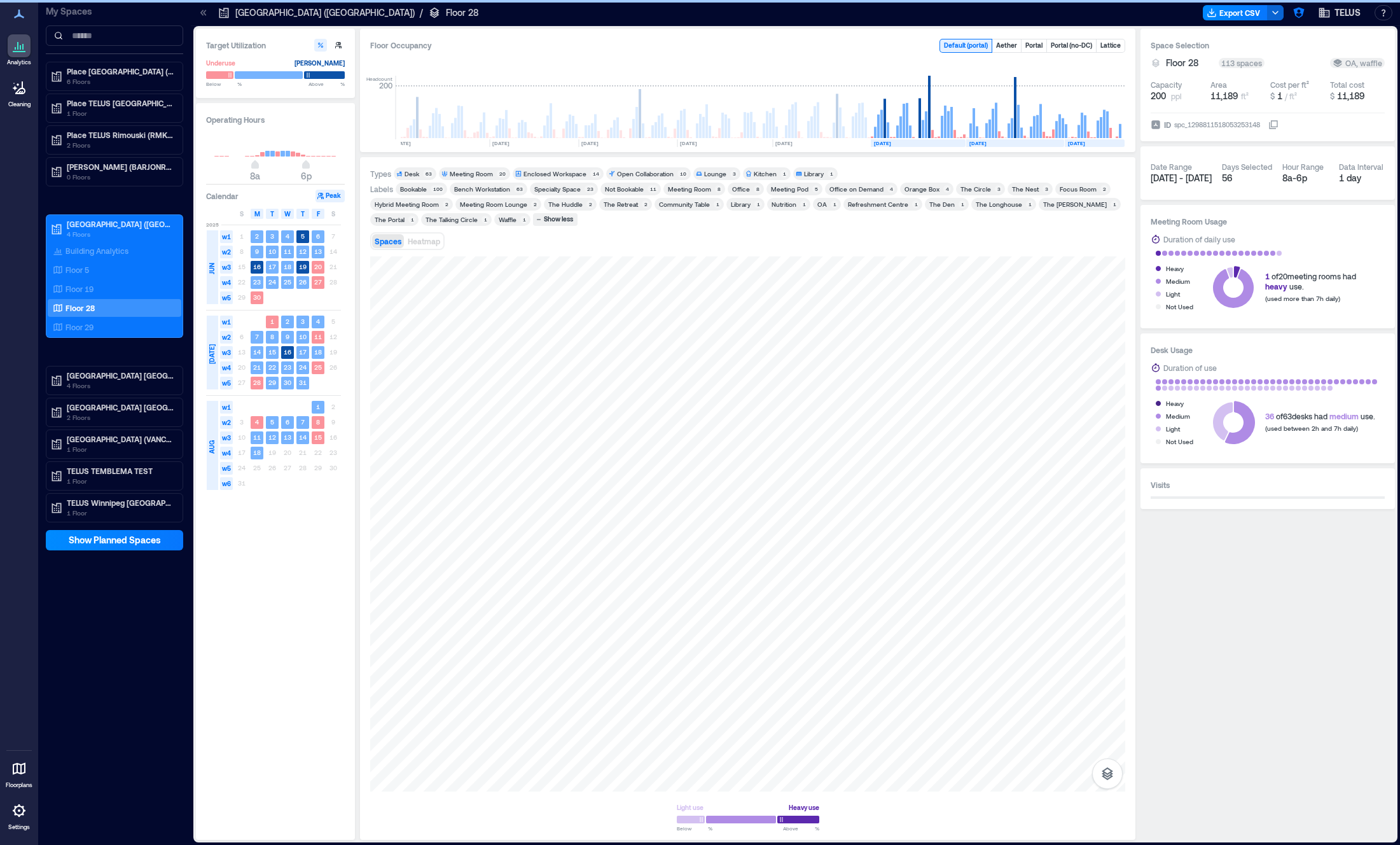
click at [817, 204] on div "OA" at bounding box center [822, 204] width 10 height 9
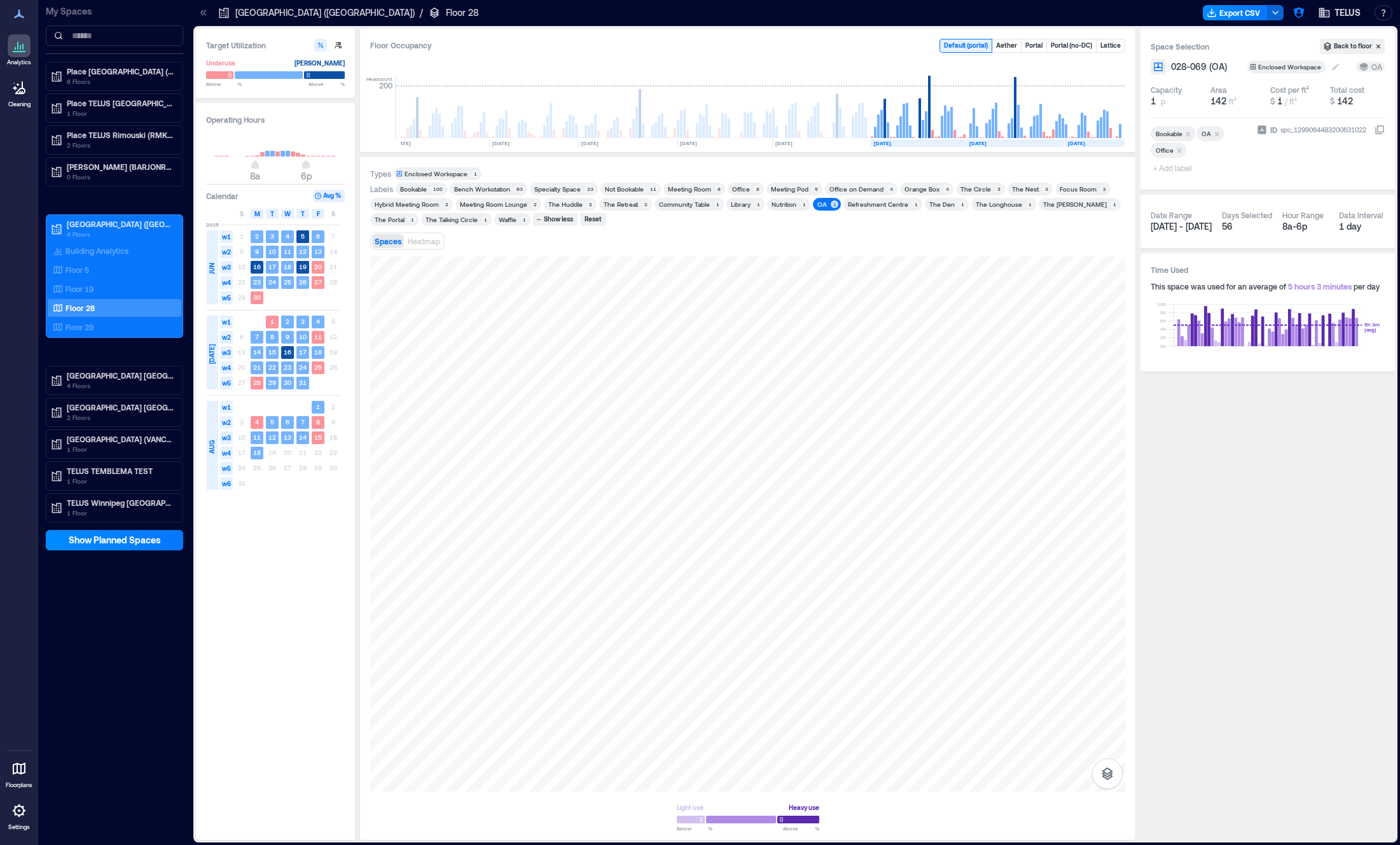
click at [1298, 70] on div "Enclosed Workspace" at bounding box center [1291, 67] width 65 height 9
click at [1293, 256] on div "Meeting Room" at bounding box center [1320, 252] width 106 height 13
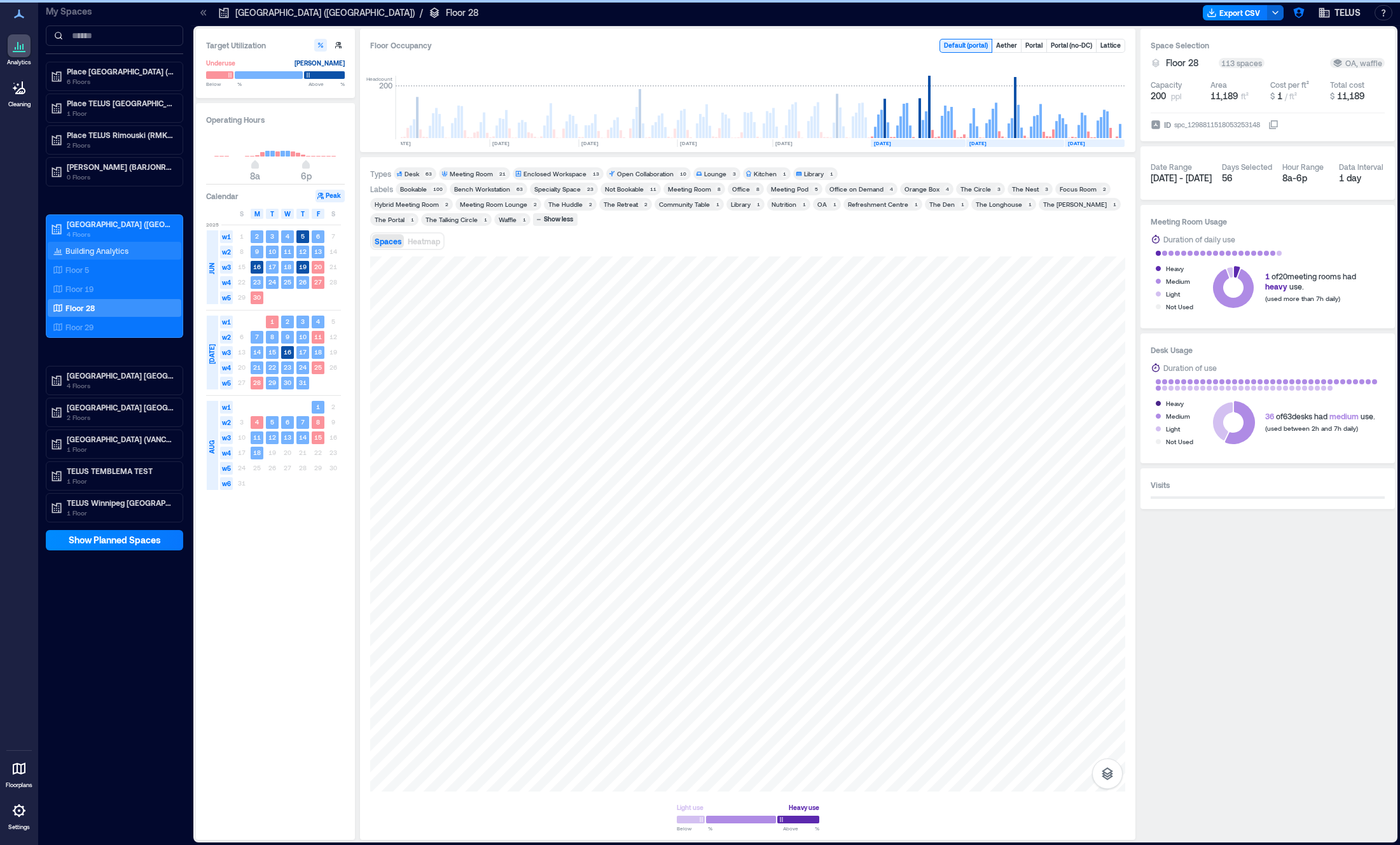
click at [122, 252] on p "Building Analytics" at bounding box center [97, 250] width 63 height 10
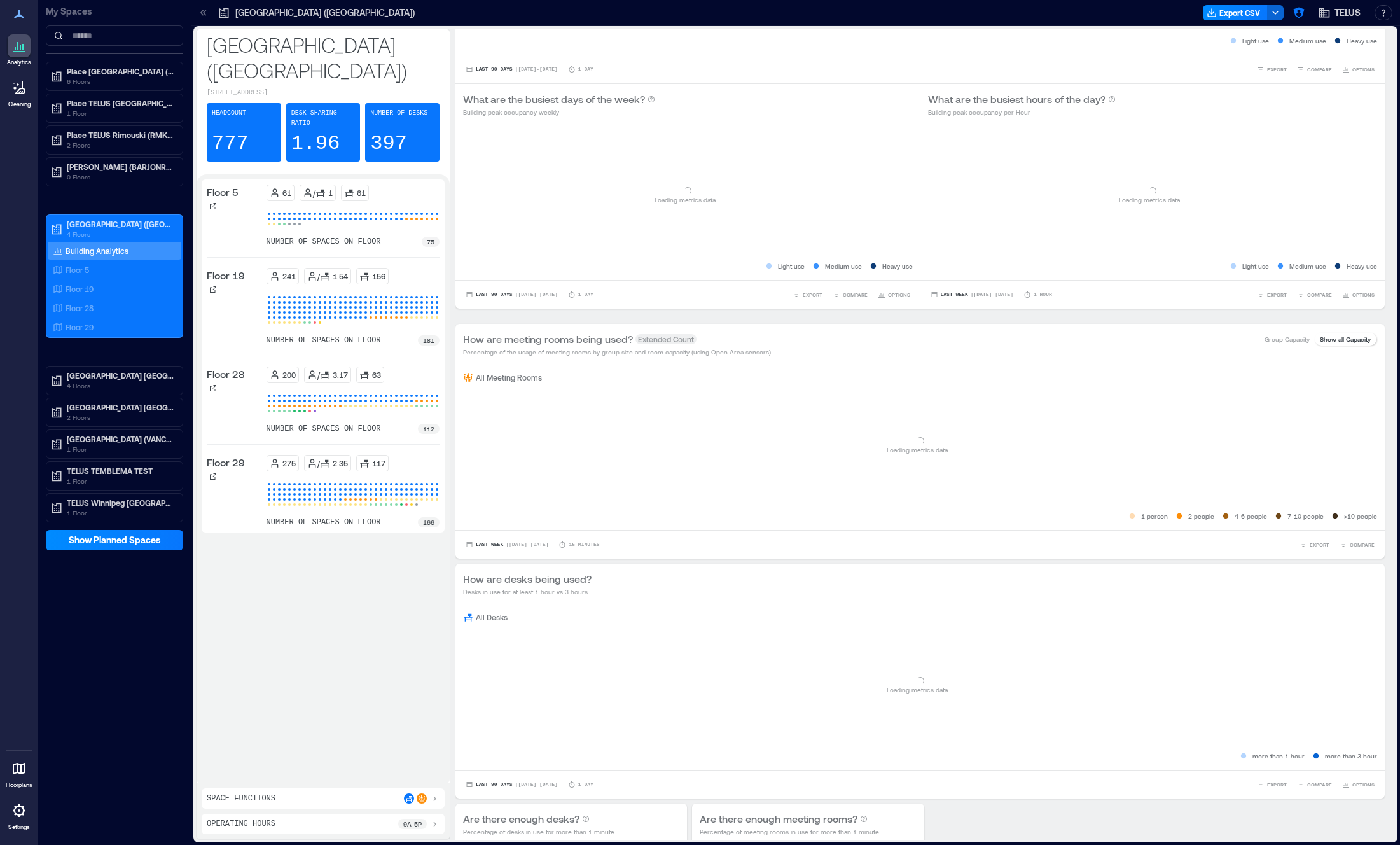
scroll to position [196, 0]
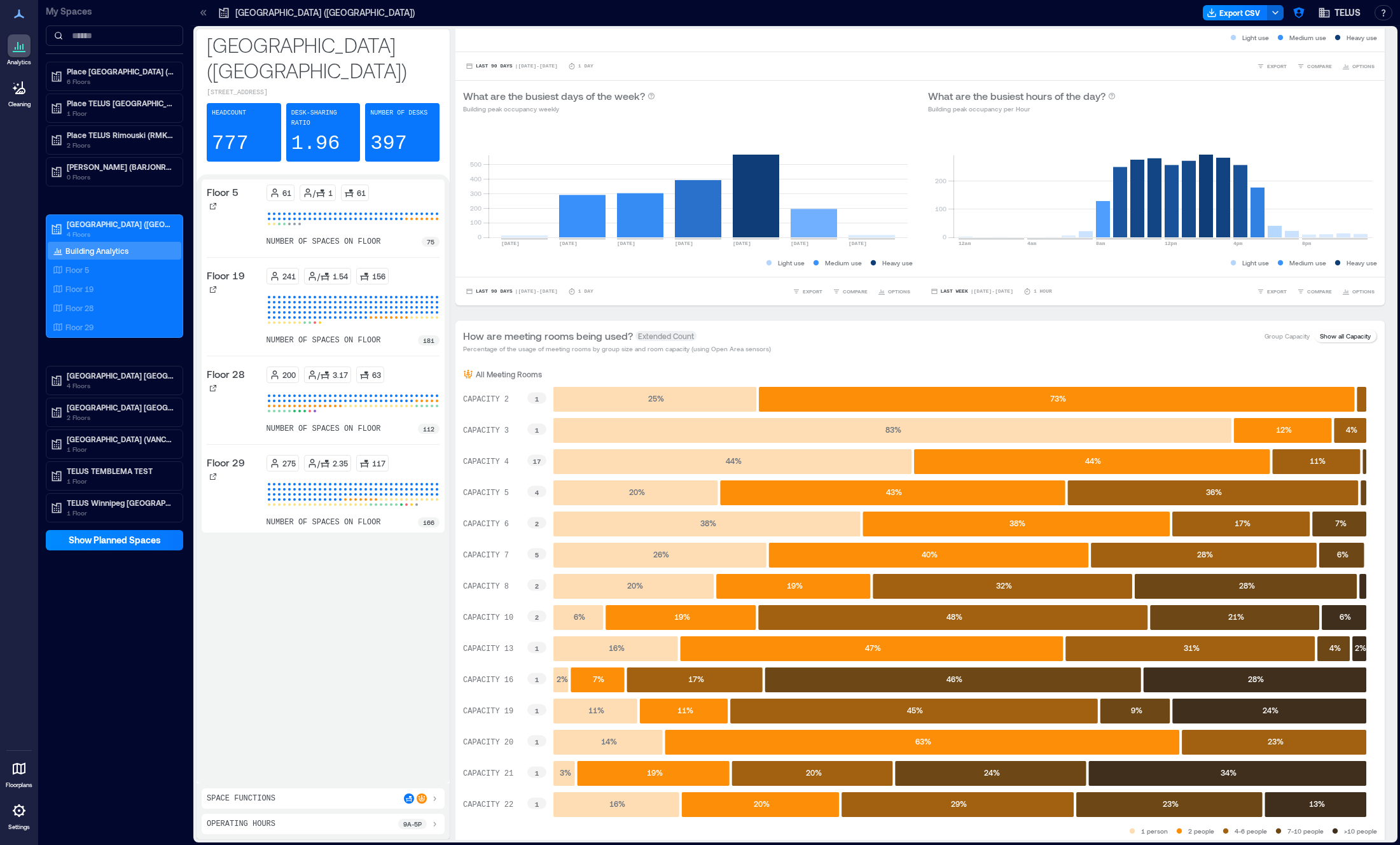
click at [372, 806] on div "Space Functions" at bounding box center [323, 799] width 243 height 20
click at [372, 804] on div "Space Functions" at bounding box center [323, 799] width 243 height 20
click at [388, 796] on div "Space Functions" at bounding box center [323, 799] width 233 height 10
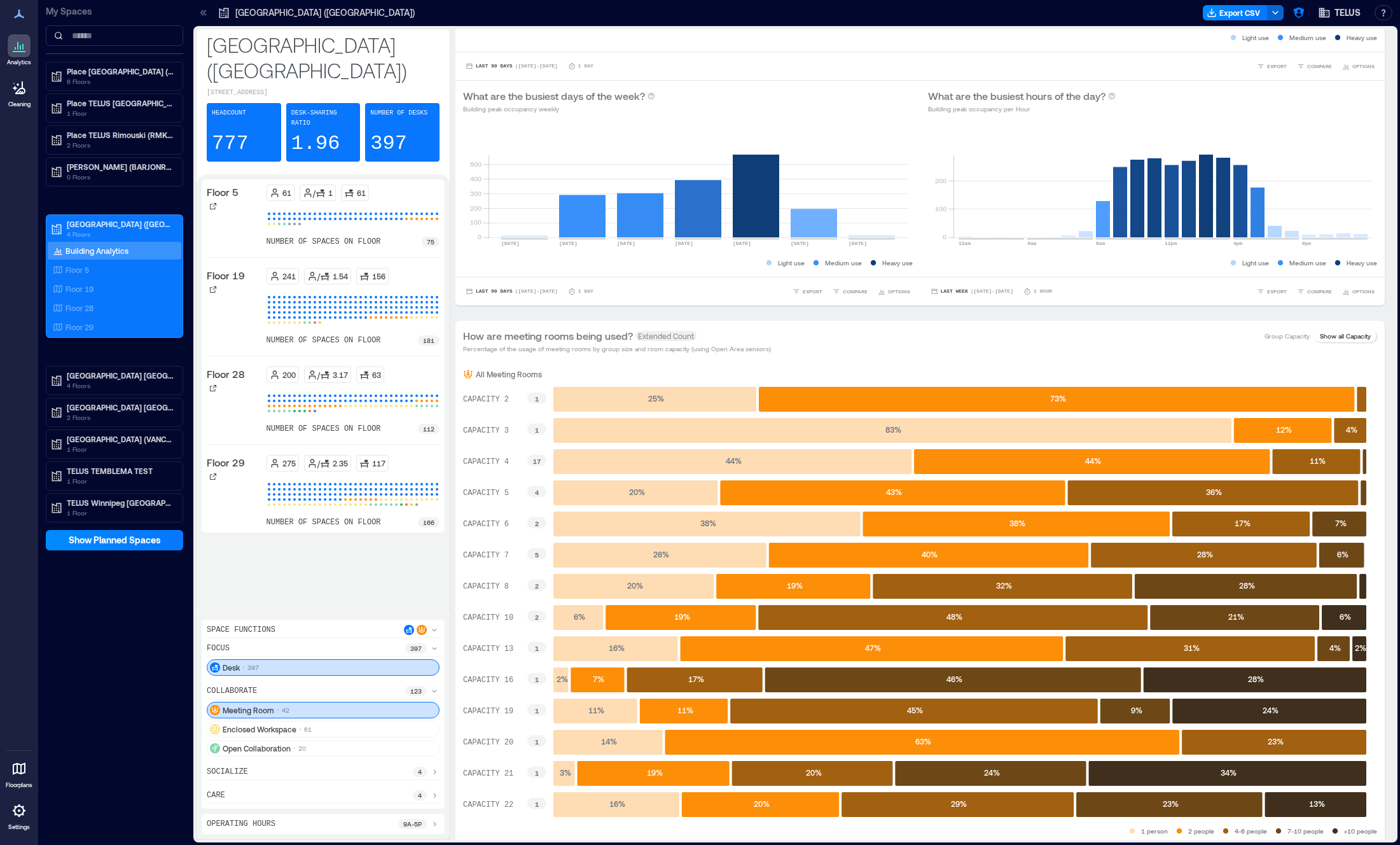
click at [330, 670] on div "Desk 397" at bounding box center [323, 667] width 233 height 16
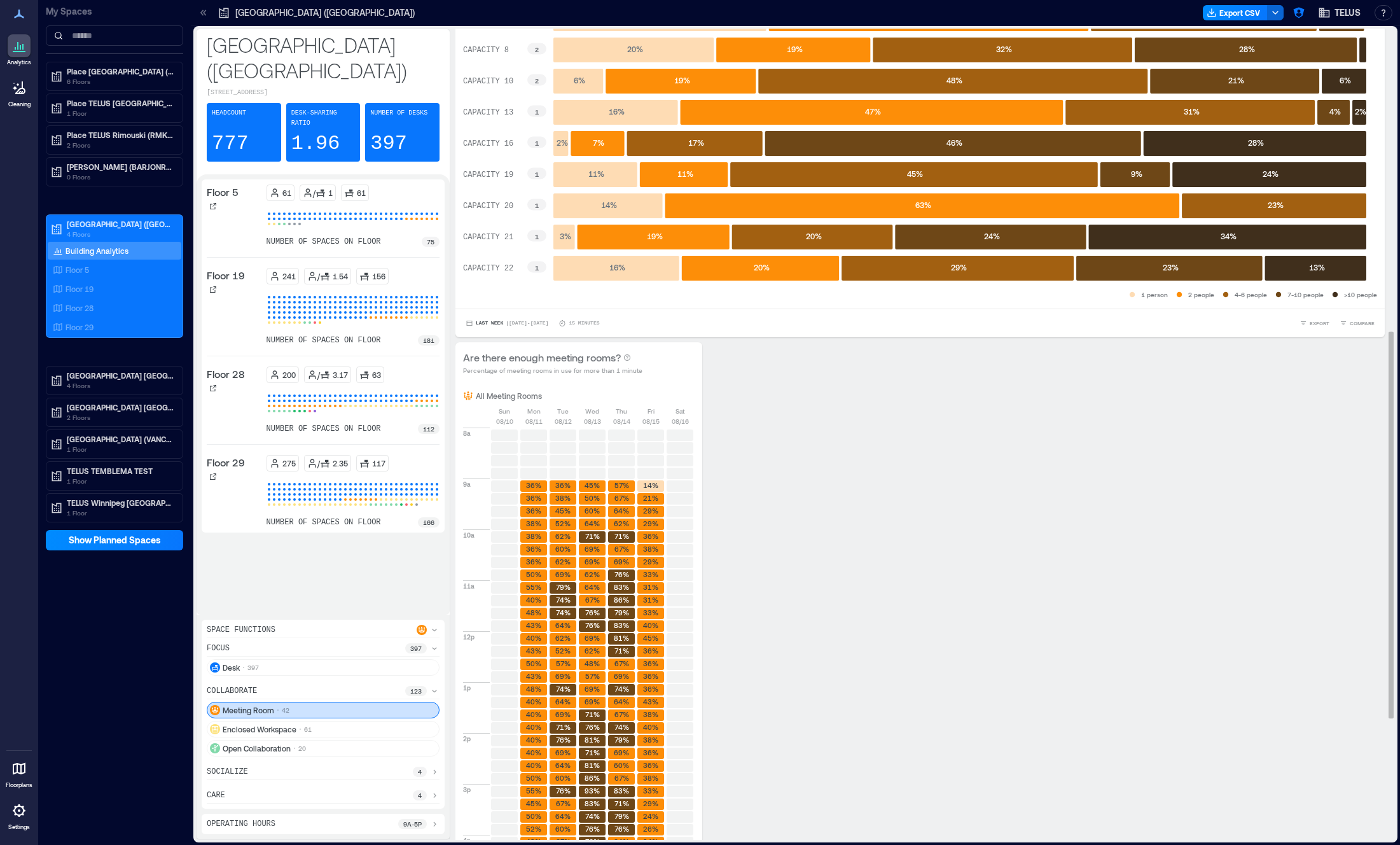
scroll to position [890, 0]
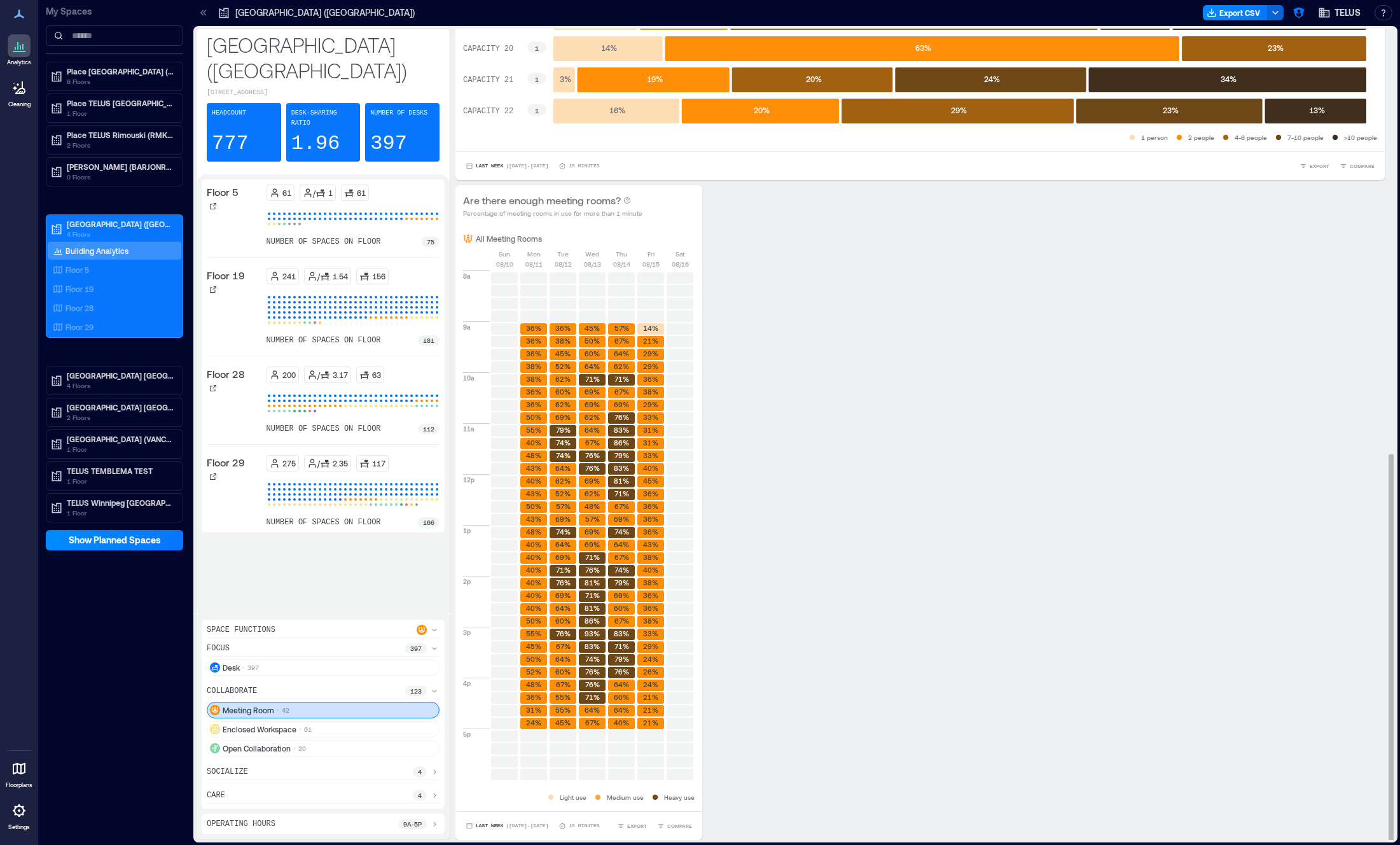
drag, startPoint x: 830, startPoint y: 688, endPoint x: 826, endPoint y: 700, distance: 12.6
click at [830, 689] on div "Are there enough meeting rooms? Percentage of meeting rooms in use for more tha…" at bounding box center [921, 512] width 930 height 655
click at [664, 826] on icon "button" at bounding box center [661, 826] width 7 height 7
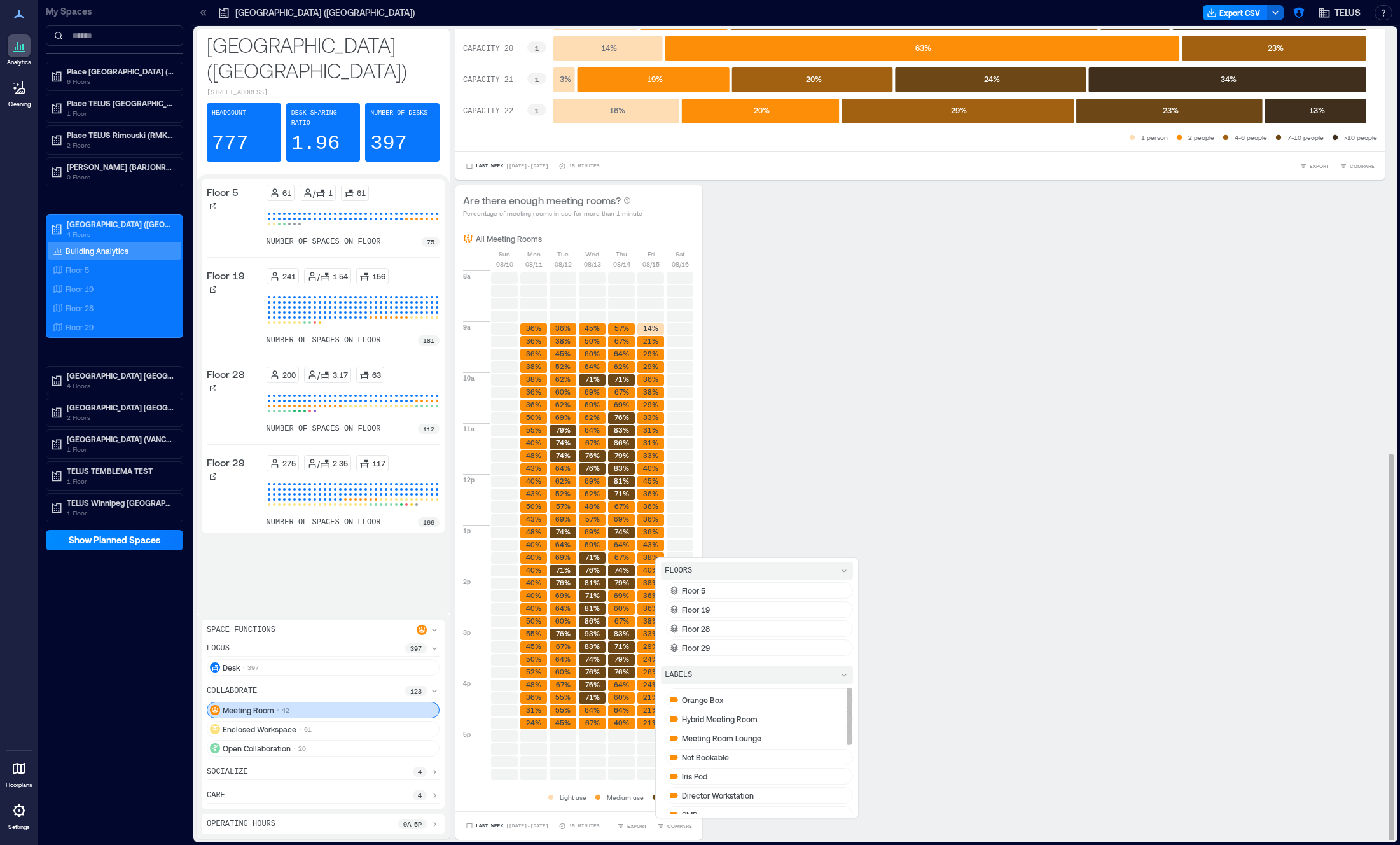
scroll to position [157, 0]
click at [719, 766] on div "waffle" at bounding box center [759, 768] width 187 height 16
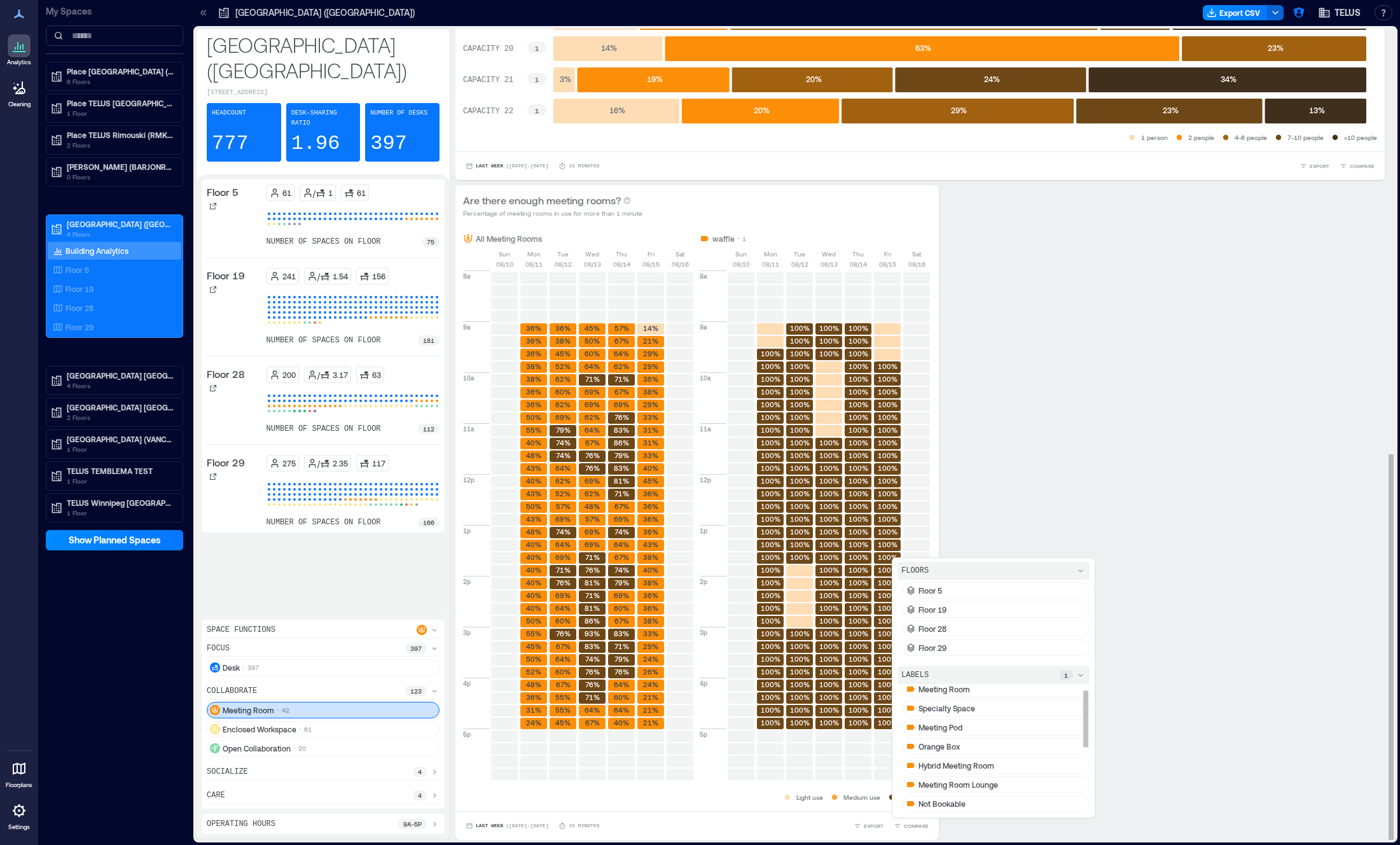
scroll to position [0, 0]
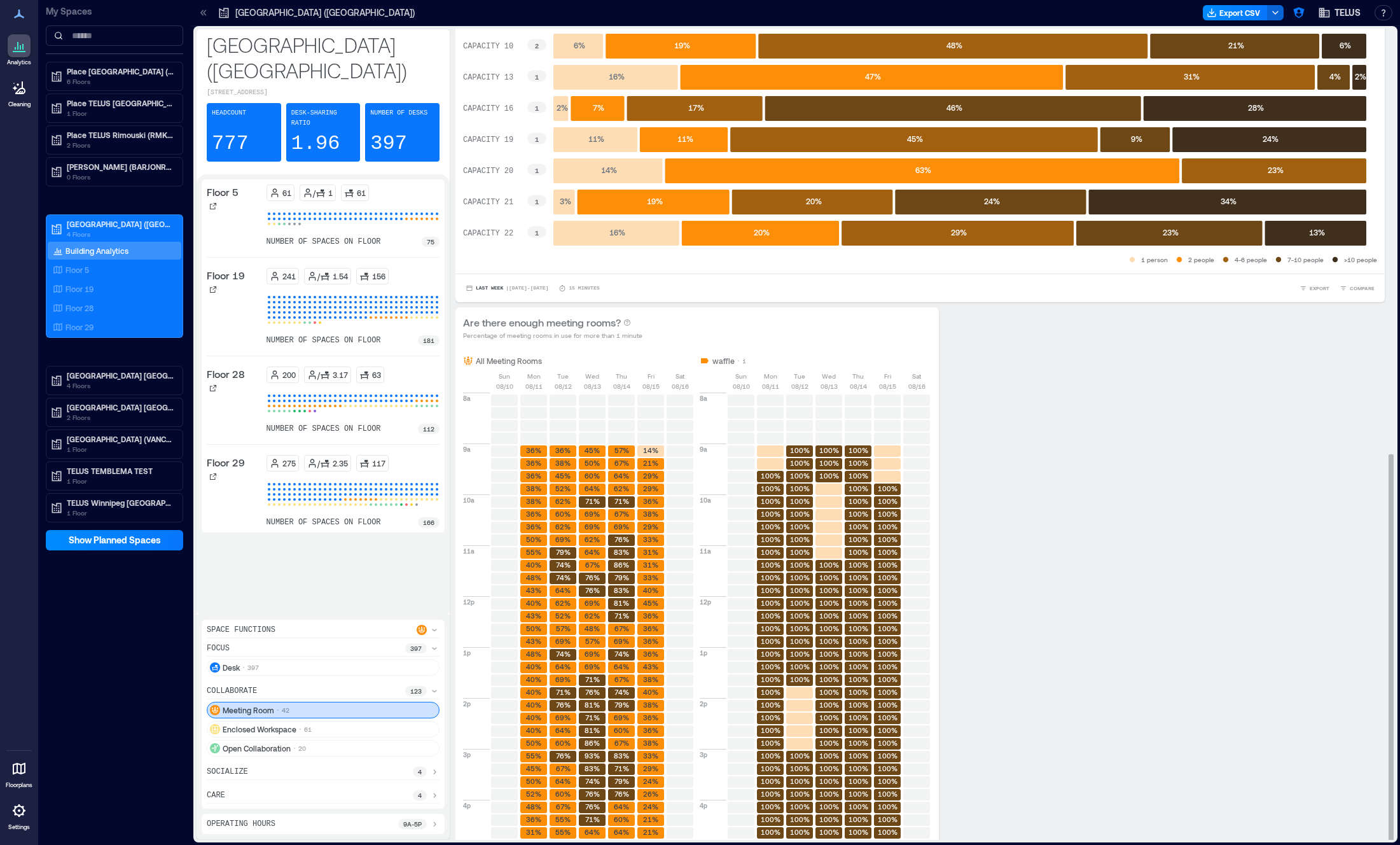
scroll to position [890, 0]
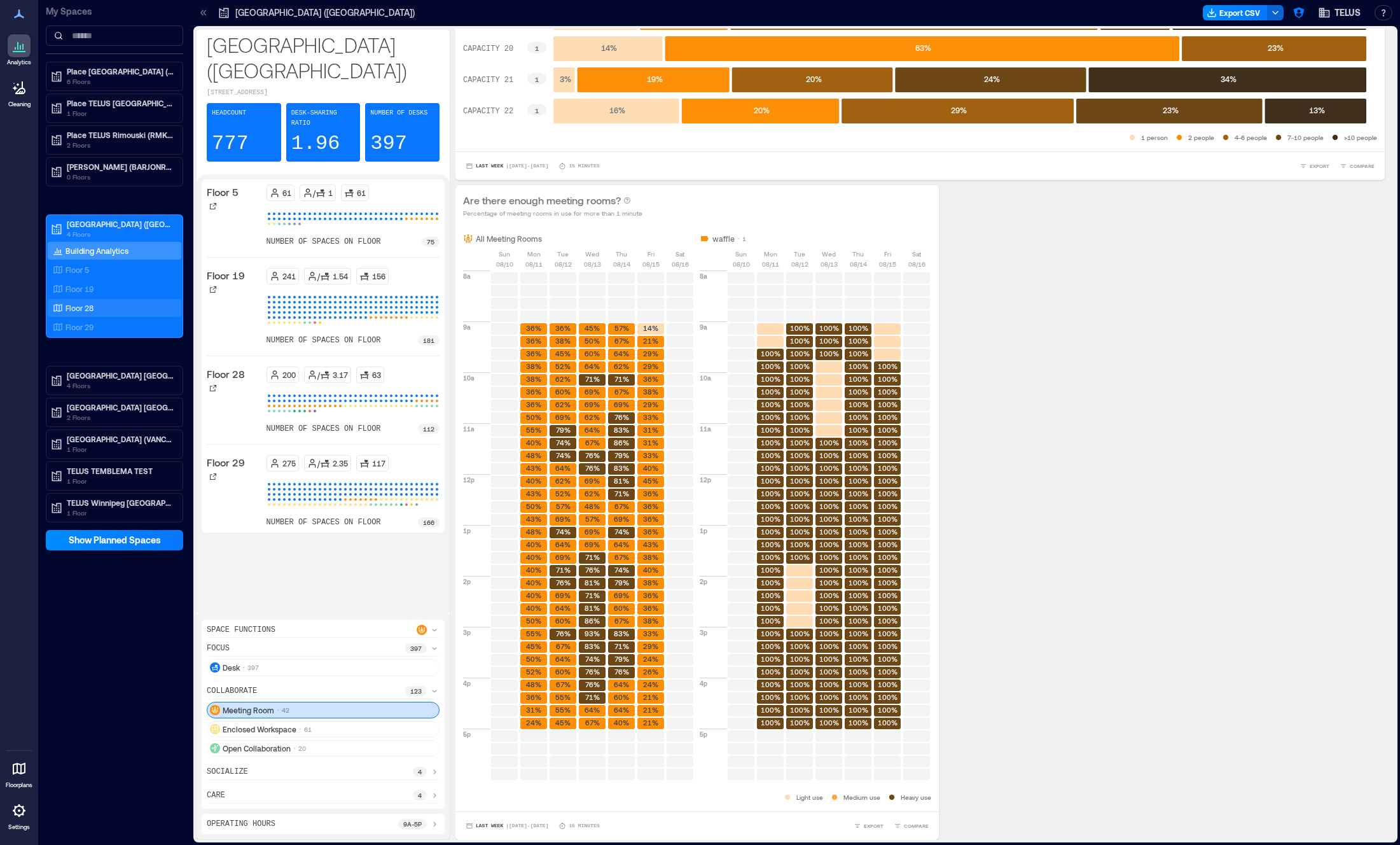
click at [109, 310] on div "Floor 28" at bounding box center [111, 308] width 123 height 13
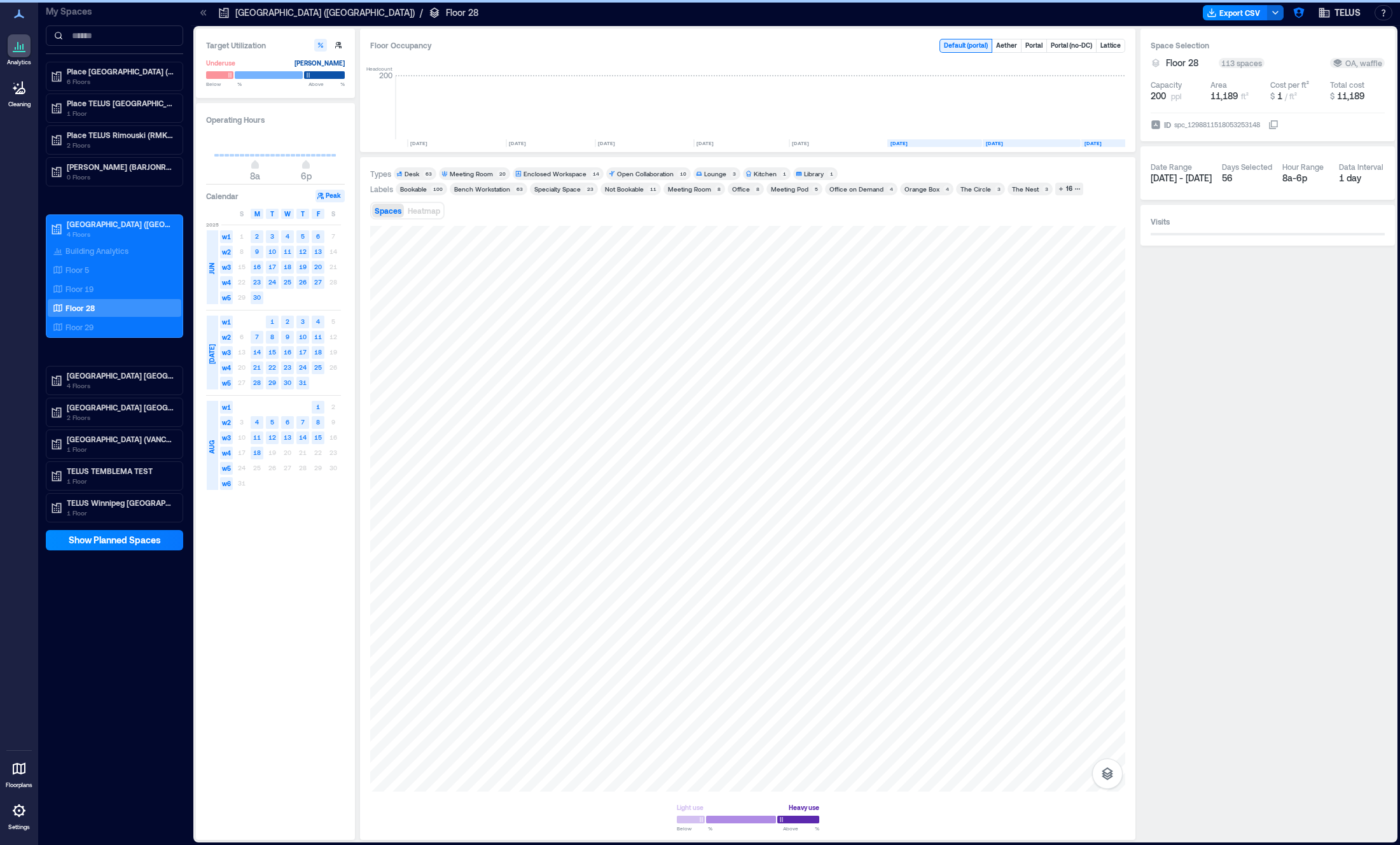
scroll to position [0, 983]
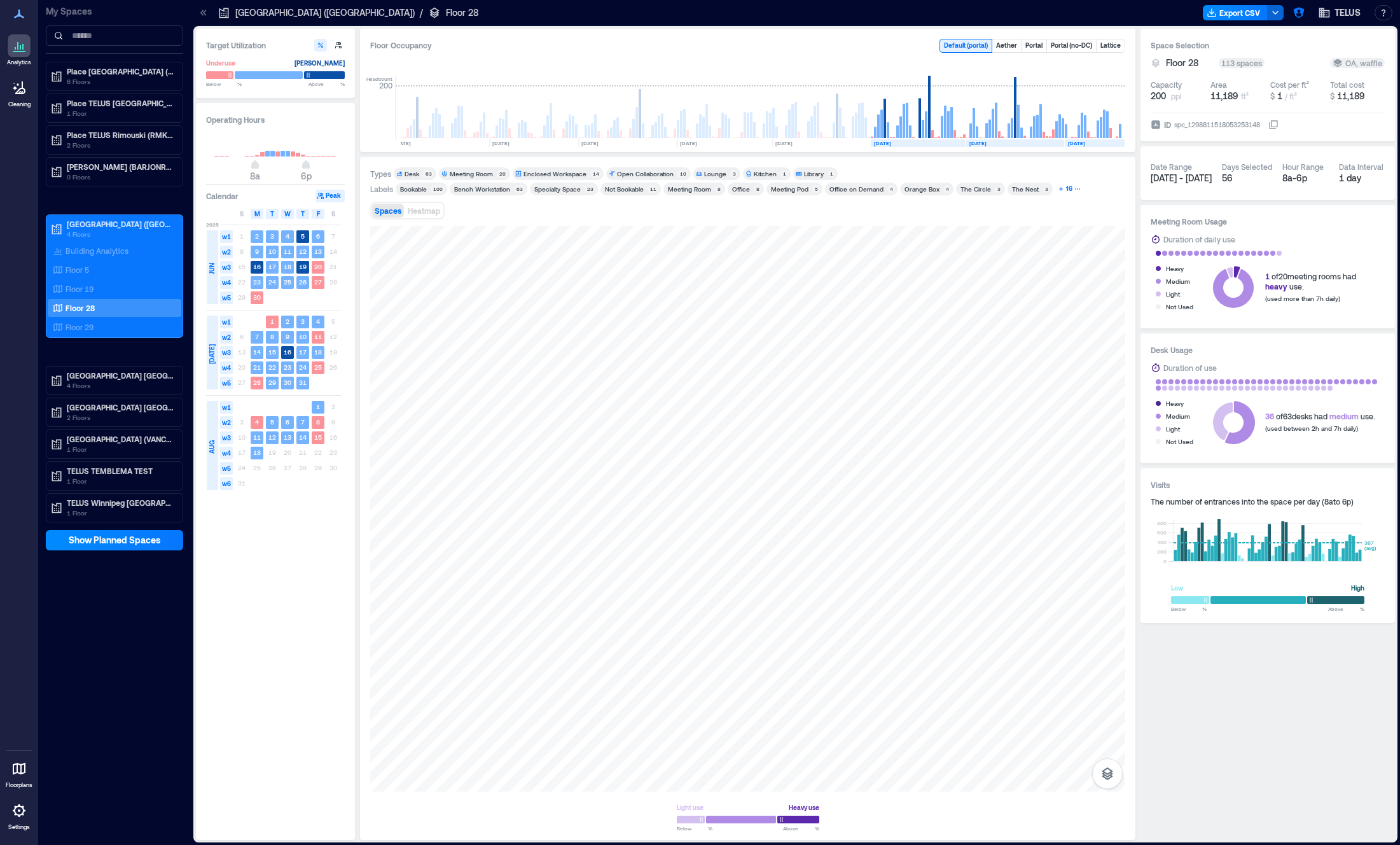
click at [1065, 189] on div "16" at bounding box center [1069, 189] width 10 height 12
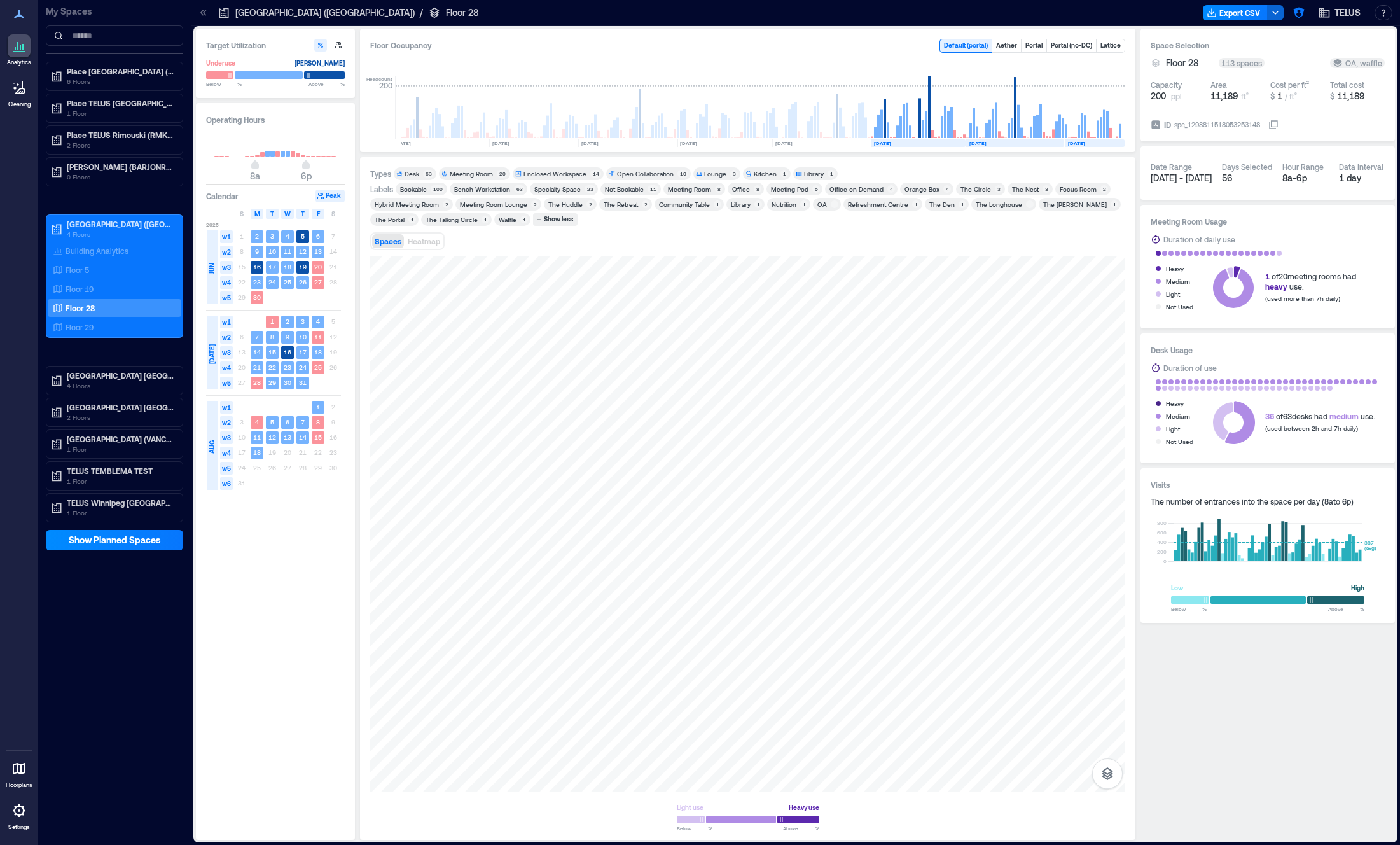
click at [817, 206] on div "OA" at bounding box center [822, 204] width 10 height 9
